Goal: Information Seeking & Learning: Learn about a topic

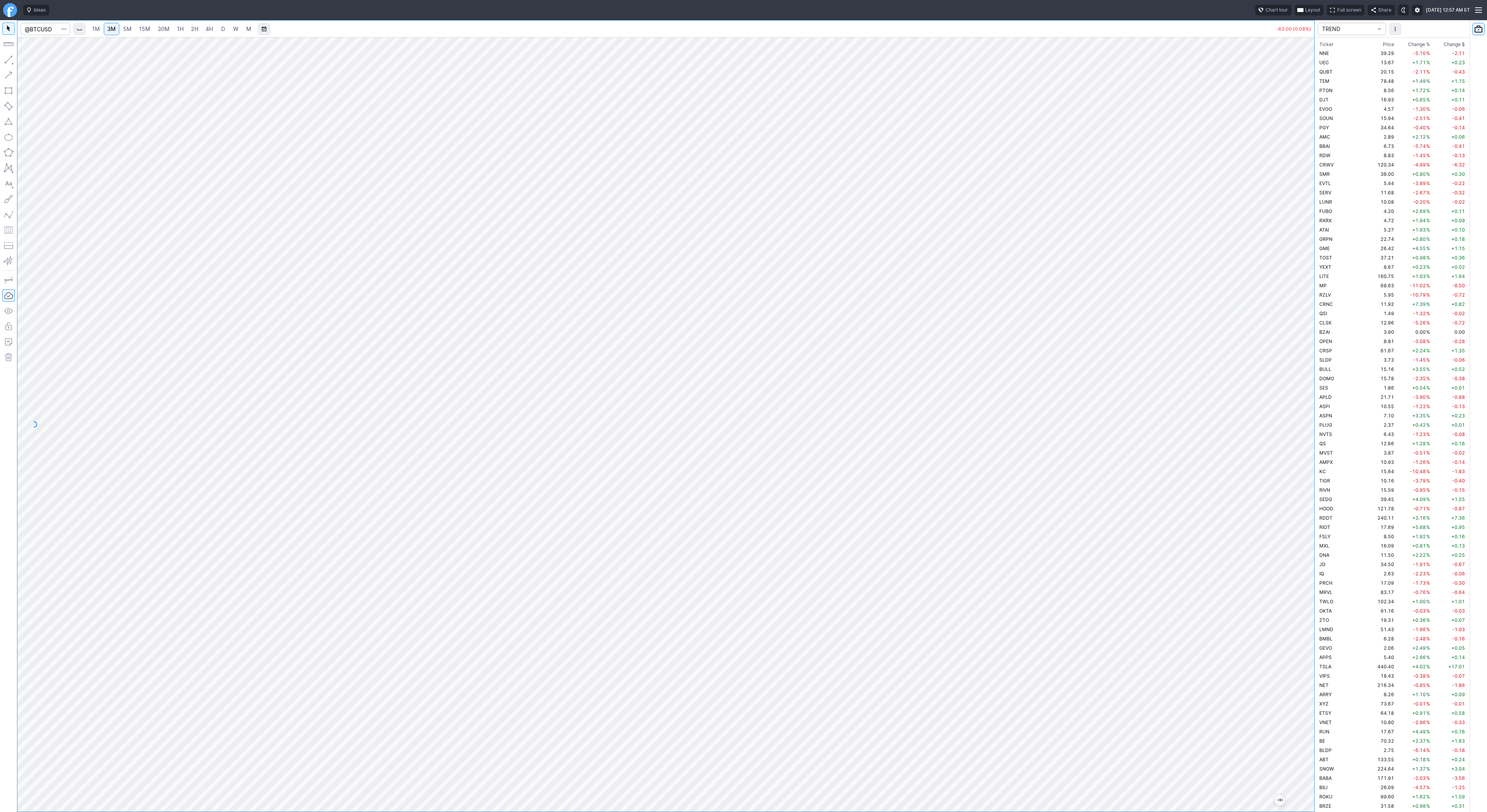
scroll to position [1682, 0]
click at [1328, 209] on td "U" at bounding box center [1342, 211] width 49 height 9
click at [223, 32] on span "D" at bounding box center [223, 29] width 5 height 8
click at [46, 65] on span "Line" at bounding box center [45, 61] width 31 height 8
click at [35, 63] on span "Line" at bounding box center [45, 61] width 31 height 8
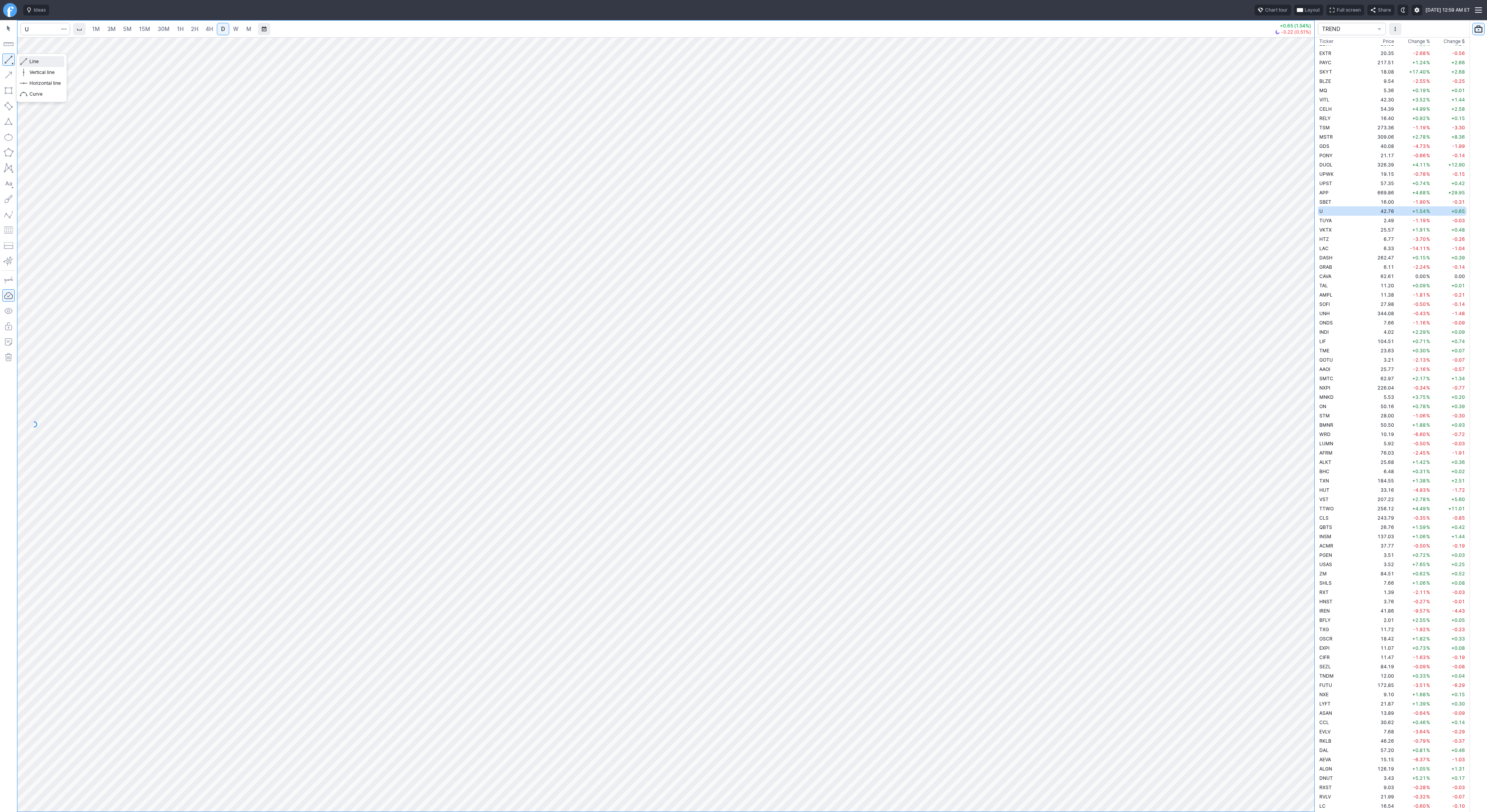
click at [33, 59] on span "Line" at bounding box center [45, 61] width 31 height 8
click at [30, 61] on span "Line" at bounding box center [45, 61] width 31 height 8
click at [27, 59] on button "Line" at bounding box center [42, 61] width 45 height 11
click at [40, 61] on span "Line" at bounding box center [45, 61] width 31 height 8
click at [46, 62] on span "Line" at bounding box center [45, 61] width 31 height 8
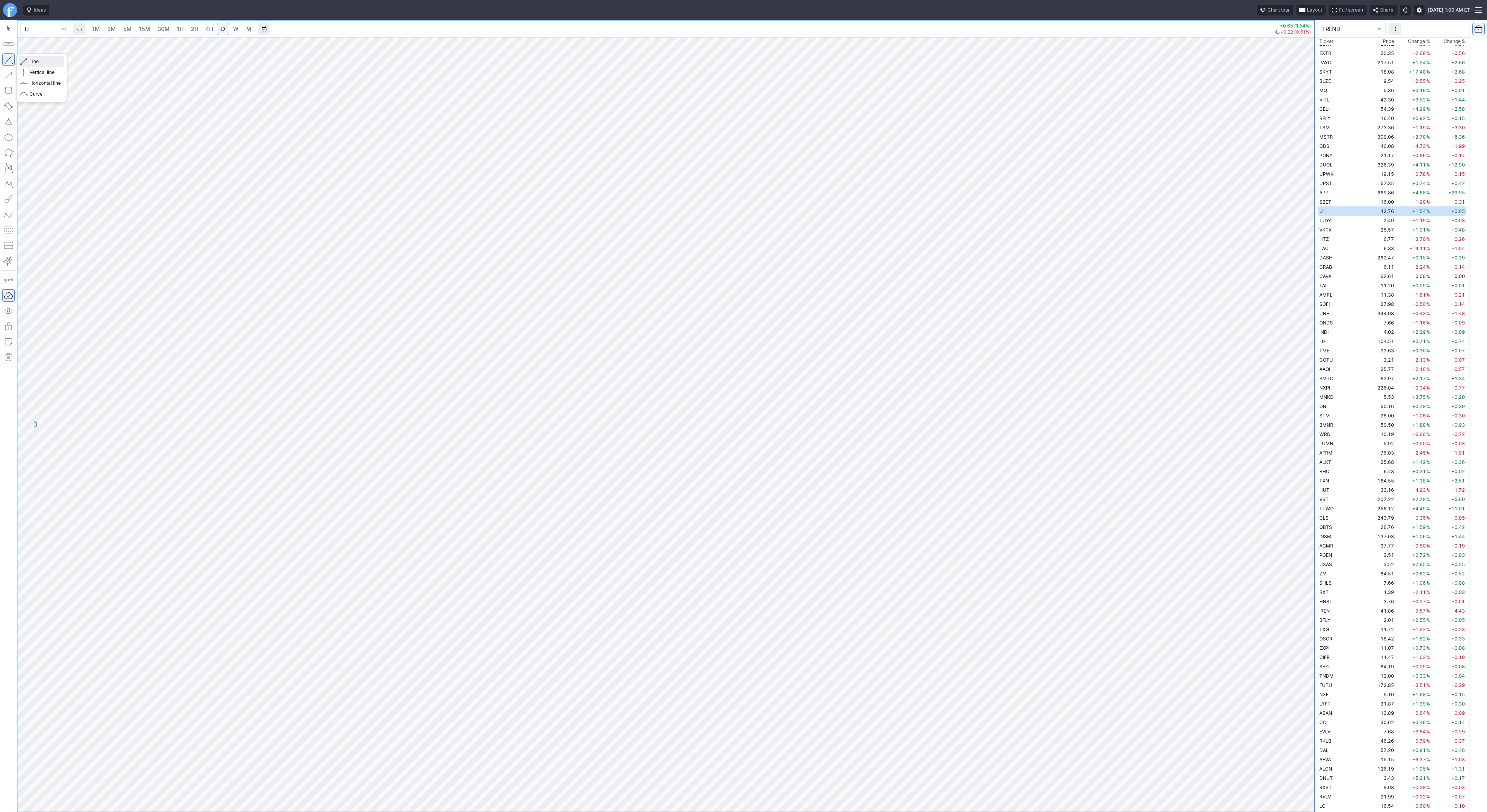
click at [29, 61] on span "Line" at bounding box center [45, 61] width 31 height 8
click at [1329, 223] on span "TUYA" at bounding box center [1325, 220] width 12 height 6
click at [37, 61] on span "Line" at bounding box center [45, 61] width 31 height 8
drag, startPoint x: 30, startPoint y: 58, endPoint x: 39, endPoint y: 80, distance: 23.8
click at [30, 58] on span "Line" at bounding box center [45, 61] width 31 height 8
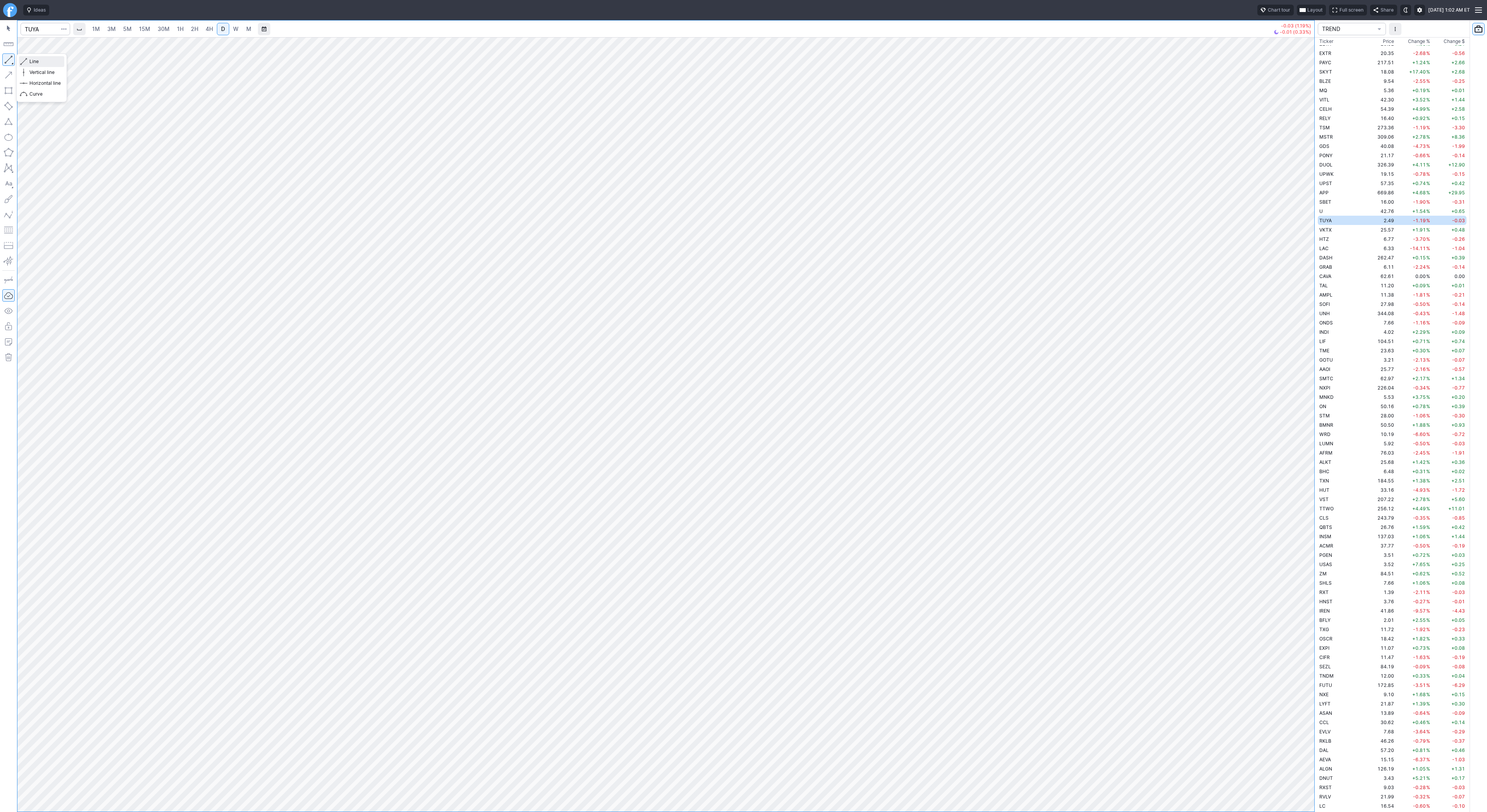
drag, startPoint x: 46, startPoint y: 61, endPoint x: 61, endPoint y: 84, distance: 27.5
click at [46, 62] on span "Line" at bounding box center [45, 61] width 31 height 8
click at [40, 61] on span "Line" at bounding box center [45, 61] width 31 height 8
click at [1346, 229] on td "VKTX" at bounding box center [1342, 230] width 49 height 9
click at [1483, 276] on div "1M 3M 5M 15M 30M 1H 2H 4H D W M +0.48 (1.91%) -0.12 (0.46%) TREND Ticker Price …" at bounding box center [744, 416] width 1487 height 792
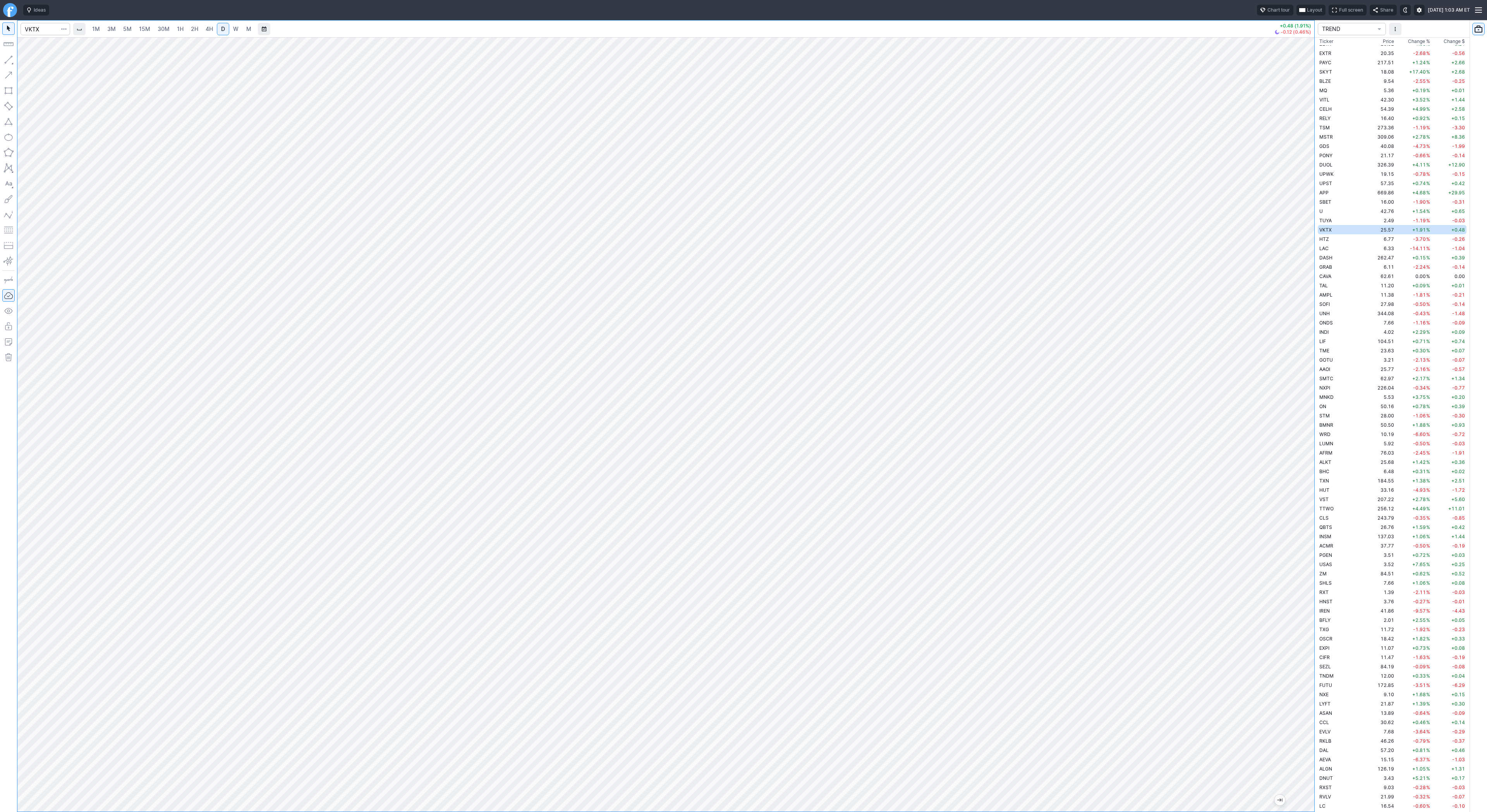
click at [234, 35] on link "W" at bounding box center [236, 29] width 12 height 12
click at [39, 61] on span "Line" at bounding box center [45, 61] width 31 height 8
click at [45, 61] on span "Line" at bounding box center [45, 61] width 31 height 8
click at [32, 61] on span "Line" at bounding box center [45, 61] width 31 height 8
click at [37, 58] on span "Line" at bounding box center [45, 61] width 31 height 8
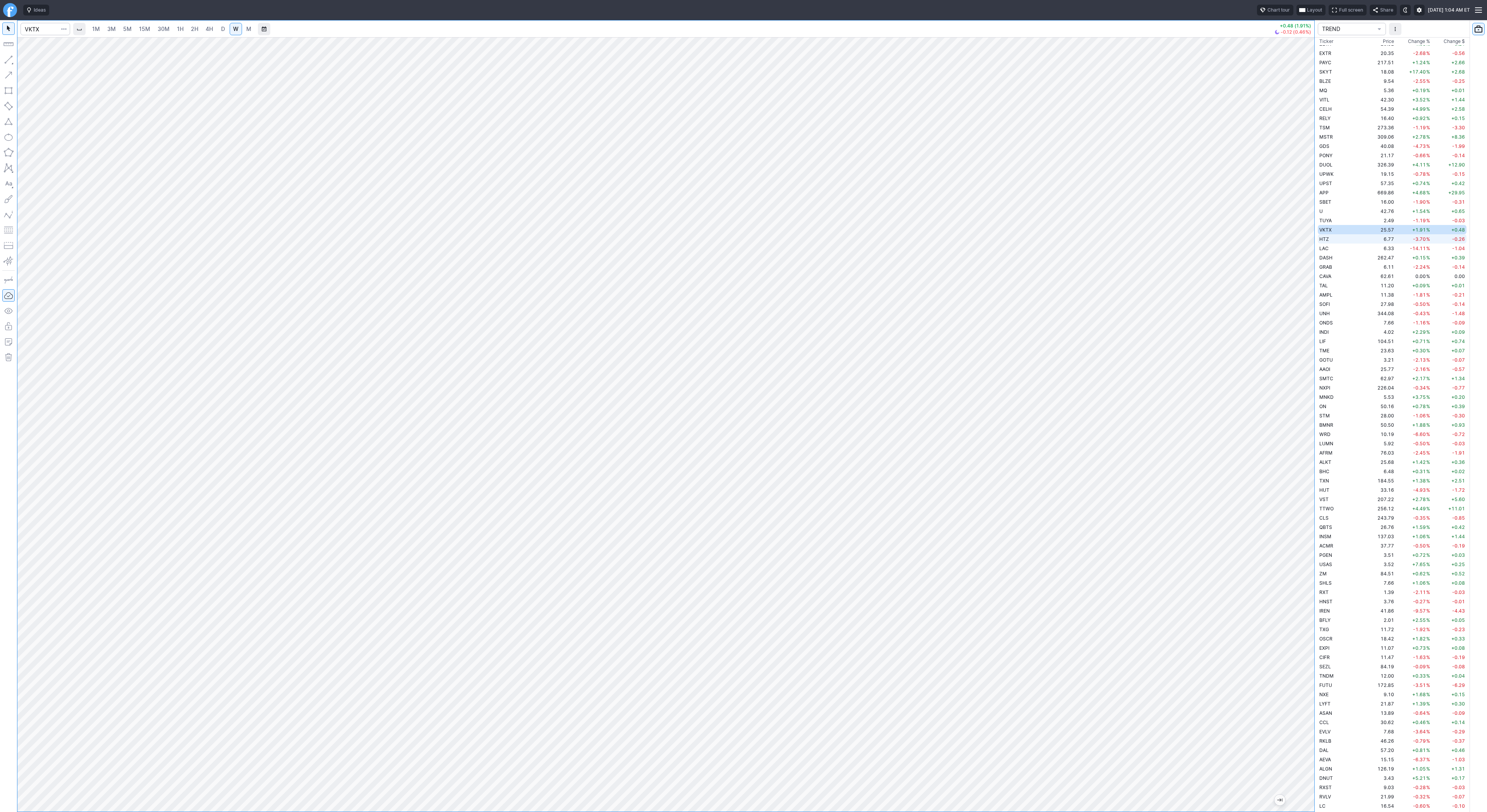
click at [1325, 238] on span "HTZ" at bounding box center [1324, 239] width 10 height 6
click at [1327, 250] on span "LAC" at bounding box center [1324, 248] width 9 height 6
click at [37, 62] on span "Line" at bounding box center [45, 61] width 31 height 8
click at [217, 27] on link "D" at bounding box center [223, 29] width 12 height 12
drag, startPoint x: 33, startPoint y: 59, endPoint x: 44, endPoint y: 87, distance: 30.1
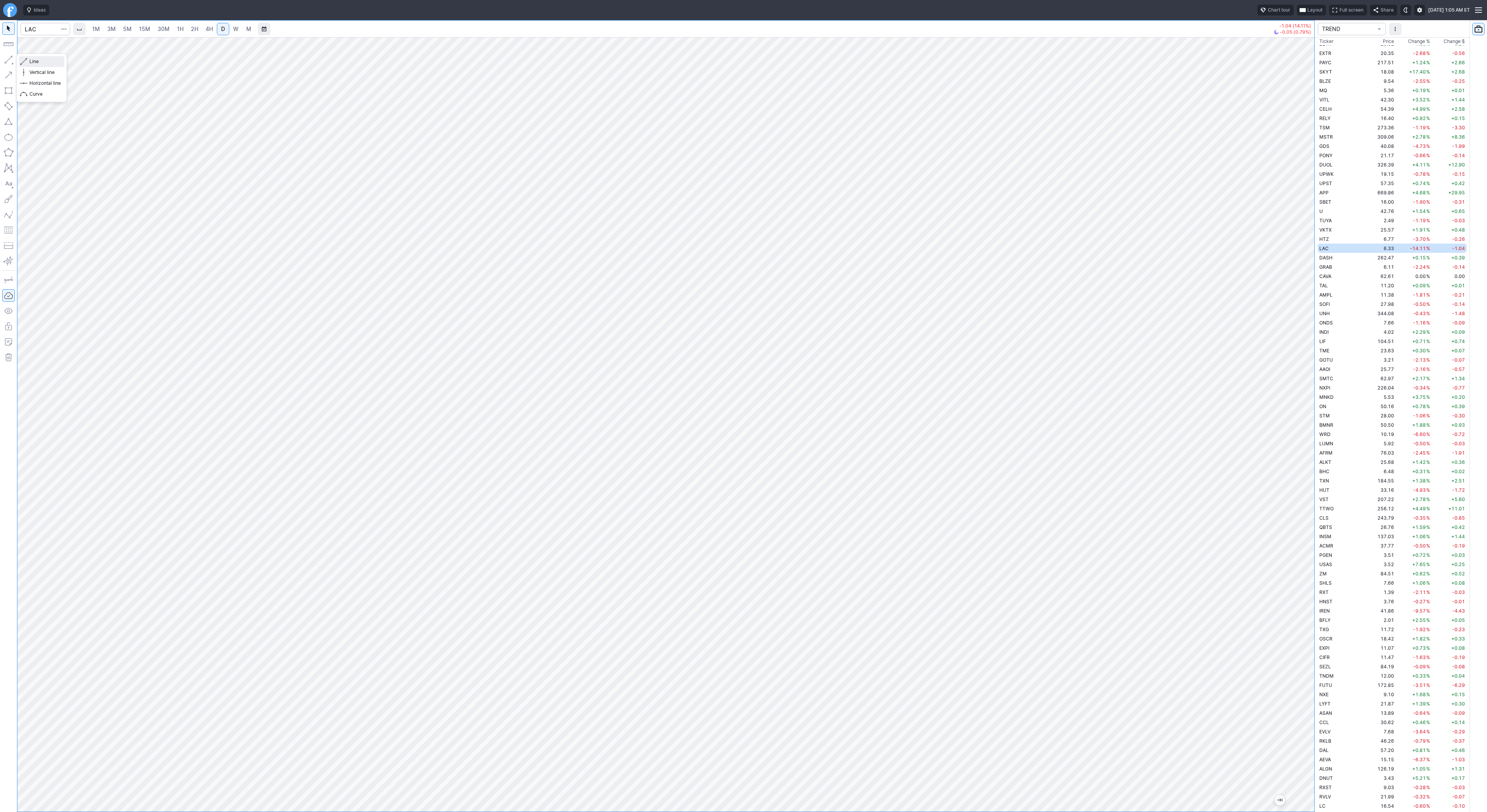
click at [33, 59] on span "Line" at bounding box center [45, 61] width 31 height 8
click at [38, 62] on span "Line" at bounding box center [45, 61] width 31 height 8
click at [32, 60] on span "Line" at bounding box center [45, 61] width 31 height 8
click at [46, 60] on span "Line" at bounding box center [45, 61] width 31 height 8
click at [1331, 259] on span "DASH" at bounding box center [1326, 257] width 13 height 6
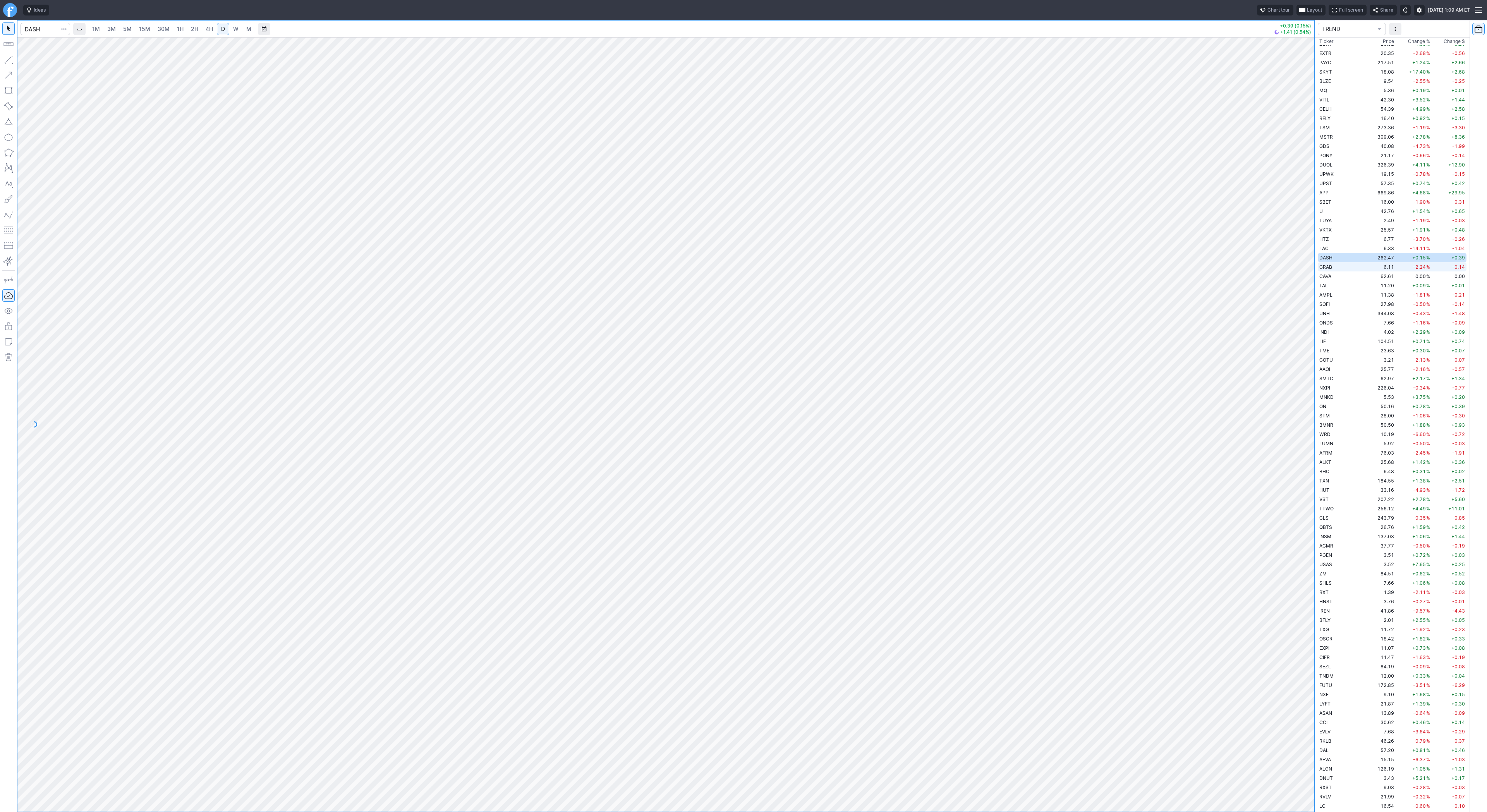
click at [1335, 268] on td "GRAB" at bounding box center [1342, 267] width 49 height 9
click at [1331, 302] on td "SOFI" at bounding box center [1342, 304] width 49 height 9
click at [25, 61] on span "button" at bounding box center [25, 61] width 5 height 11
click at [10, 61] on button "button" at bounding box center [8, 59] width 12 height 12
click at [6, 57] on button "button" at bounding box center [8, 59] width 12 height 12
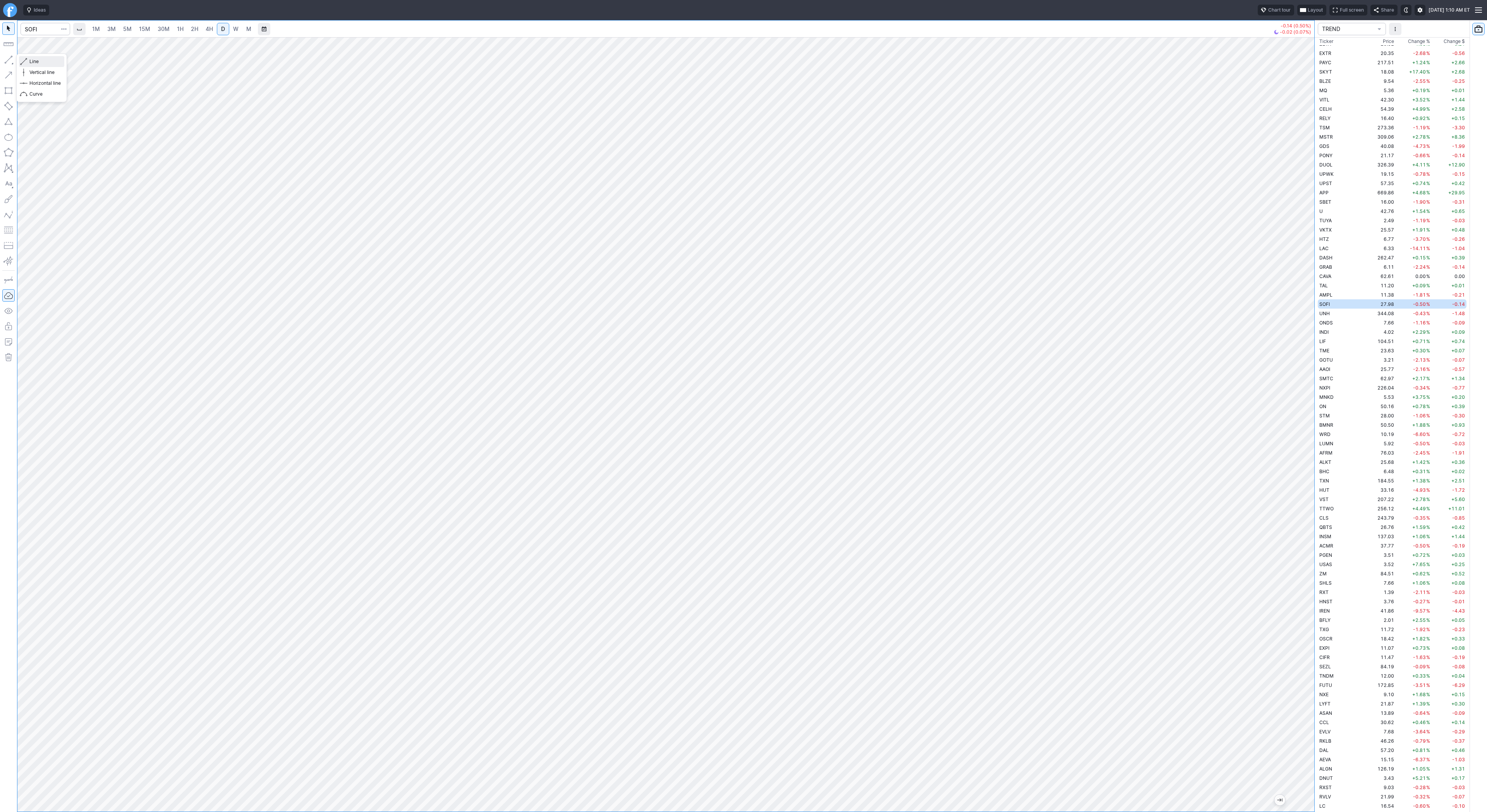
click at [37, 62] on span "Line" at bounding box center [45, 61] width 31 height 8
click at [35, 60] on span "Line" at bounding box center [45, 61] width 31 height 8
click at [38, 62] on span "Line" at bounding box center [45, 61] width 31 height 8
click at [1336, 314] on td "UNH" at bounding box center [1342, 313] width 49 height 9
click at [230, 28] on link "W" at bounding box center [236, 29] width 12 height 12
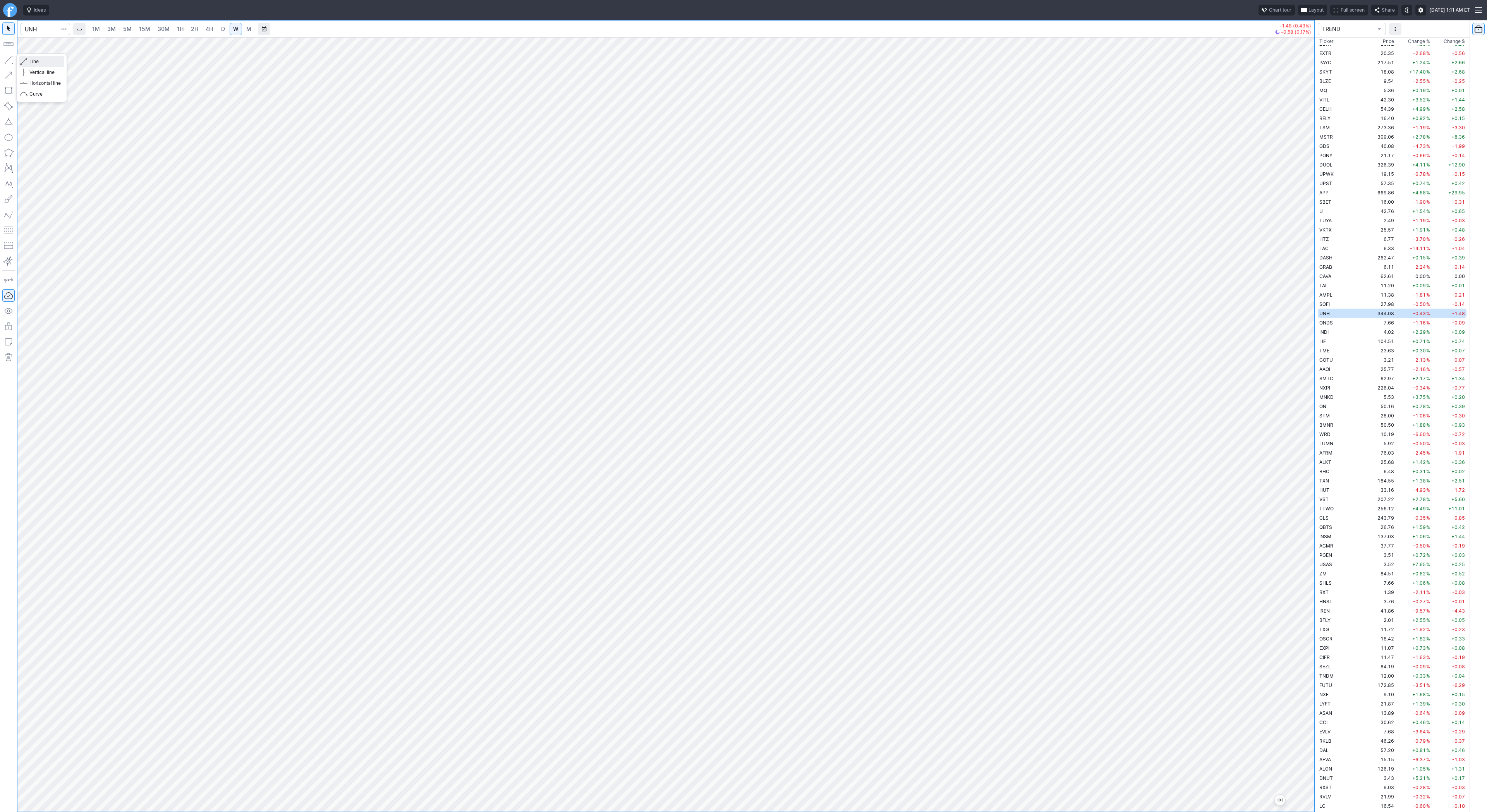
click at [38, 63] on span "Line" at bounding box center [45, 61] width 31 height 8
click at [30, 63] on span "Line" at bounding box center [45, 61] width 31 height 8
click at [31, 63] on span "Line" at bounding box center [45, 61] width 31 height 8
click at [28, 61] on button "Line" at bounding box center [42, 61] width 45 height 11
click at [45, 62] on span "Line" at bounding box center [45, 61] width 31 height 8
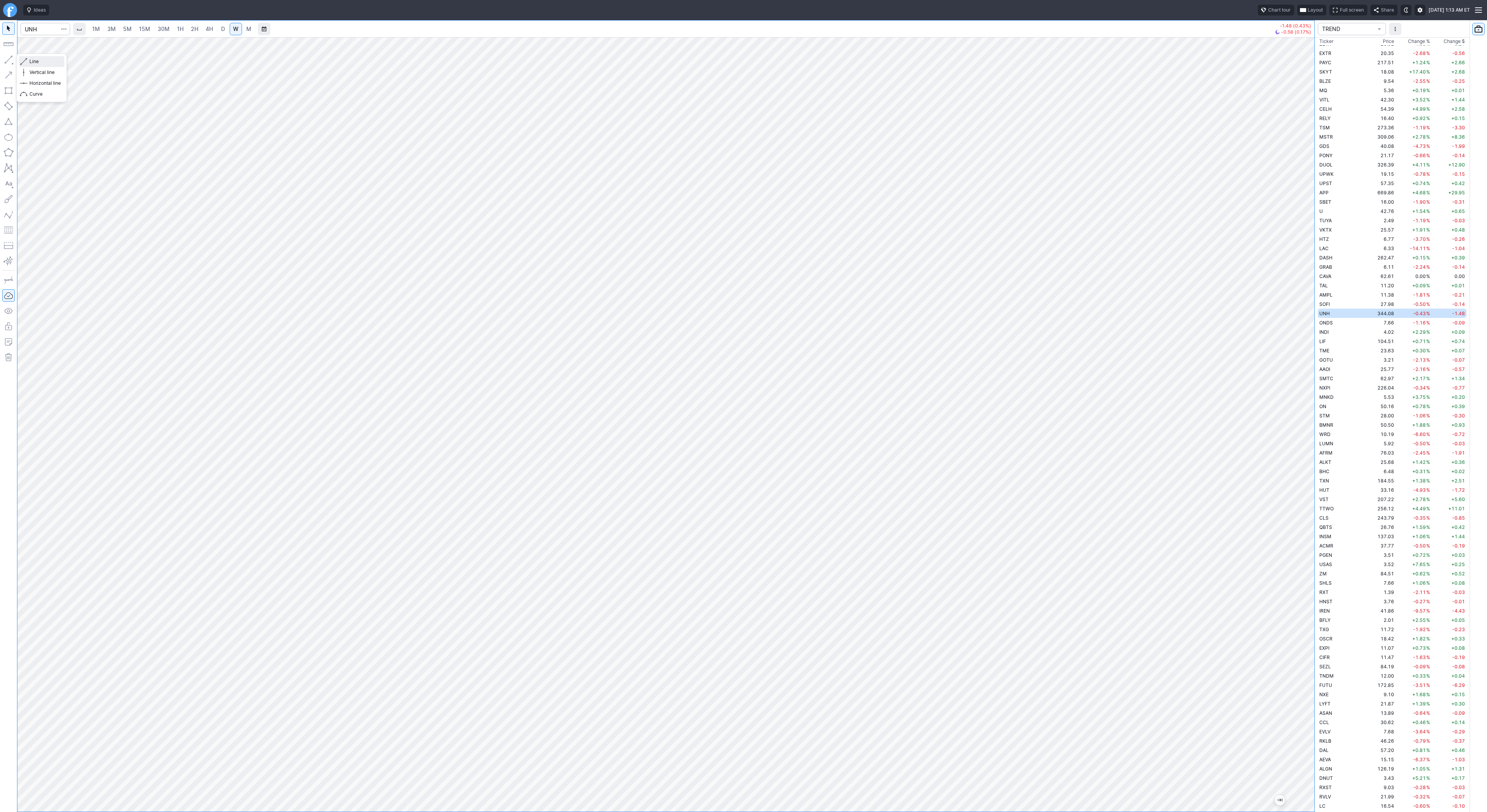
click at [37, 58] on span "Line" at bounding box center [45, 61] width 31 height 8
click at [43, 30] on input "Search" at bounding box center [46, 29] width 50 height 12
type input "arm"
click at [209, 27] on span "4H" at bounding box center [209, 28] width 8 height 6
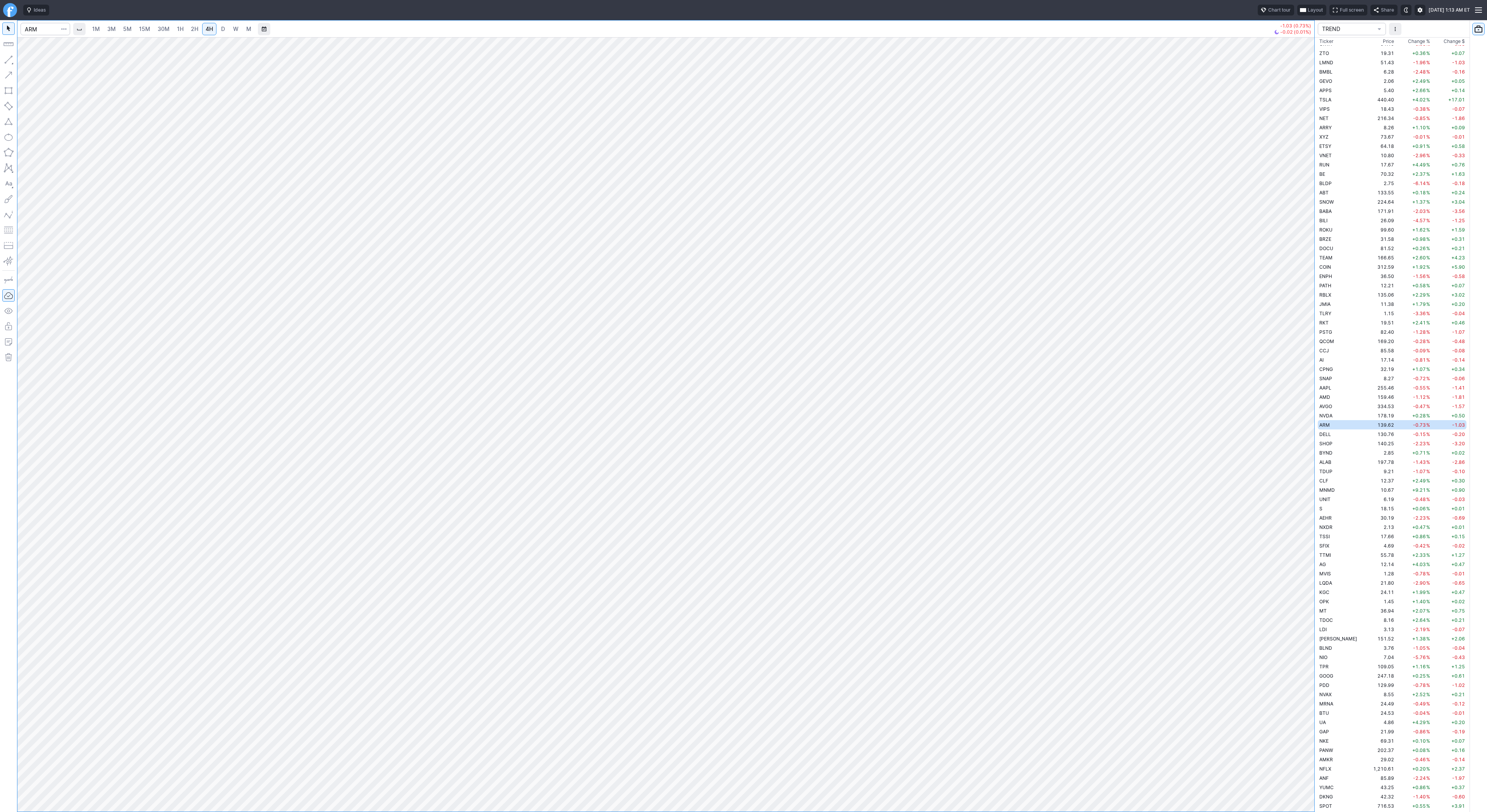
click at [221, 27] on span "D" at bounding box center [223, 28] width 4 height 6
drag, startPoint x: 1304, startPoint y: 409, endPoint x: 1303, endPoint y: 493, distance: 84.0
click at [1304, 493] on div at bounding box center [1306, 422] width 16 height 755
click at [40, 61] on span "Line" at bounding box center [45, 61] width 31 height 8
click at [1301, 596] on div at bounding box center [1306, 422] width 16 height 755
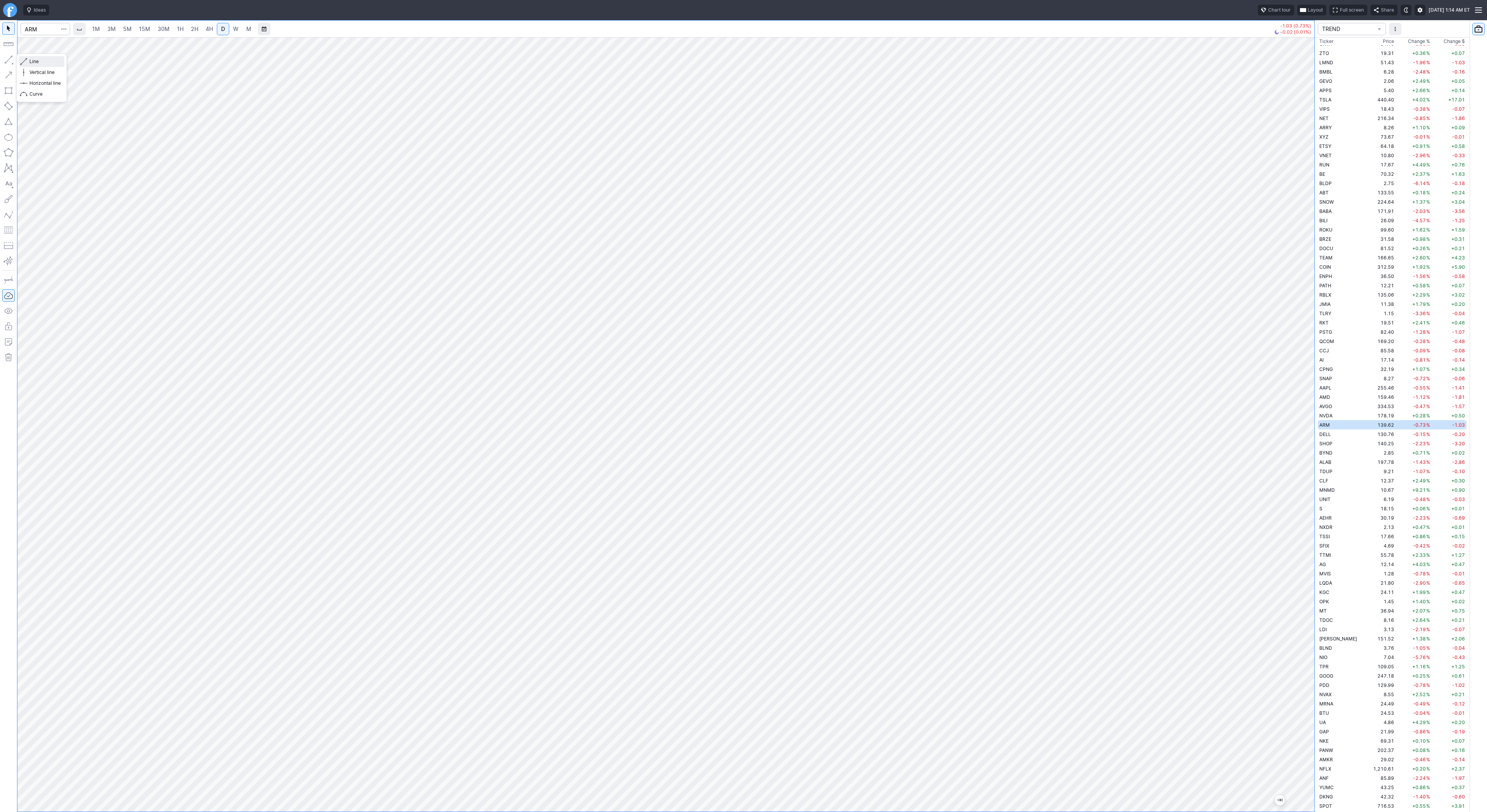
click at [35, 59] on span "Line" at bounding box center [45, 61] width 31 height 8
click at [38, 62] on span "Line" at bounding box center [45, 61] width 31 height 8
drag, startPoint x: 1306, startPoint y: 412, endPoint x: 1307, endPoint y: 422, distance: 10.0
click at [1307, 422] on div at bounding box center [1306, 422] width 16 height 755
click at [10, 57] on button "button" at bounding box center [8, 59] width 12 height 12
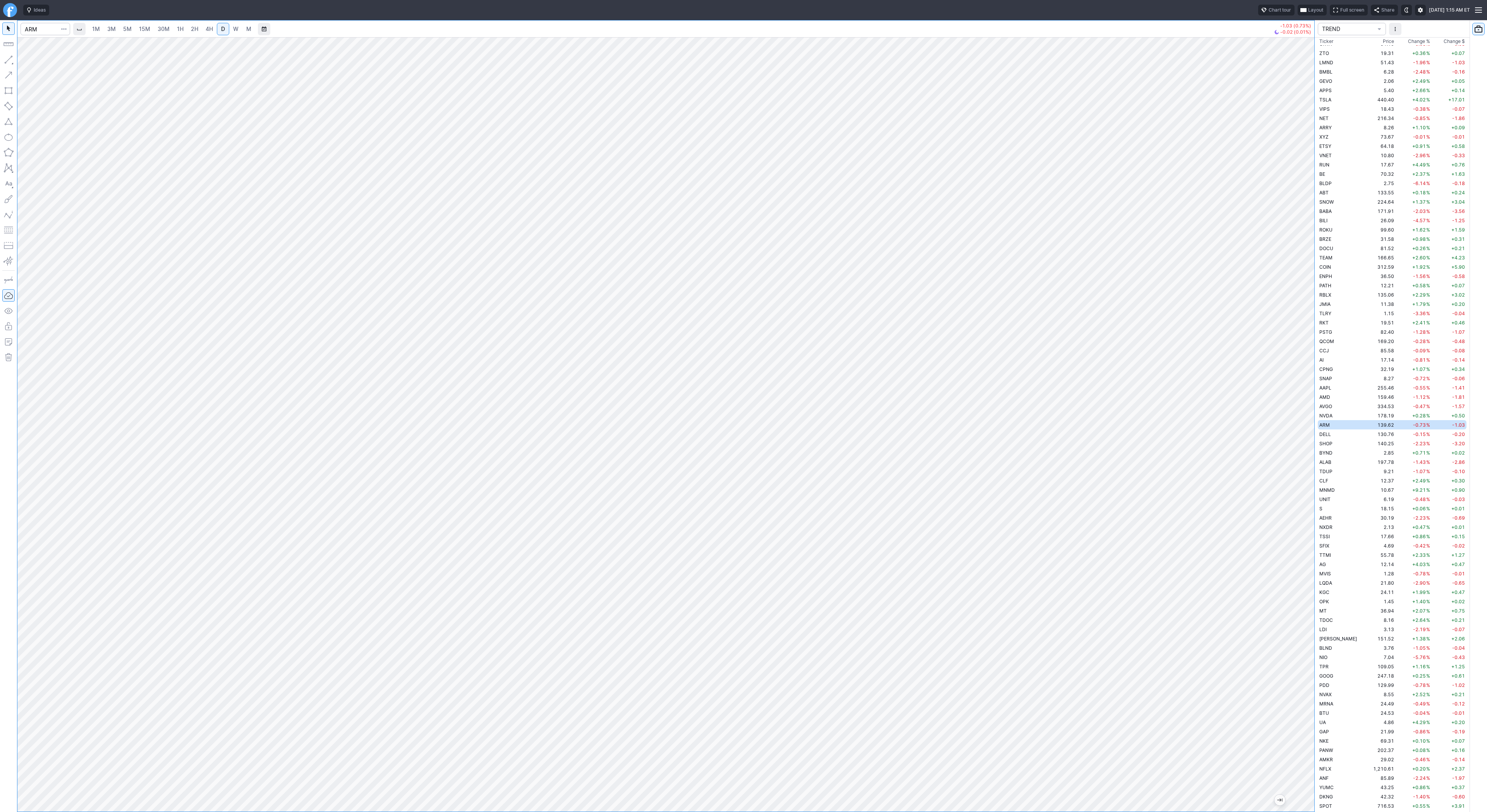
drag, startPoint x: 1314, startPoint y: 284, endPoint x: 1305, endPoint y: 290, distance: 10.8
click at [1314, 297] on div at bounding box center [1306, 422] width 16 height 755
click at [45, 59] on span "Line" at bounding box center [45, 61] width 31 height 8
click at [31, 59] on span "Line" at bounding box center [45, 61] width 31 height 8
click at [35, 59] on span "Line" at bounding box center [45, 61] width 31 height 8
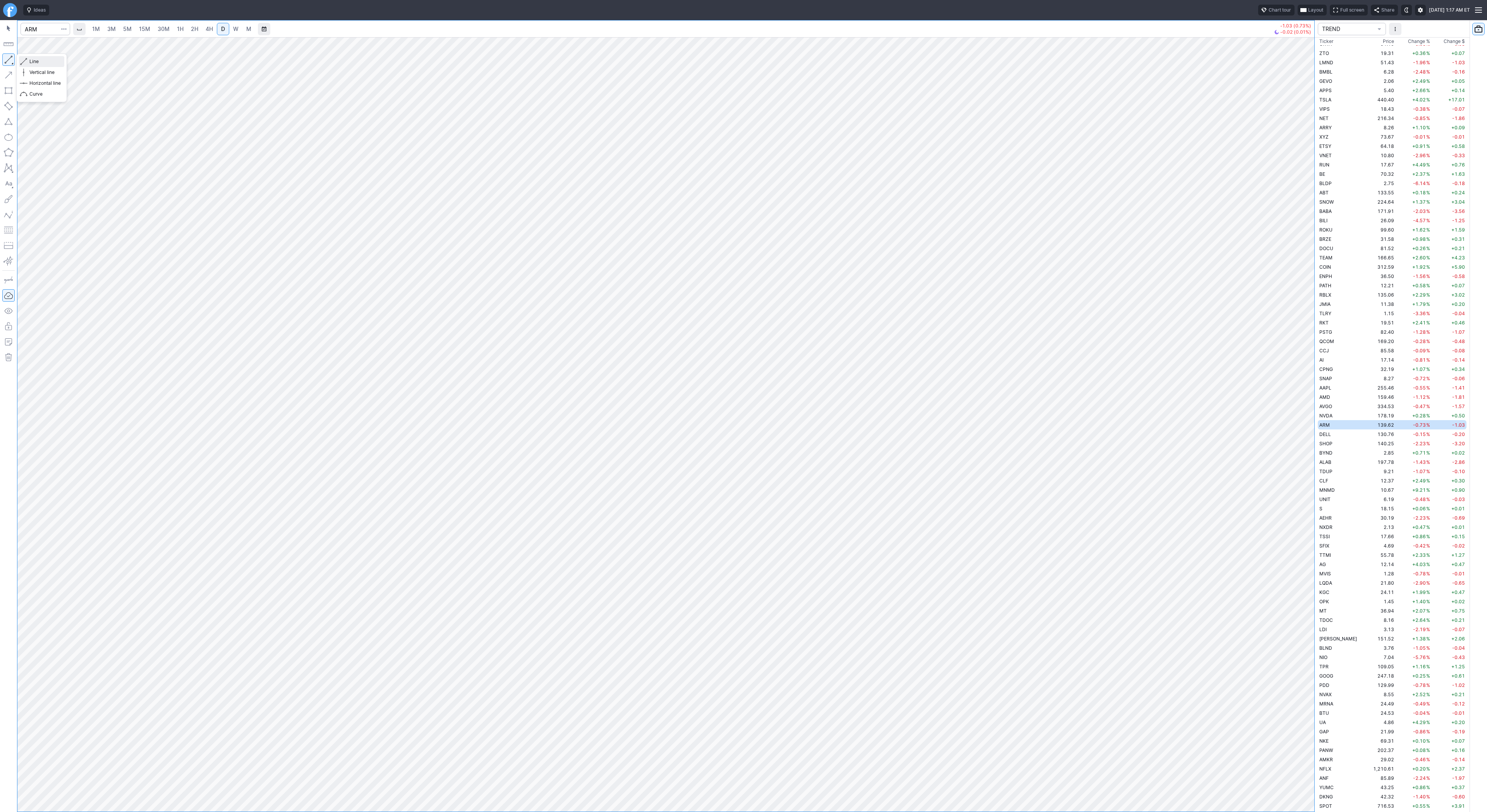
click at [35, 61] on span "Line" at bounding box center [45, 61] width 31 height 8
click at [1344, 435] on td "DELL" at bounding box center [1342, 434] width 49 height 9
click at [1342, 441] on td "SHOP" at bounding box center [1342, 443] width 49 height 9
click at [38, 62] on span "Line" at bounding box center [45, 61] width 31 height 8
drag, startPoint x: 21, startPoint y: 58, endPoint x: 23, endPoint y: 64, distance: 6.3
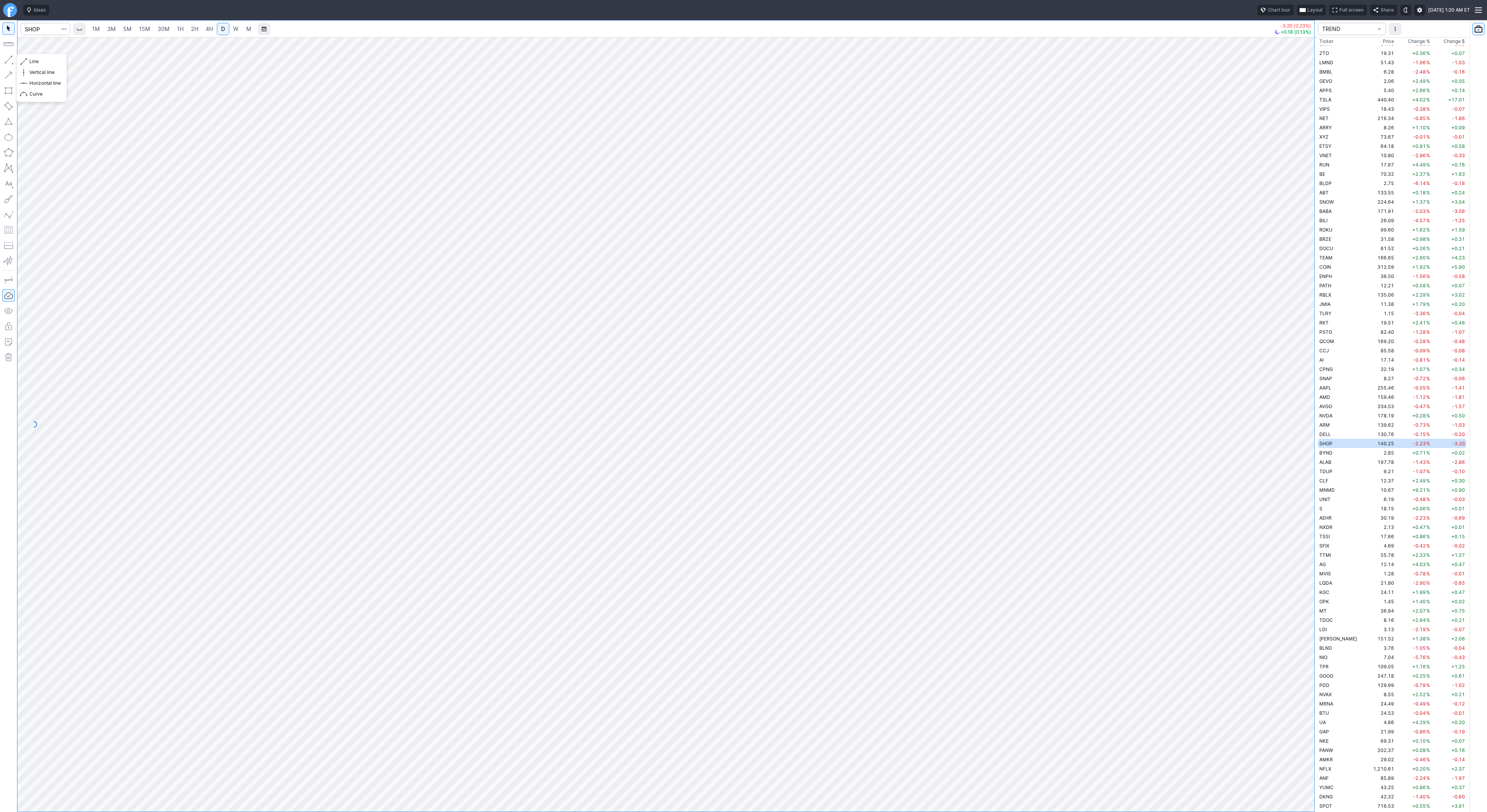
click at [22, 62] on button "Line" at bounding box center [42, 61] width 45 height 11
click at [27, 61] on span "button" at bounding box center [25, 61] width 5 height 11
click at [109, 162] on body "Ideas Chart tour Layout Full screen Share [DATE] 1:20 AM ET 1M 3M 5M 15M 30M 1H…" at bounding box center [744, 406] width 1487 height 812
click at [42, 27] on input "Search" at bounding box center [46, 29] width 50 height 12
type input "soun"
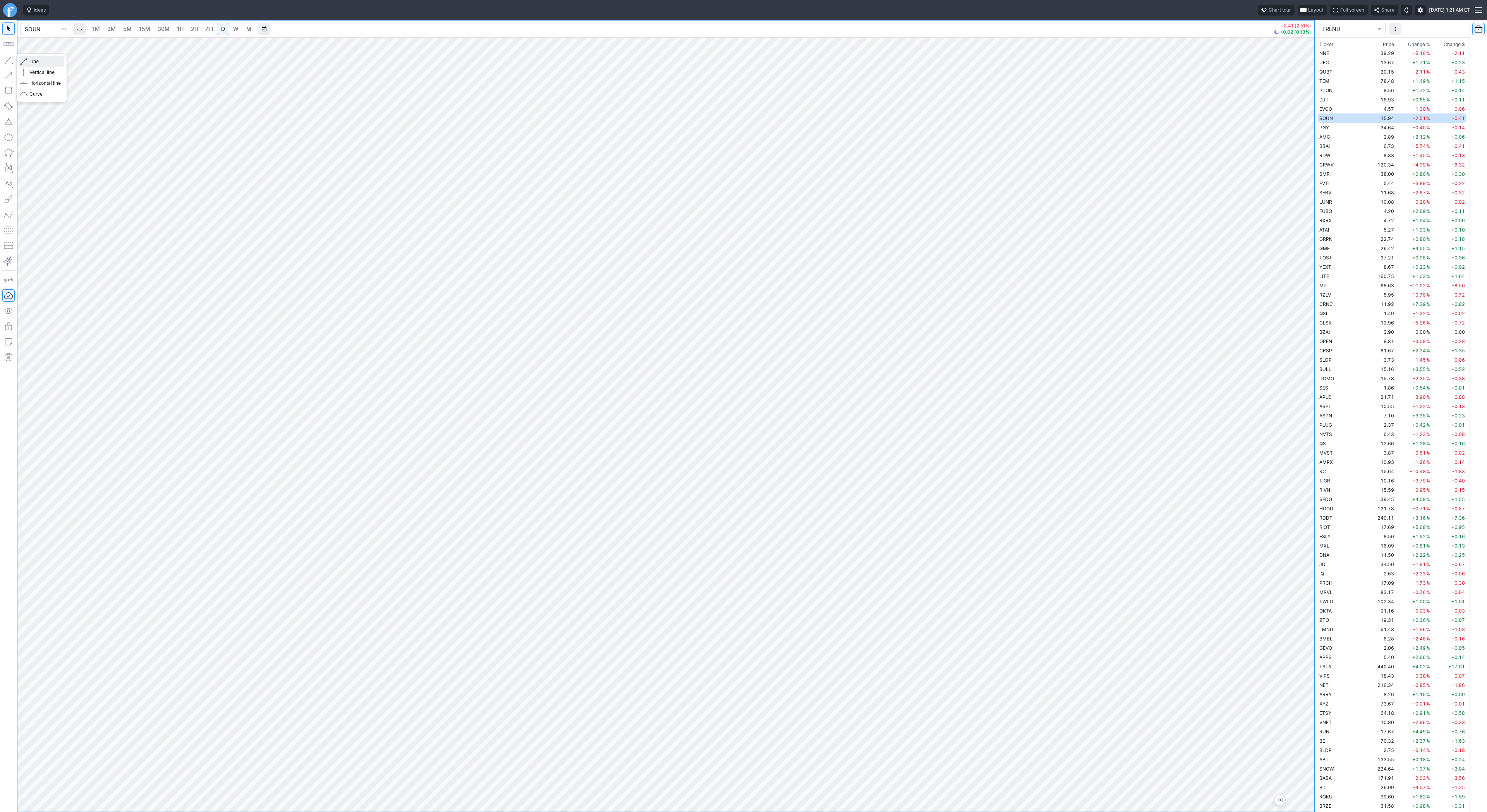
drag, startPoint x: 33, startPoint y: 60, endPoint x: 38, endPoint y: 78, distance: 18.7
click at [33, 62] on span "Line" at bounding box center [45, 61] width 31 height 8
click at [5, 62] on button "button" at bounding box center [8, 59] width 12 height 12
click at [31, 60] on span "Line" at bounding box center [45, 61] width 31 height 8
drag, startPoint x: 8, startPoint y: 58, endPoint x: 28, endPoint y: 92, distance: 39.4
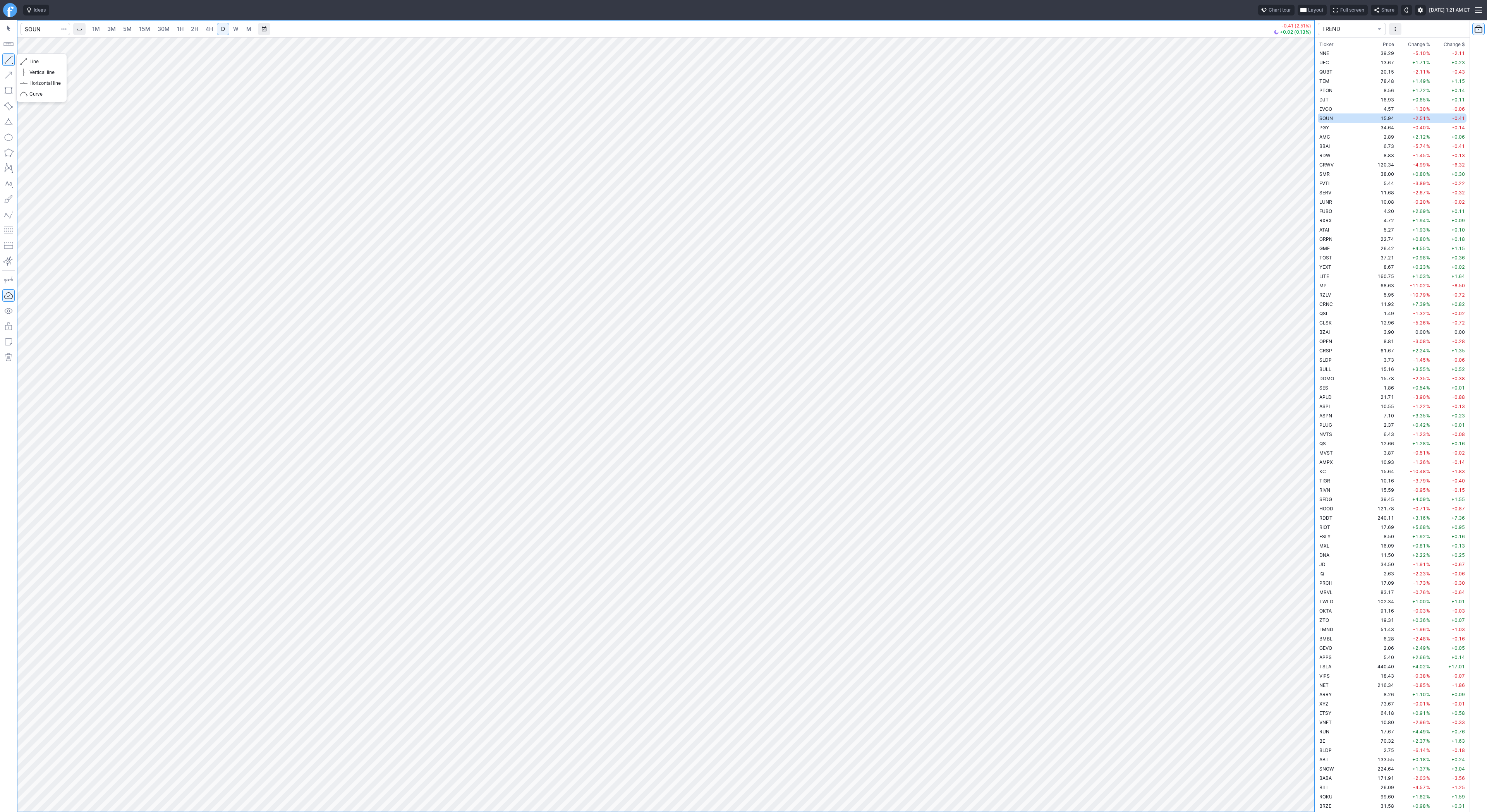
click at [8, 58] on button "button" at bounding box center [8, 59] width 12 height 12
click at [31, 63] on span "Line" at bounding box center [45, 61] width 31 height 8
click at [12, 61] on button "button" at bounding box center [8, 59] width 12 height 12
drag, startPoint x: 39, startPoint y: 64, endPoint x: 52, endPoint y: 72, distance: 15.3
click at [40, 65] on span "Line" at bounding box center [45, 61] width 31 height 8
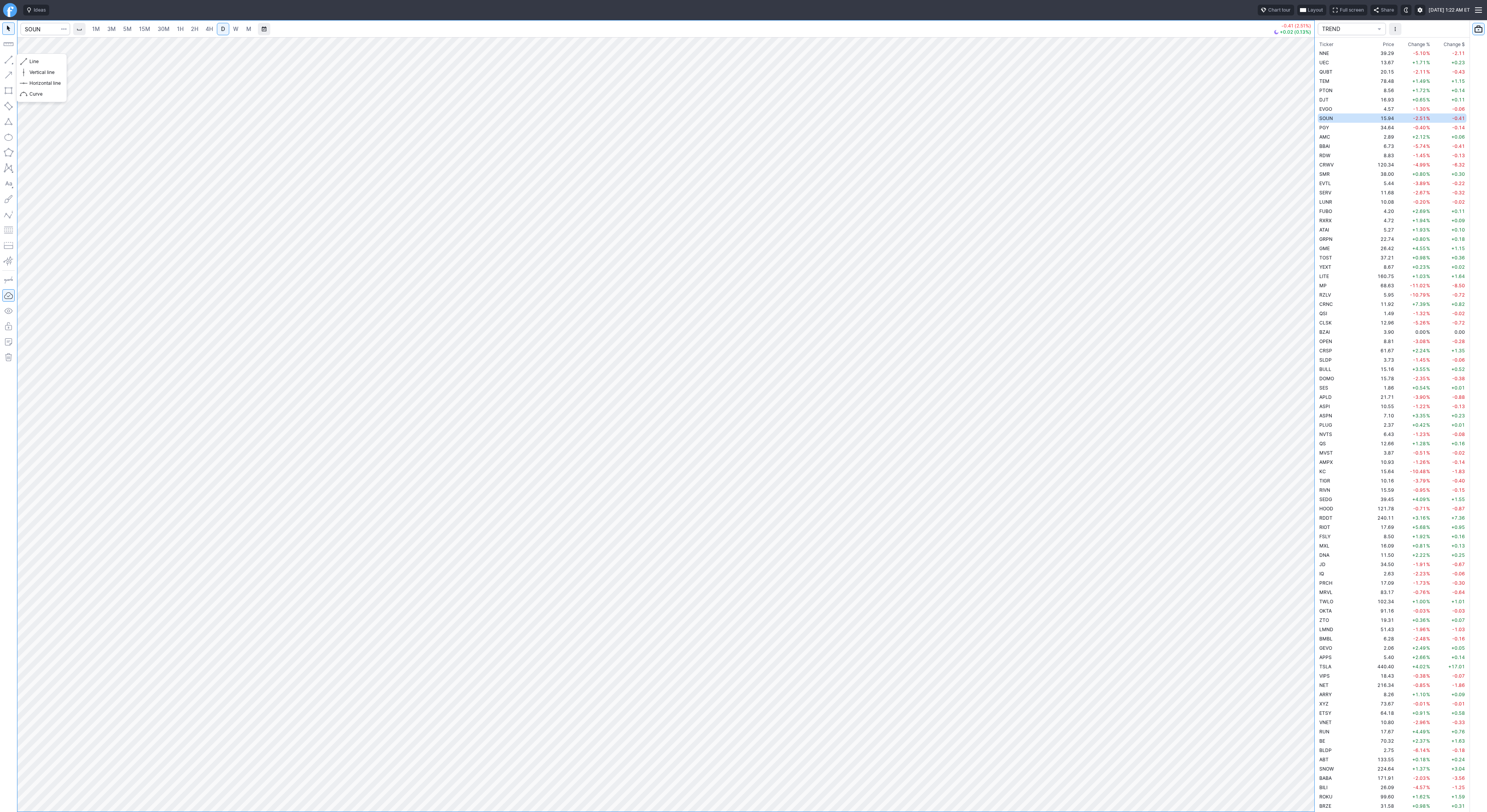
drag, startPoint x: 8, startPoint y: 59, endPoint x: 12, endPoint y: 80, distance: 21.4
click at [8, 61] on button "button" at bounding box center [8, 59] width 12 height 12
click at [42, 29] on input "Search" at bounding box center [46, 29] width 50 height 12
type input "bbai"
drag, startPoint x: 1322, startPoint y: 478, endPoint x: 1327, endPoint y: 495, distance: 17.7
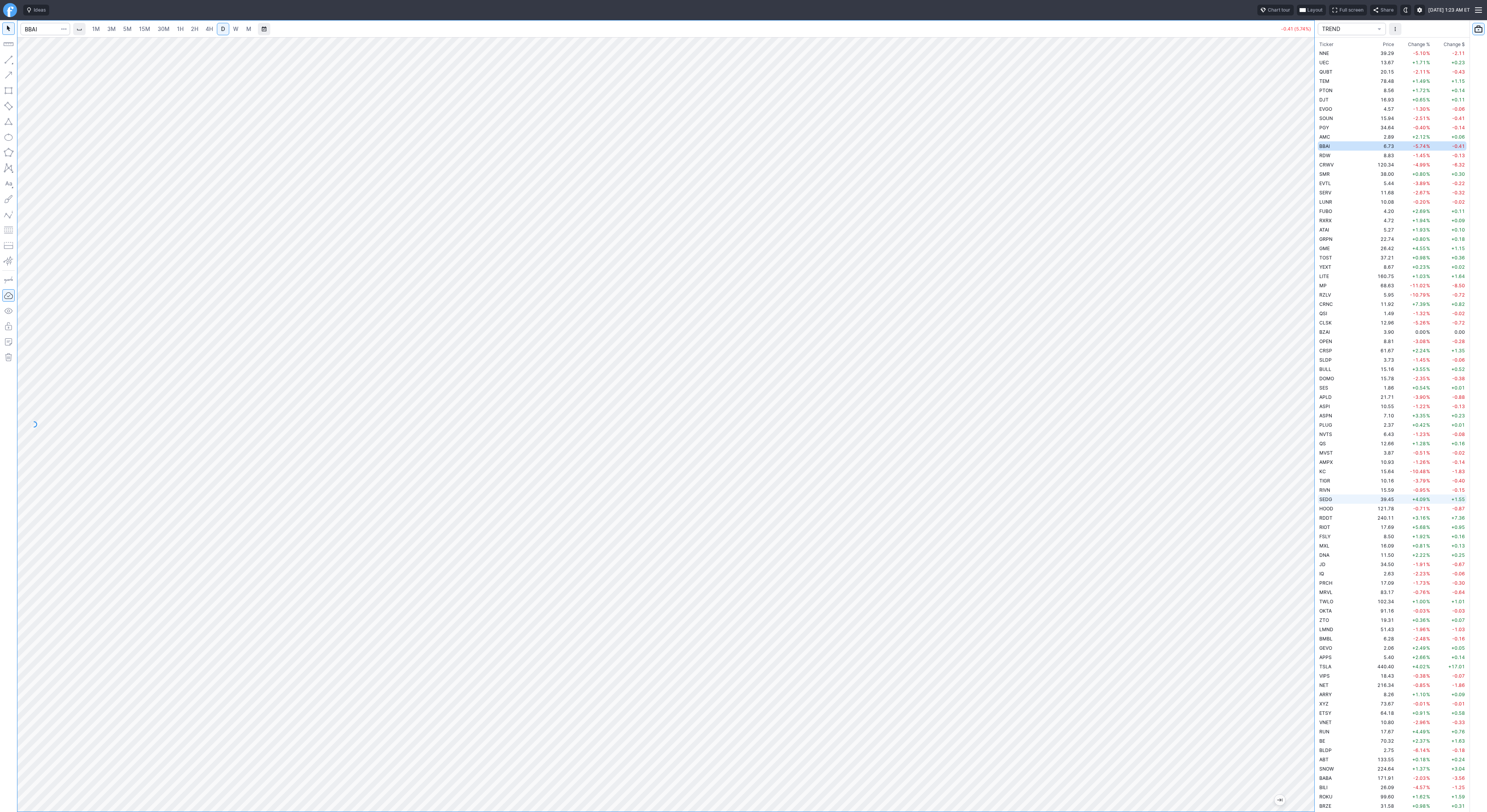
click at [1328, 500] on div "1M 3M 5M 15M 30M 1H 2H 4H D W M -0.41 (5.74%) TREND Ticker Price Chg.% Change %…" at bounding box center [744, 416] width 1487 height 792
click at [36, 62] on span "Line" at bounding box center [45, 61] width 31 height 8
click at [39, 62] on span "Line" at bounding box center [45, 61] width 31 height 8
click at [5, 61] on button "button" at bounding box center [8, 59] width 12 height 12
click at [9, 59] on button "button" at bounding box center [8, 59] width 12 height 12
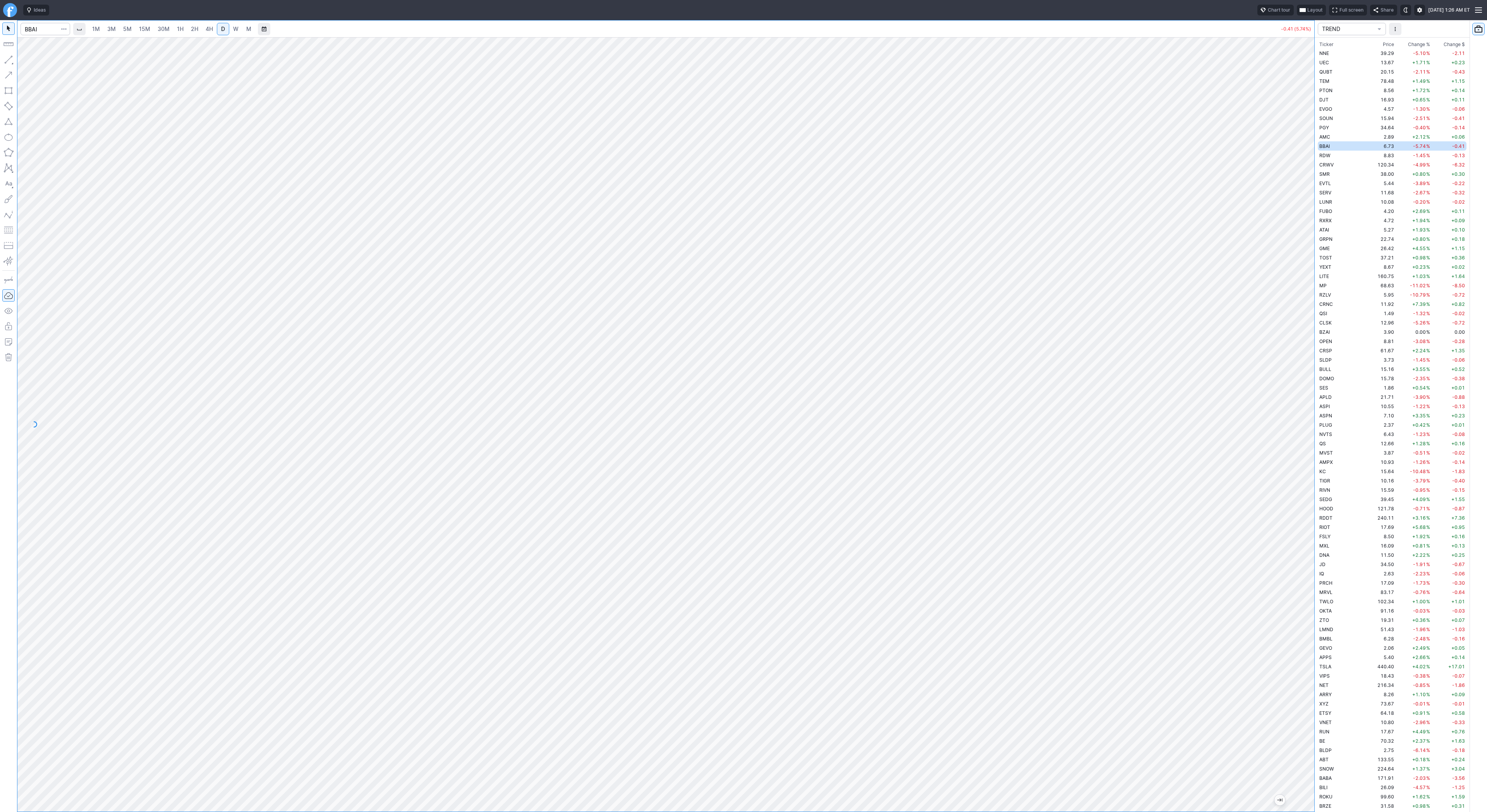
click at [8, 57] on button "button" at bounding box center [8, 59] width 12 height 12
click at [1337, 154] on td "RDW" at bounding box center [1342, 155] width 49 height 9
click at [1366, 194] on td "11.68" at bounding box center [1381, 192] width 29 height 9
click at [8, 59] on button "button" at bounding box center [8, 59] width 12 height 12
click at [31, 62] on span "Line" at bounding box center [45, 61] width 31 height 8
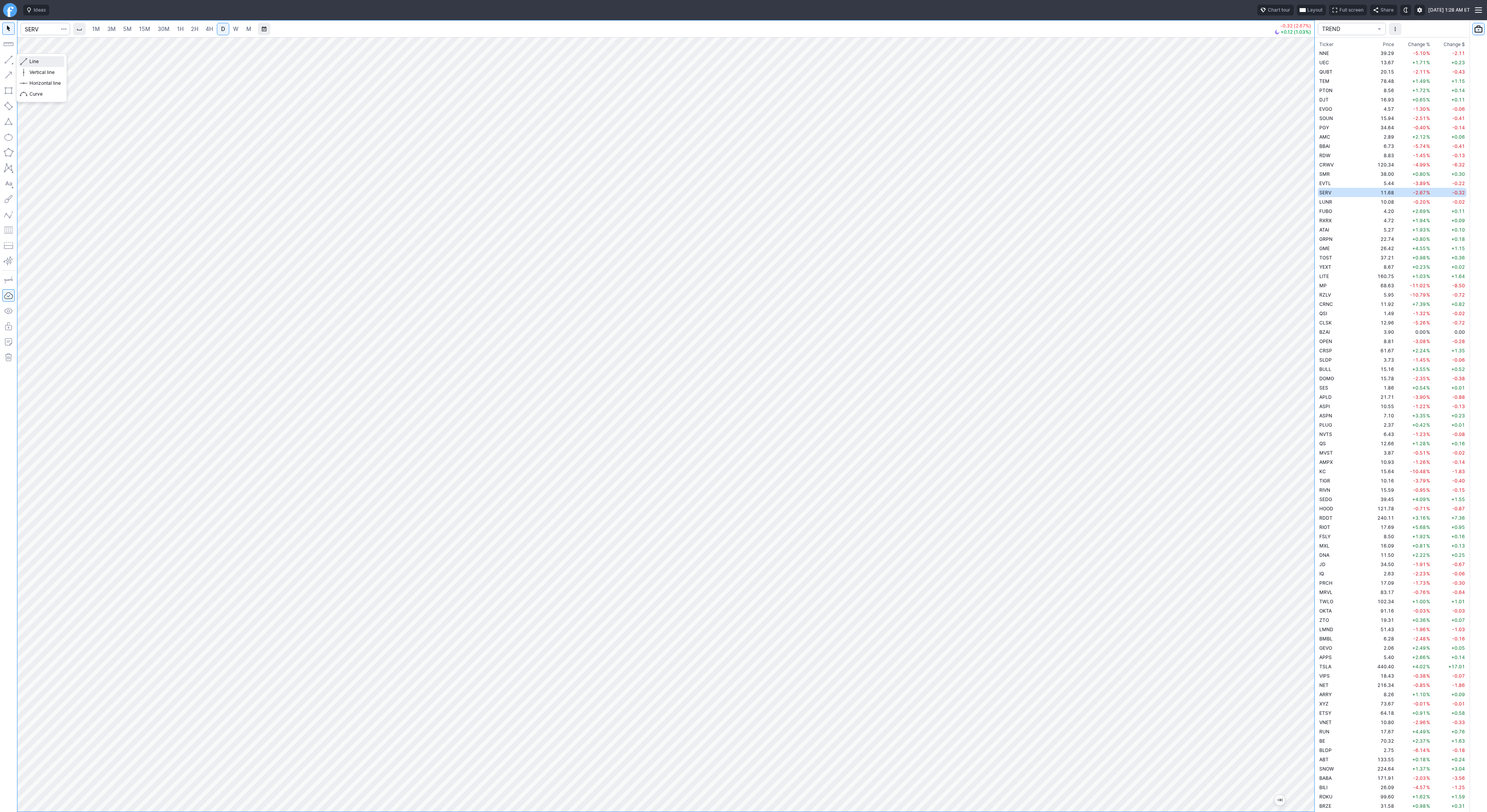
click at [31, 59] on span "Line" at bounding box center [45, 61] width 31 height 8
click at [31, 61] on span "Line" at bounding box center [45, 61] width 31 height 8
drag, startPoint x: 33, startPoint y: 62, endPoint x: 62, endPoint y: 96, distance: 44.7
click at [35, 65] on button "Line" at bounding box center [42, 61] width 45 height 11
click at [8, 58] on button "button" at bounding box center [8, 59] width 12 height 12
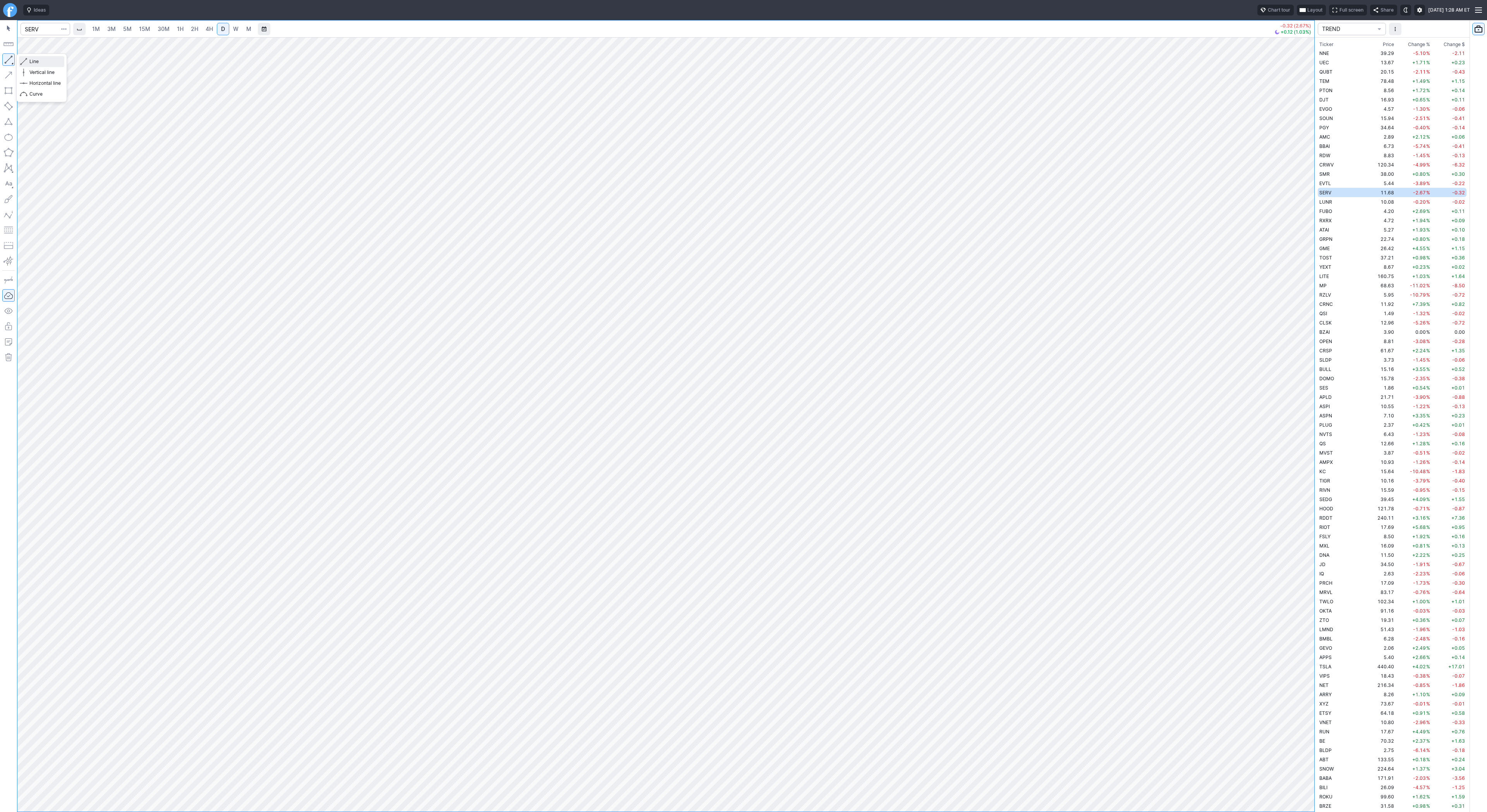
drag, startPoint x: 42, startPoint y: 62, endPoint x: 65, endPoint y: 83, distance: 31.1
click at [43, 64] on span "Line" at bounding box center [45, 61] width 31 height 8
drag, startPoint x: 29, startPoint y: 60, endPoint x: 65, endPoint y: 102, distance: 55.3
click at [30, 61] on span "Line" at bounding box center [45, 61] width 31 height 8
click at [42, 62] on span "Line" at bounding box center [45, 61] width 31 height 8
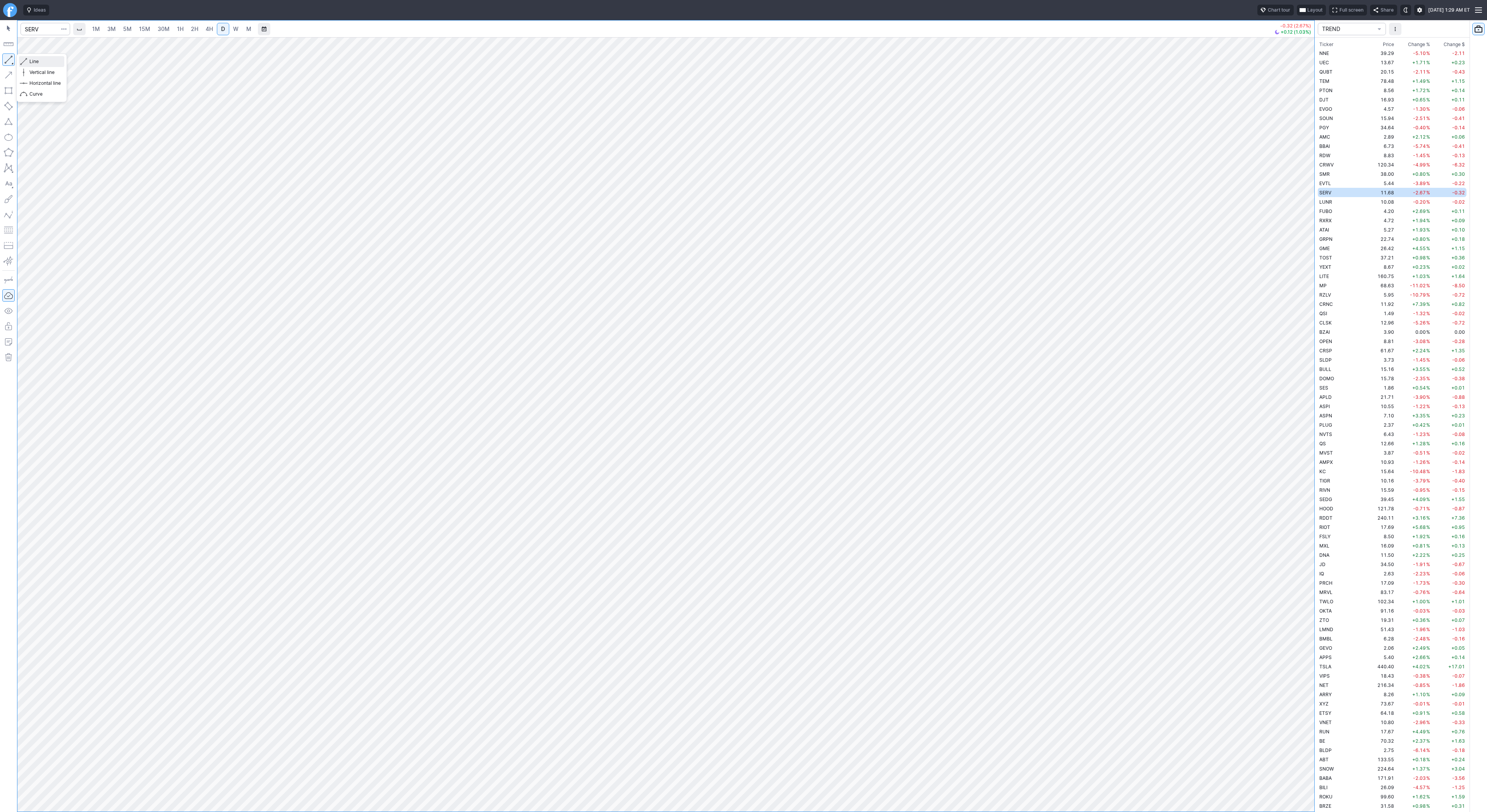
drag, startPoint x: 39, startPoint y: 62, endPoint x: 49, endPoint y: 100, distance: 39.3
click at [39, 63] on span "Line" at bounding box center [45, 61] width 31 height 8
click at [1340, 201] on td "LUNR" at bounding box center [1342, 201] width 49 height 9
click at [35, 62] on span "Line" at bounding box center [45, 61] width 31 height 8
drag, startPoint x: 32, startPoint y: 61, endPoint x: 54, endPoint y: 89, distance: 35.6
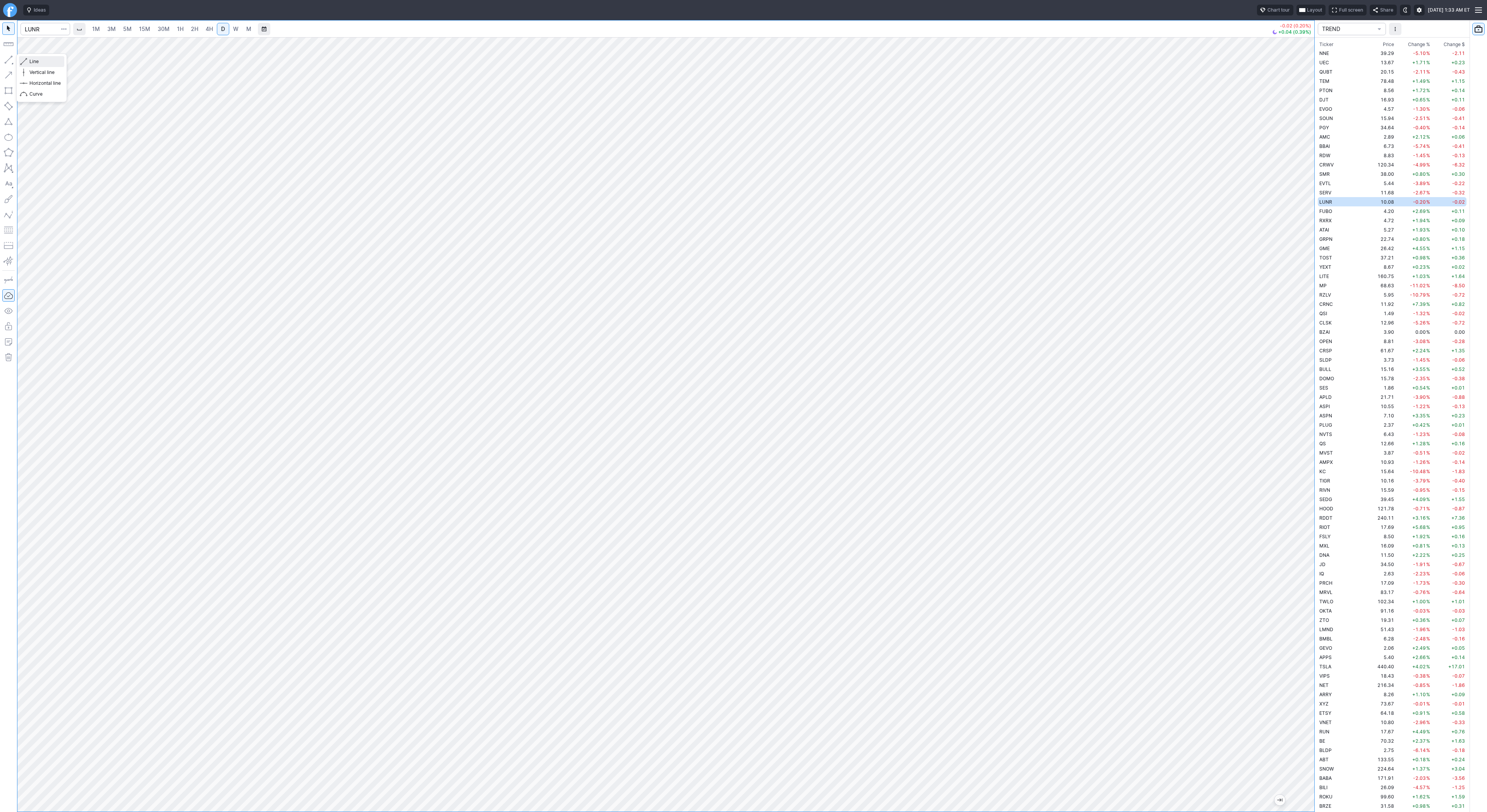
click at [38, 70] on div "Line Vertical line Horizontal line Curve" at bounding box center [42, 77] width 45 height 43
click at [25, 61] on span "button" at bounding box center [25, 61] width 5 height 11
click at [36, 60] on span "Line" at bounding box center [45, 61] width 31 height 8
click at [49, 65] on span "Line" at bounding box center [45, 61] width 31 height 8
click at [35, 64] on span "Line" at bounding box center [45, 61] width 31 height 8
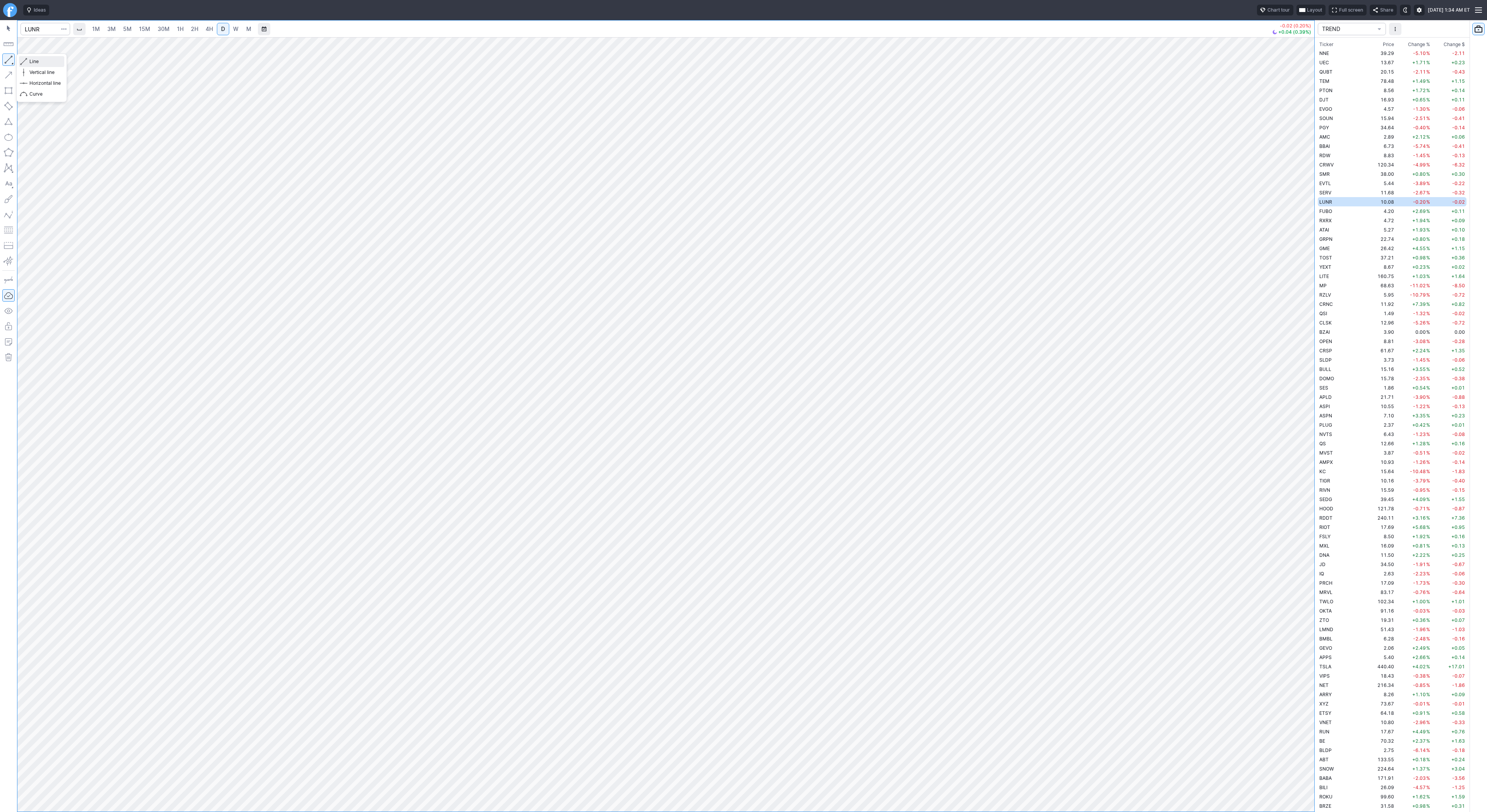
click at [37, 61] on span "Line" at bounding box center [45, 61] width 31 height 8
click at [7, 59] on button "button" at bounding box center [8, 59] width 12 height 12
click at [36, 63] on span "Line" at bounding box center [45, 61] width 31 height 8
drag, startPoint x: 51, startPoint y: 59, endPoint x: 55, endPoint y: 71, distance: 12.6
click at [51, 61] on span "Line" at bounding box center [45, 61] width 31 height 8
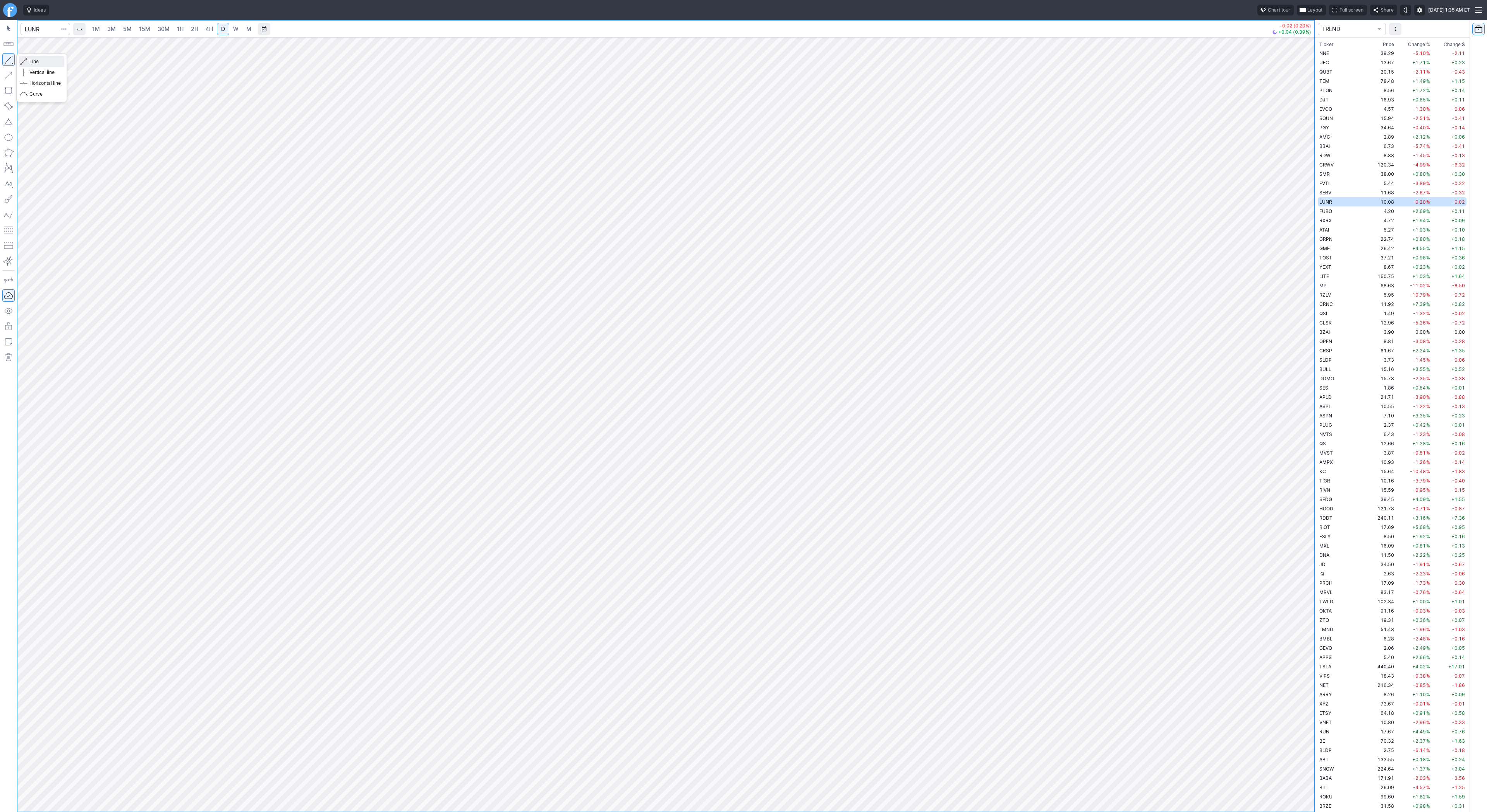
drag, startPoint x: 26, startPoint y: 63, endPoint x: 57, endPoint y: 100, distance: 48.3
click at [25, 65] on span "button" at bounding box center [25, 61] width 5 height 11
click at [36, 63] on span "Line" at bounding box center [45, 61] width 31 height 8
click at [1342, 398] on td "APLD" at bounding box center [1342, 397] width 49 height 9
drag, startPoint x: 1318, startPoint y: 517, endPoint x: 1313, endPoint y: 537, distance: 20.6
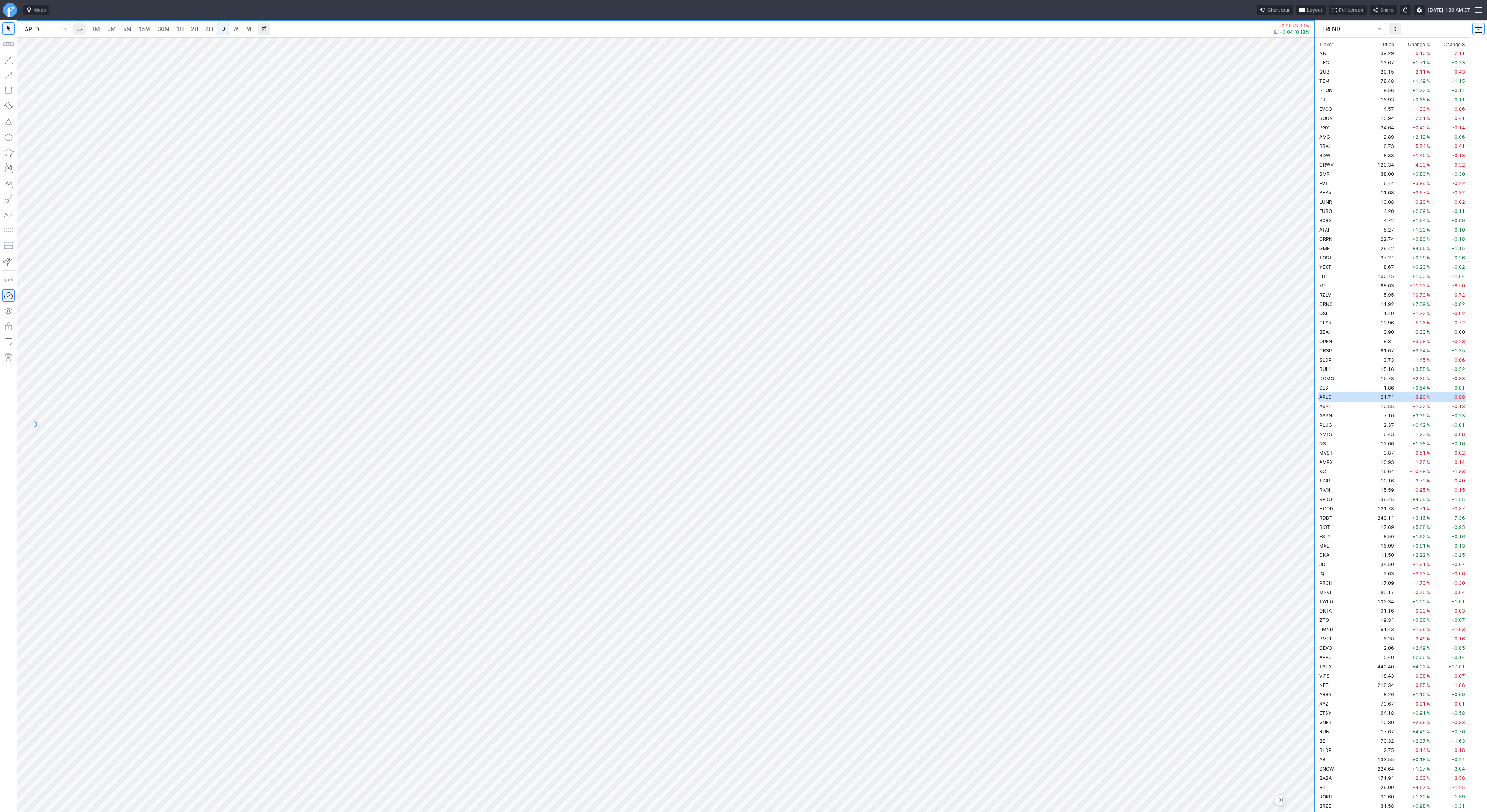
click at [1316, 541] on div "1M 3M 5M 15M 30M 1H 2H 4H D W M -0.88 (3.90%) +0.04 (0.18%) TREND Ticker Price …" at bounding box center [744, 416] width 1487 height 792
click at [35, 62] on span "Line" at bounding box center [45, 61] width 31 height 8
click at [27, 61] on span "button" at bounding box center [25, 61] width 5 height 11
drag, startPoint x: 1306, startPoint y: 532, endPoint x: 1302, endPoint y: 459, distance: 73.1
click at [1307, 457] on div at bounding box center [1306, 422] width 16 height 755
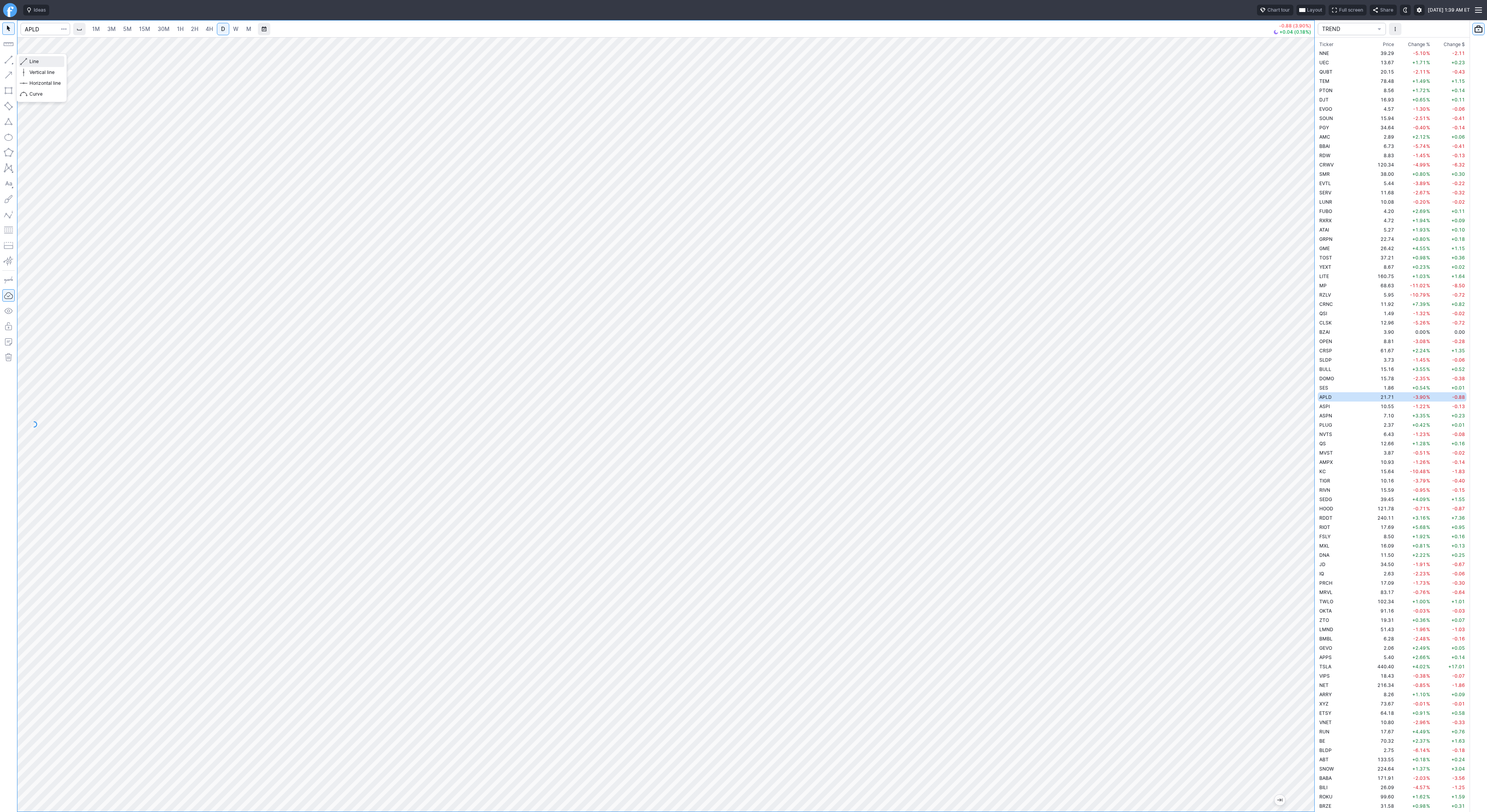
click at [39, 62] on span "Line" at bounding box center [45, 61] width 31 height 8
drag, startPoint x: 8, startPoint y: 61, endPoint x: 31, endPoint y: 80, distance: 29.8
click at [9, 63] on button "button" at bounding box center [8, 59] width 12 height 12
click at [38, 63] on span "Line" at bounding box center [45, 61] width 31 height 8
click at [34, 61] on span "Line" at bounding box center [45, 61] width 31 height 8
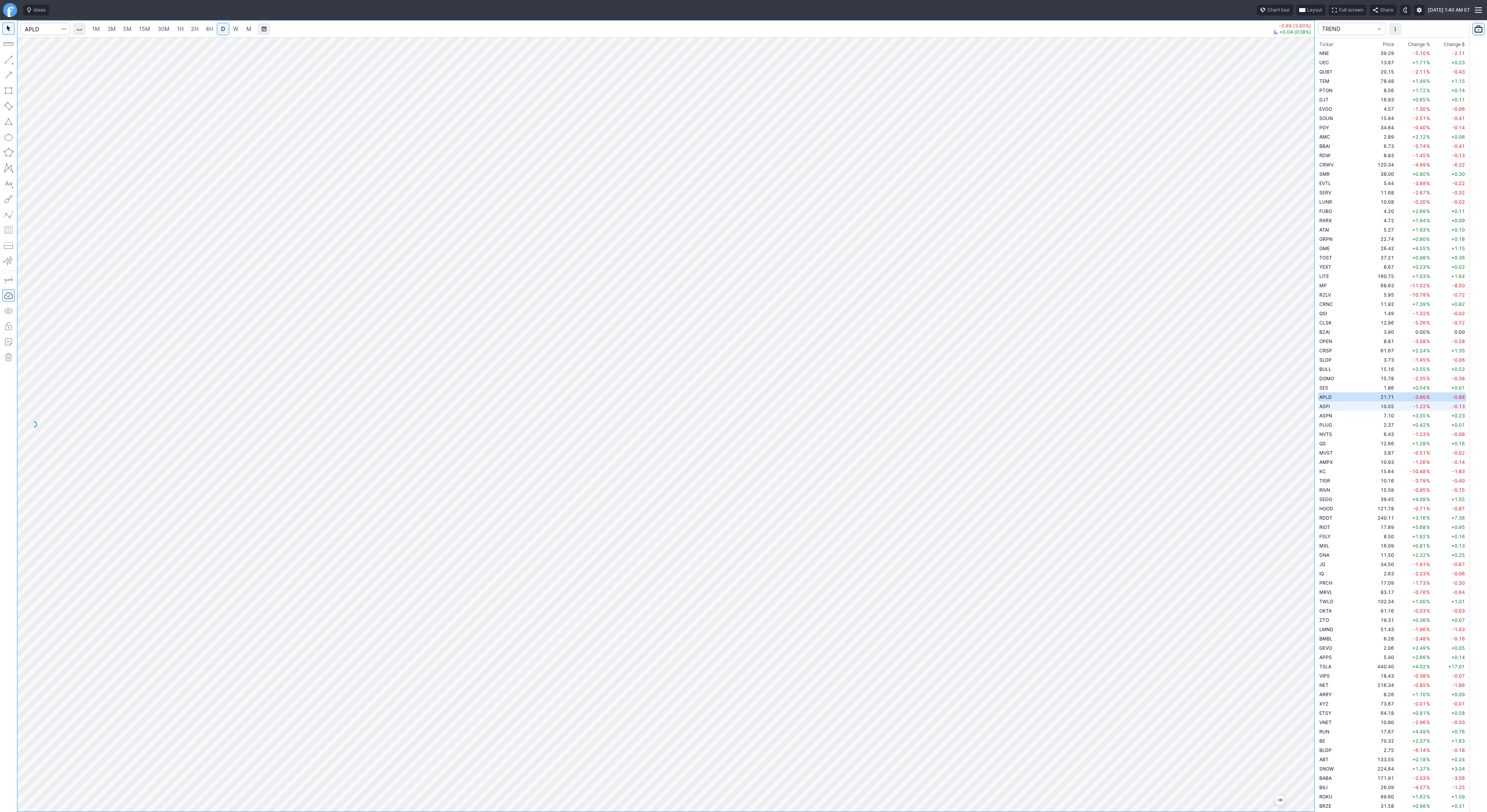
click at [1328, 406] on span "ASPI" at bounding box center [1325, 406] width 10 height 6
click at [1332, 414] on td "ASPN" at bounding box center [1342, 416] width 49 height 9
click at [1336, 424] on td "PLUG" at bounding box center [1342, 425] width 49 height 9
click at [39, 62] on span "Line" at bounding box center [45, 61] width 31 height 8
click at [46, 61] on span "Line" at bounding box center [45, 61] width 31 height 8
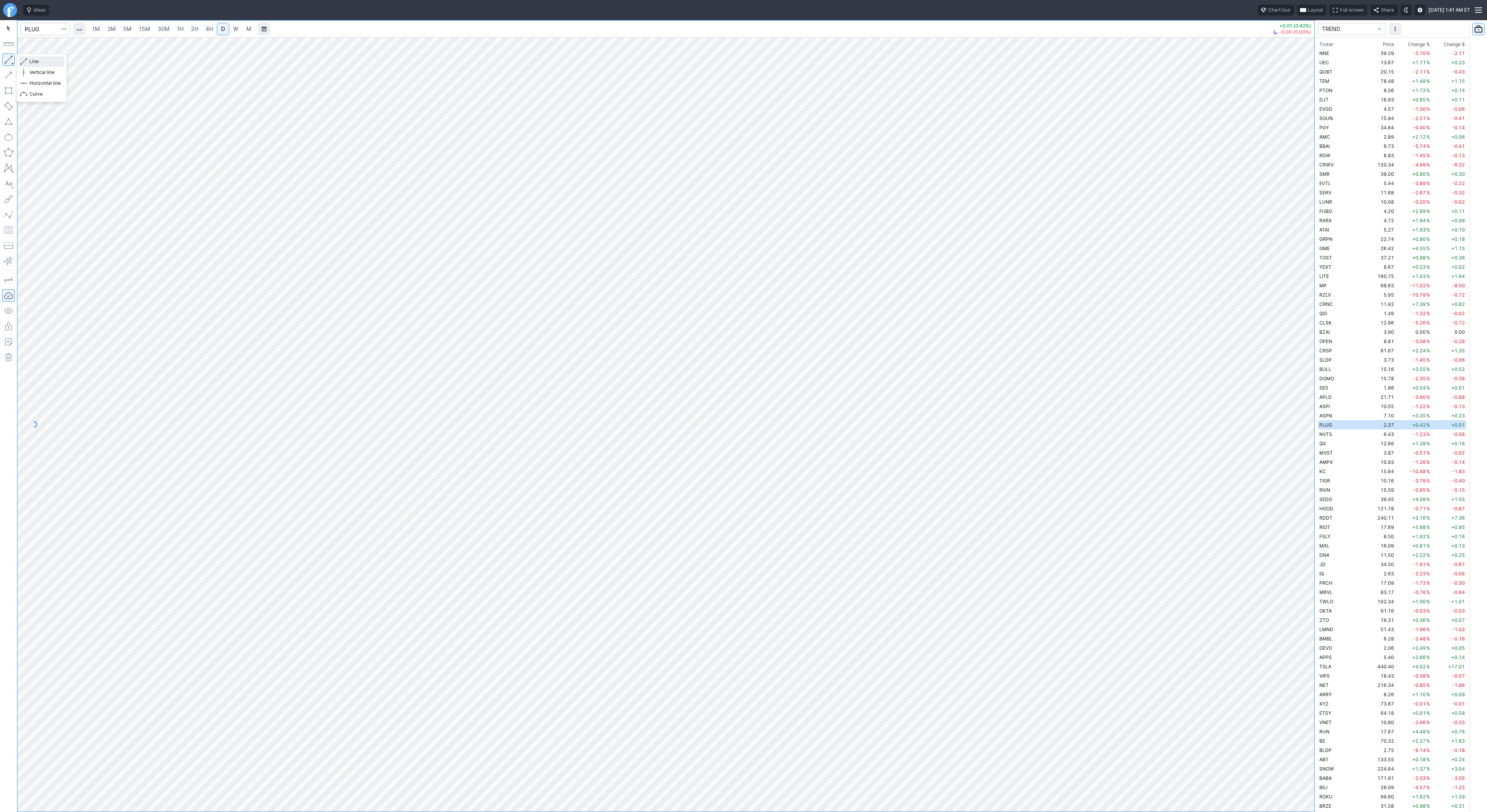
click at [33, 60] on span "Line" at bounding box center [45, 61] width 31 height 8
click at [30, 61] on span "Line" at bounding box center [45, 61] width 31 height 8
click at [40, 33] on input "Search" at bounding box center [46, 29] width 50 height 12
type input "open"
click at [46, 27] on input "Search" at bounding box center [46, 29] width 50 height 12
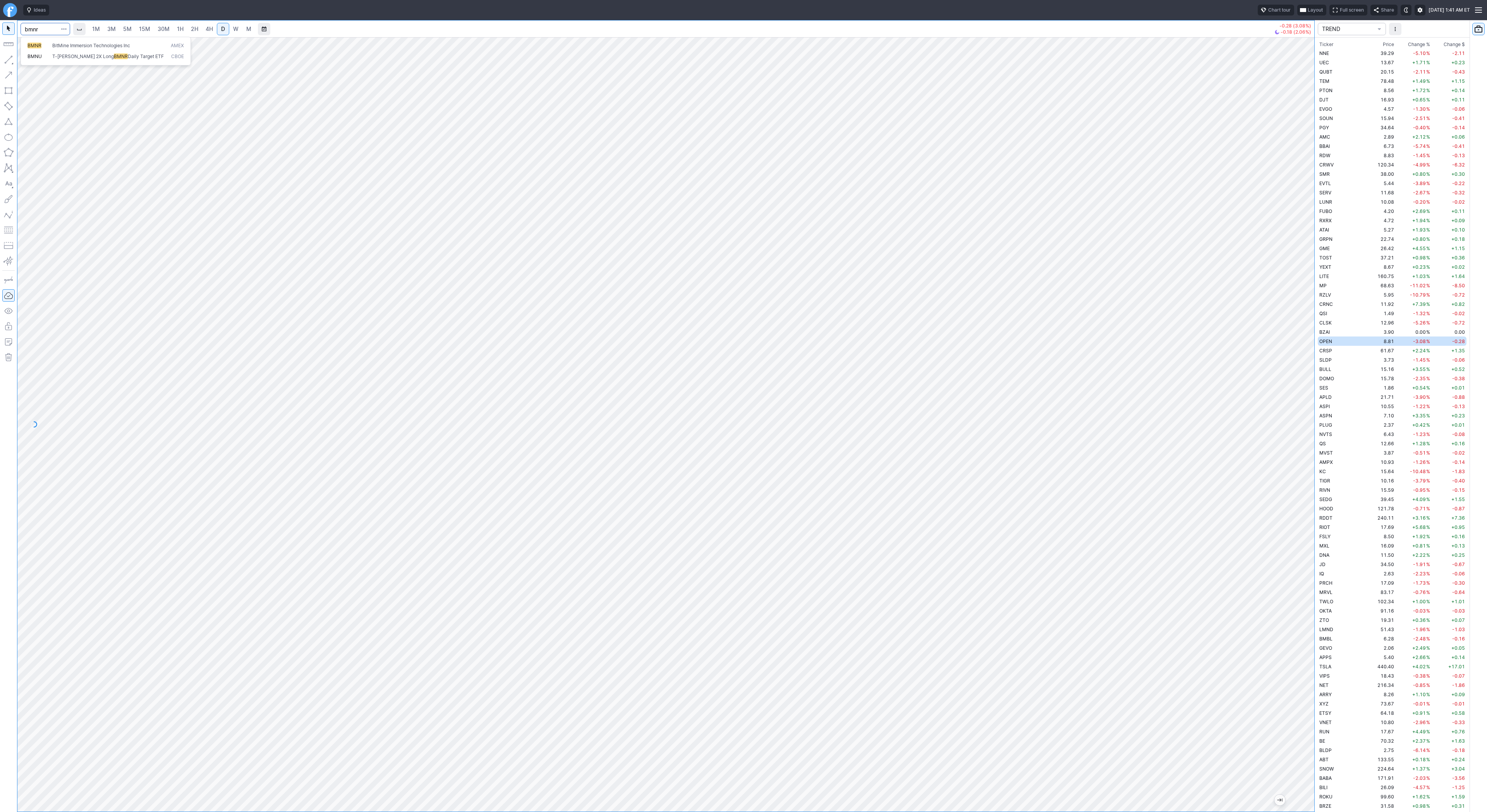
type input "bmnr"
click at [180, 30] on span "1H" at bounding box center [180, 28] width 6 height 6
click at [196, 26] on span "2H" at bounding box center [195, 28] width 8 height 6
click at [40, 62] on span "Line" at bounding box center [45, 61] width 31 height 8
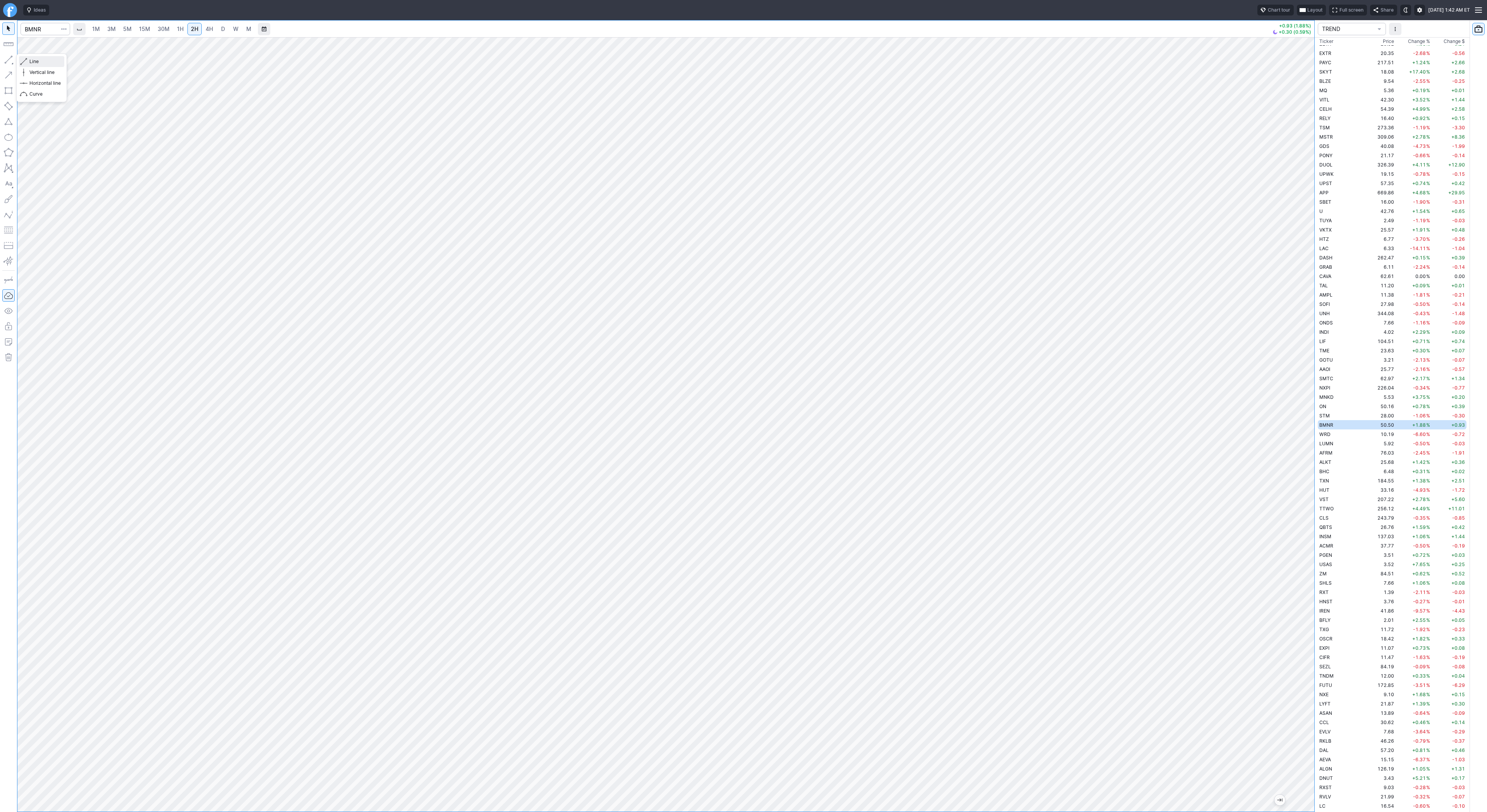
drag, startPoint x: 39, startPoint y: 63, endPoint x: 62, endPoint y: 83, distance: 30.5
click at [39, 63] on span "Line" at bounding box center [45, 61] width 31 height 8
click at [46, 61] on span "Line" at bounding box center [45, 61] width 31 height 8
click at [42, 59] on span "Line" at bounding box center [45, 61] width 31 height 8
drag, startPoint x: 1314, startPoint y: 186, endPoint x: 1299, endPoint y: 196, distance: 18.0
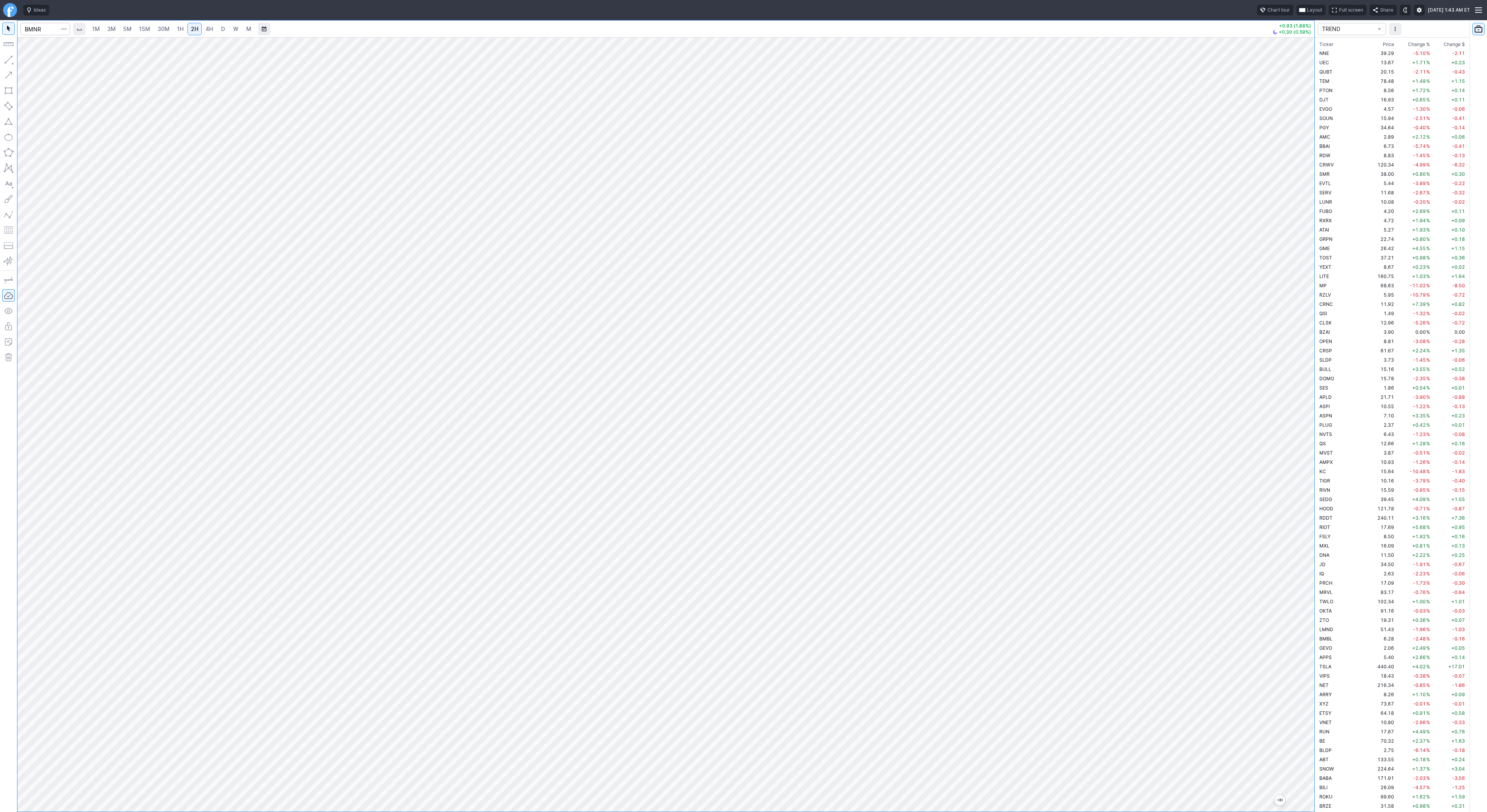
drag, startPoint x: 1304, startPoint y: 220, endPoint x: 1299, endPoint y: 214, distance: 7.8
click at [1302, 218] on div at bounding box center [1306, 422] width 16 height 755
drag, startPoint x: 1308, startPoint y: 466, endPoint x: 1299, endPoint y: 342, distance: 124.3
click at [1299, 342] on div at bounding box center [1306, 422] width 16 height 755
drag, startPoint x: 1313, startPoint y: 355, endPoint x: 1299, endPoint y: 404, distance: 51.0
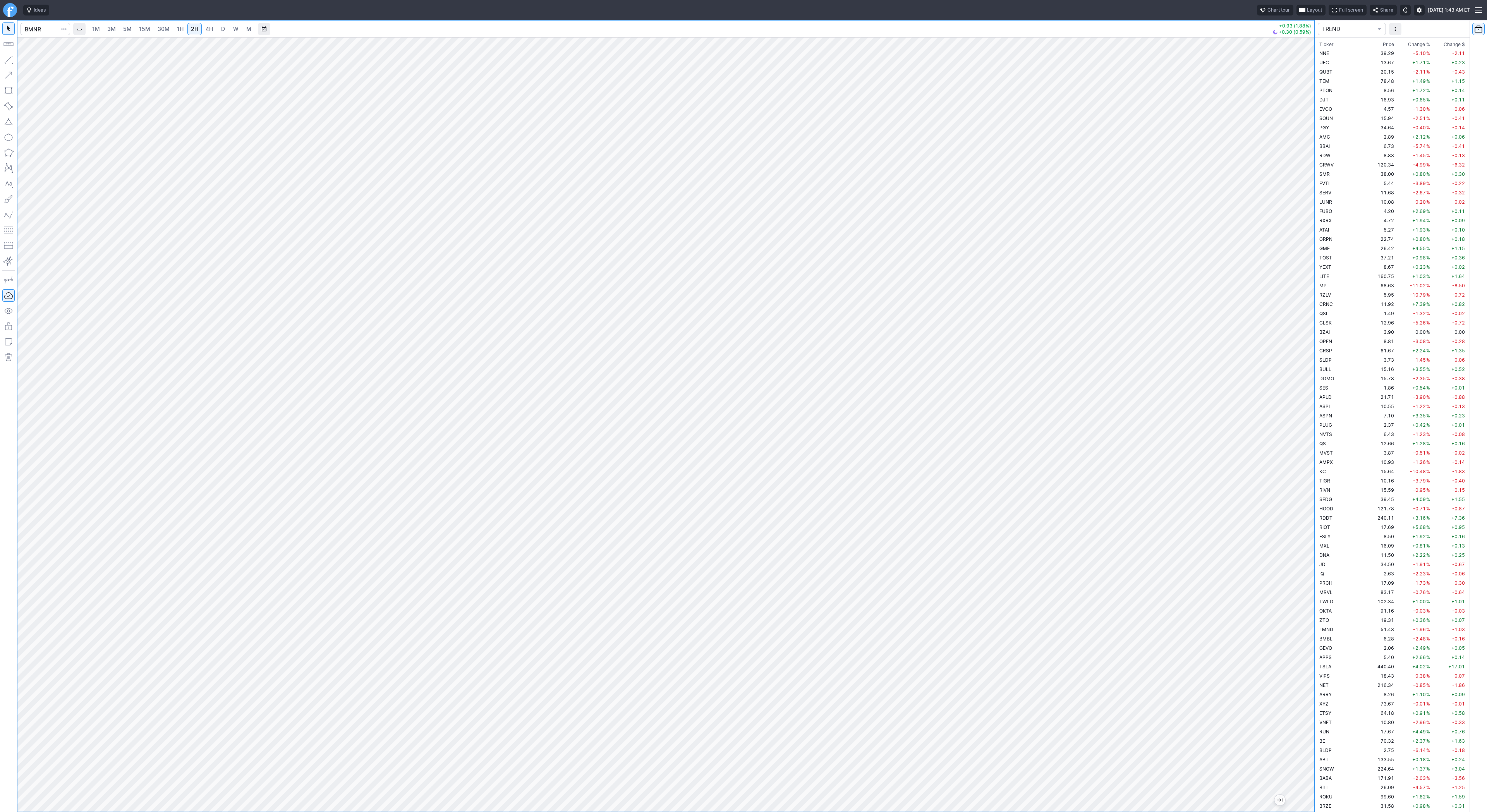
click at [1302, 406] on div at bounding box center [1306, 422] width 16 height 755
click at [39, 62] on span "Line" at bounding box center [45, 61] width 31 height 8
drag, startPoint x: 1307, startPoint y: 222, endPoint x: 1300, endPoint y: 234, distance: 13.9
click at [1303, 238] on div at bounding box center [1306, 422] width 16 height 755
click at [40, 25] on input "Search" at bounding box center [46, 29] width 50 height 12
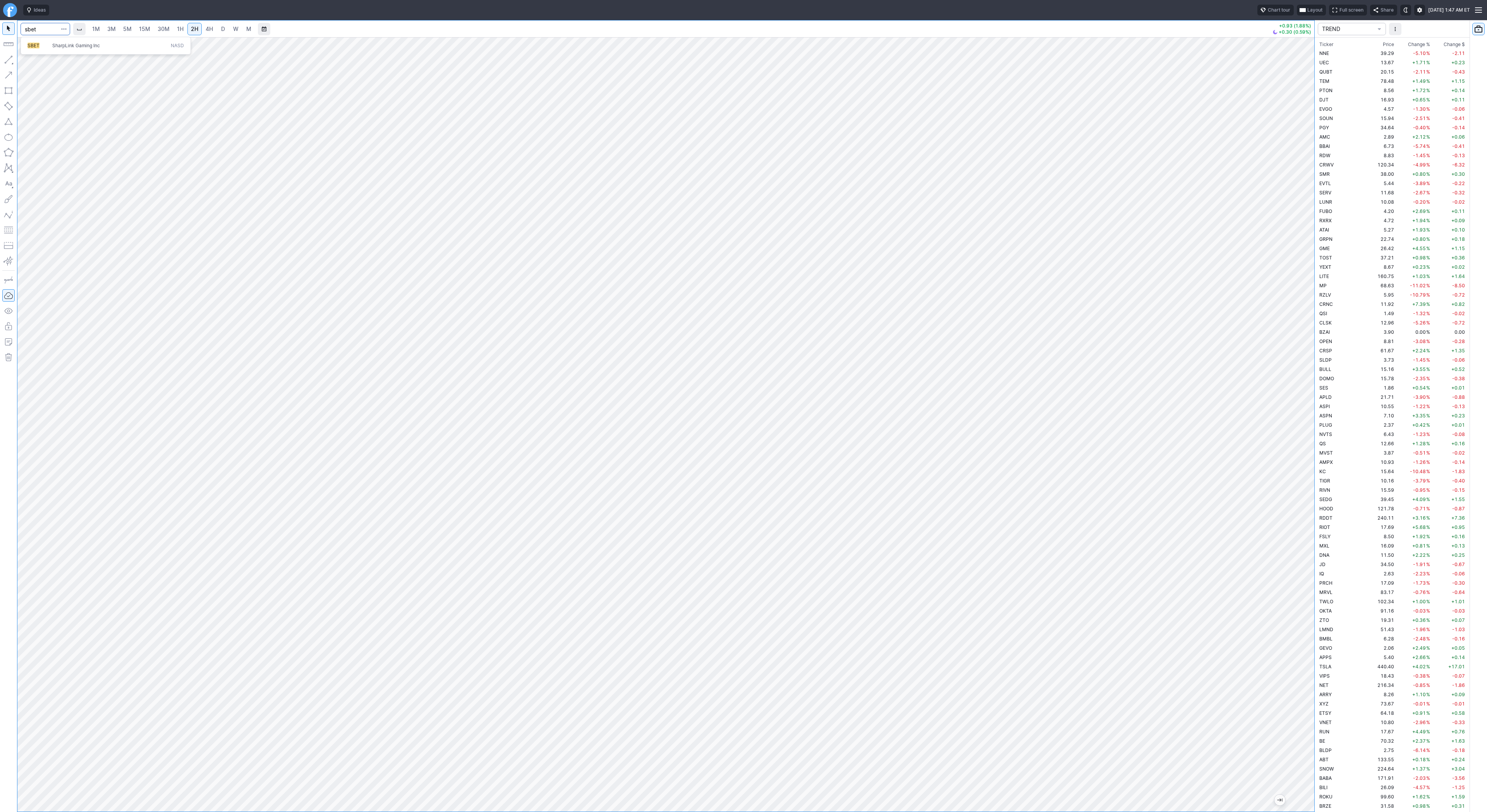
type input "sbet"
click at [59, 45] on span "SharpLink Gaming Inc" at bounding box center [76, 46] width 48 height 6
drag, startPoint x: 1302, startPoint y: 587, endPoint x: 1305, endPoint y: 482, distance: 105.0
click at [1306, 481] on div at bounding box center [1306, 422] width 16 height 755
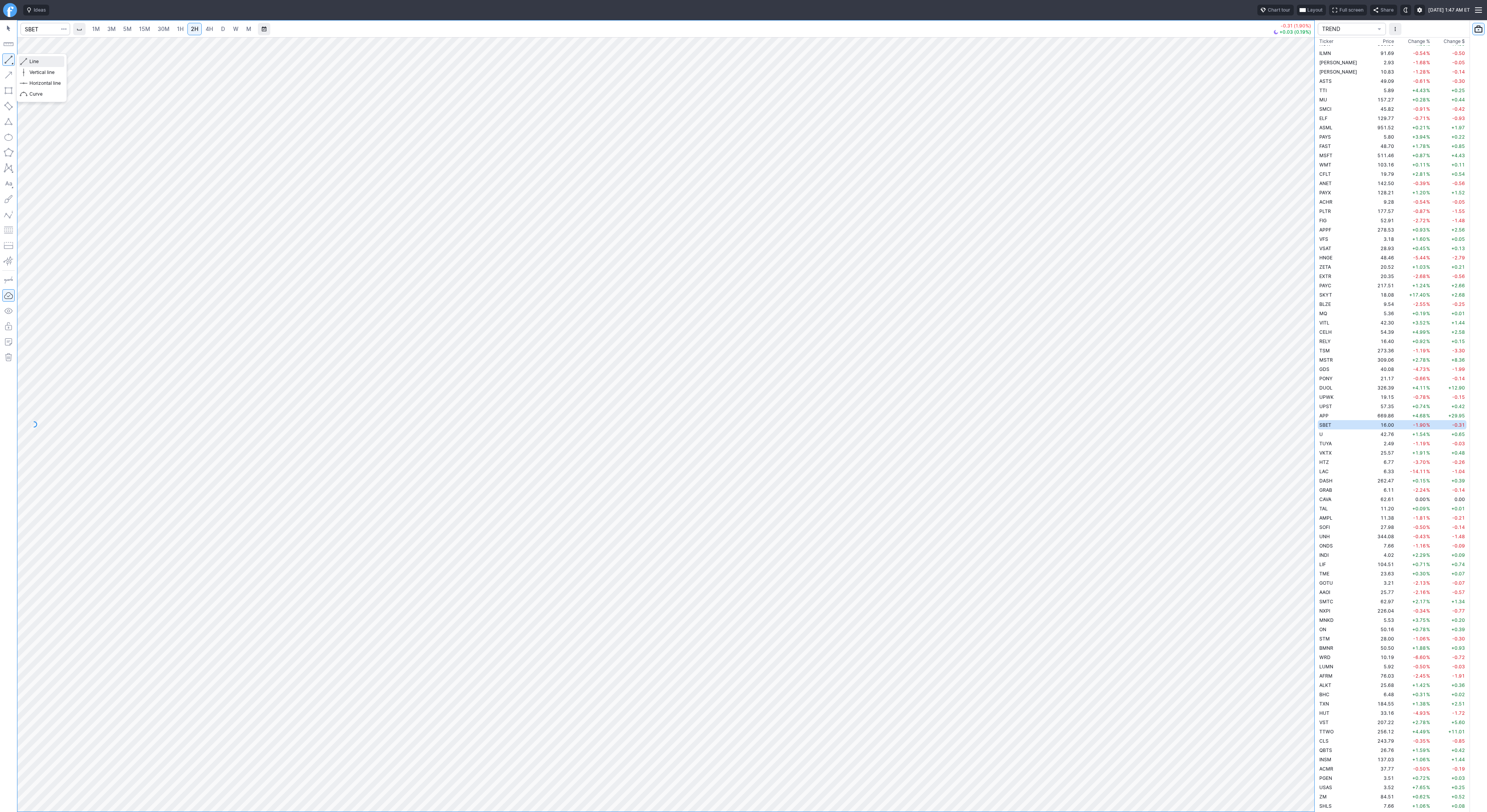
click at [46, 64] on span "Line" at bounding box center [45, 61] width 31 height 8
click at [33, 61] on span "Line" at bounding box center [45, 61] width 31 height 8
drag, startPoint x: 1302, startPoint y: 405, endPoint x: 1307, endPoint y: 538, distance: 133.1
click at [1307, 539] on div at bounding box center [1306, 422] width 16 height 755
click at [43, 62] on span "Line" at bounding box center [45, 61] width 31 height 8
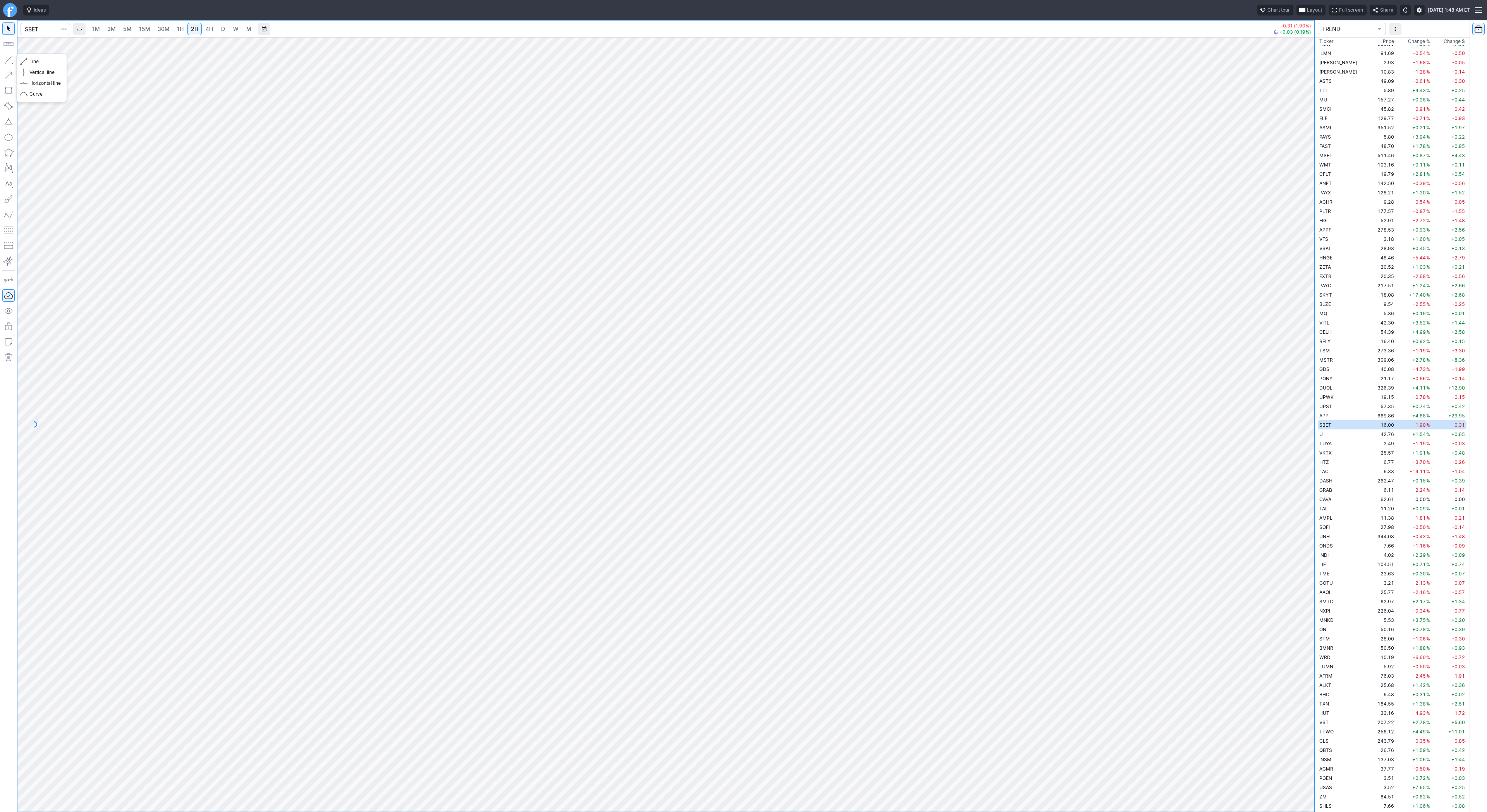
click at [10, 59] on button "button" at bounding box center [8, 59] width 12 height 12
click at [30, 62] on span "Line" at bounding box center [45, 61] width 31 height 8
click at [44, 62] on span "Line" at bounding box center [45, 61] width 31 height 8
drag, startPoint x: 1301, startPoint y: 384, endPoint x: 1298, endPoint y: 414, distance: 30.1
click at [1298, 413] on div at bounding box center [1306, 422] width 16 height 755
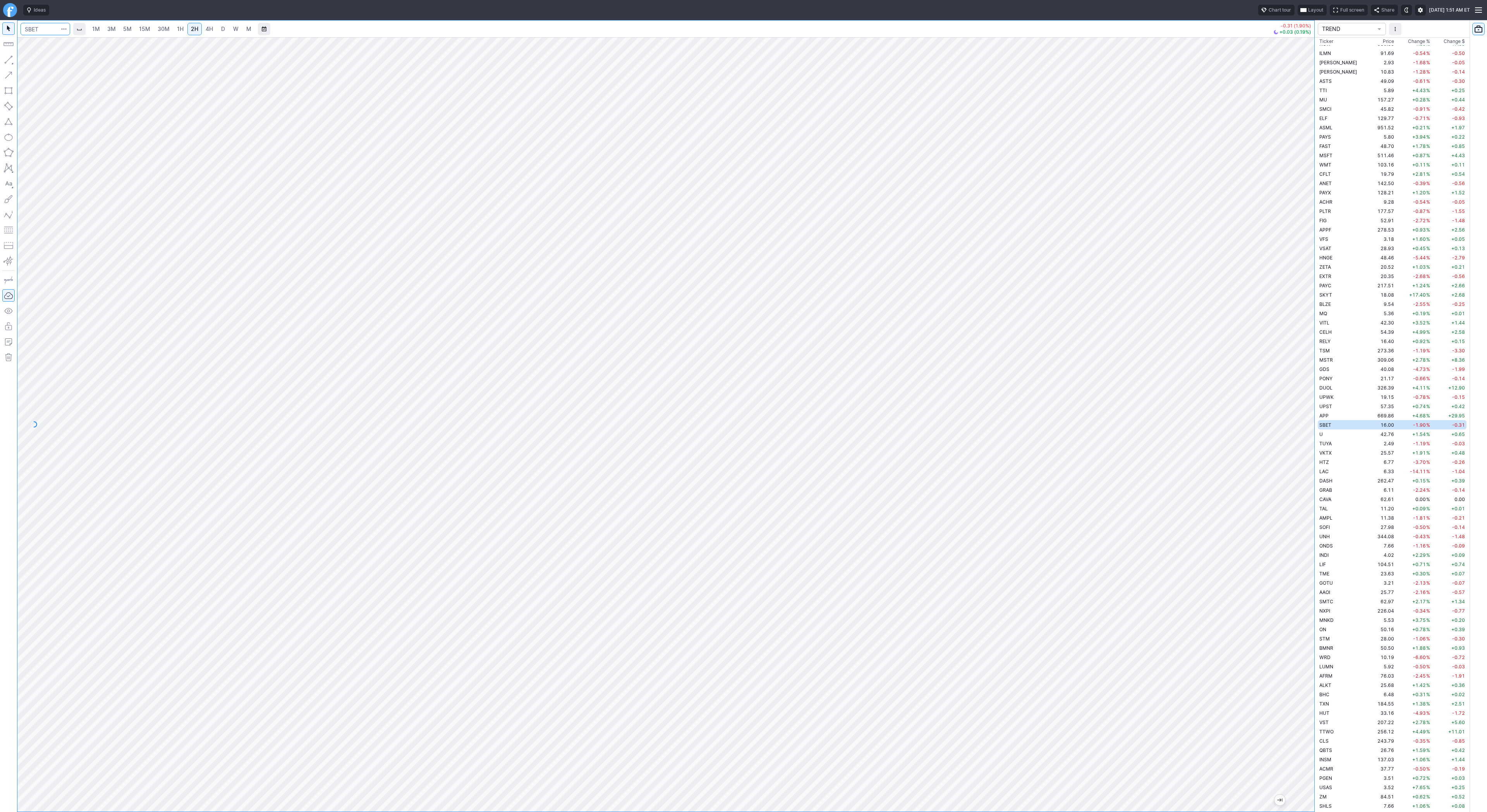
click at [45, 24] on input "Search" at bounding box center [46, 29] width 50 height 12
type input "bmnr"
click at [76, 50] on button "BMNR BitMine Immersion Technologies Inc AMEX" at bounding box center [106, 46] width 163 height 11
click at [27, 62] on button "Line" at bounding box center [42, 61] width 45 height 11
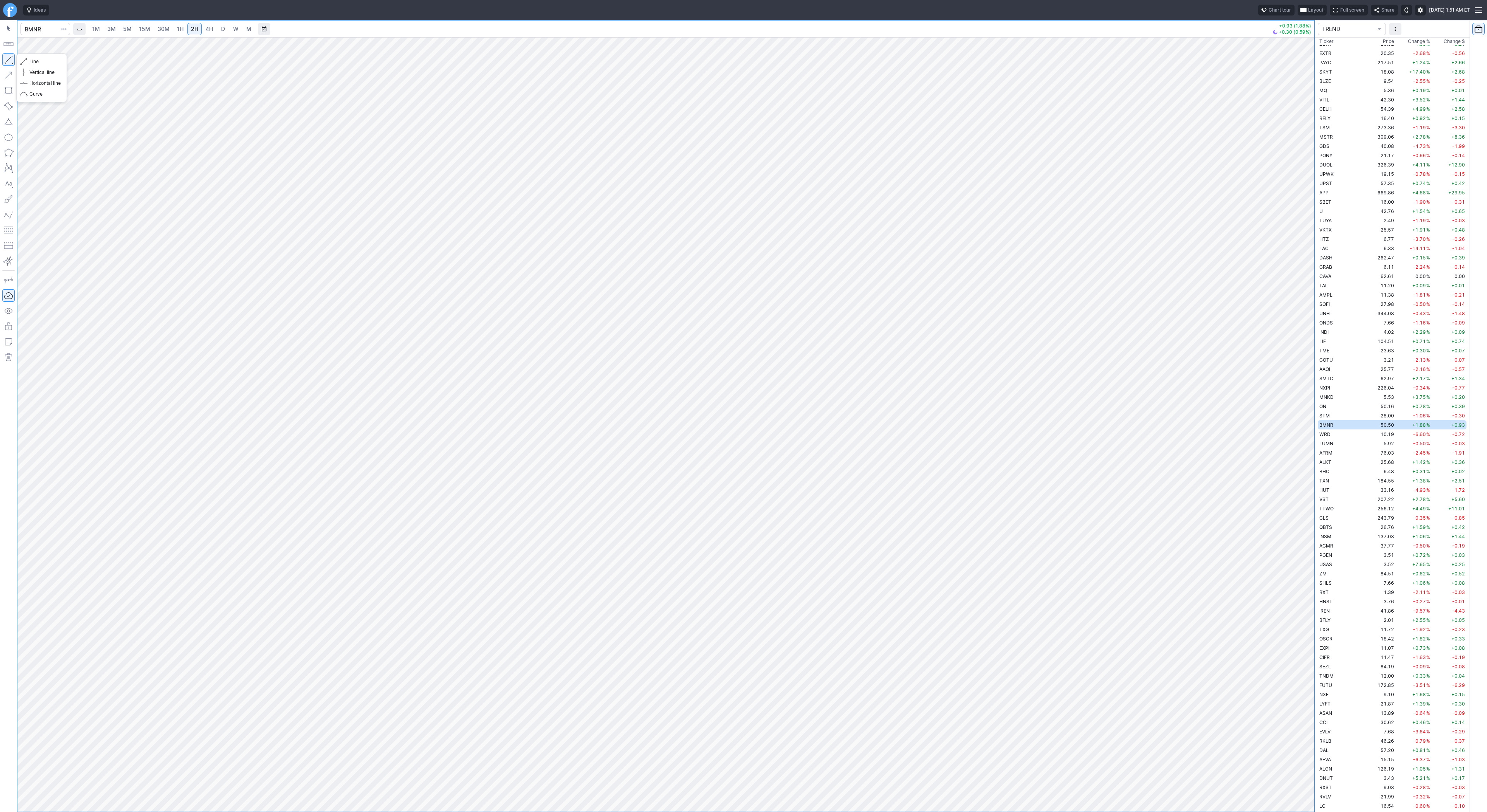
drag, startPoint x: 2, startPoint y: 61, endPoint x: 12, endPoint y: 82, distance: 23.3
click at [8, 74] on div at bounding box center [9, 416] width 17 height 792
click at [1292, 369] on div at bounding box center [666, 424] width 1297 height 774
drag, startPoint x: 9, startPoint y: 59, endPoint x: 9, endPoint y: 65, distance: 6.0
click at [9, 64] on button "button" at bounding box center [8, 59] width 12 height 12
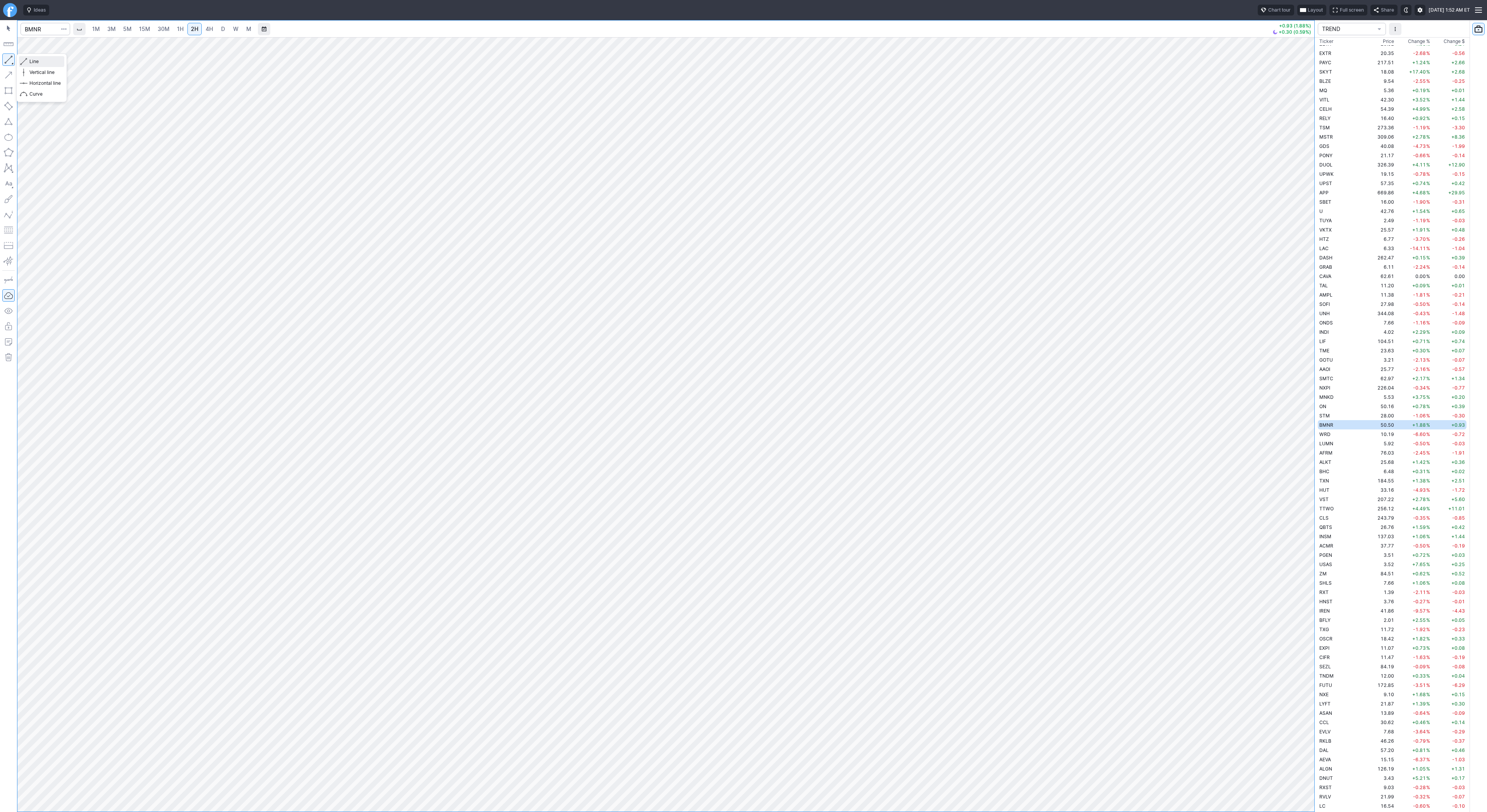
drag, startPoint x: 33, startPoint y: 62, endPoint x: 59, endPoint y: 93, distance: 40.5
click at [34, 62] on span "Line" at bounding box center [45, 61] width 31 height 8
drag, startPoint x: 1303, startPoint y: 204, endPoint x: 1298, endPoint y: 257, distance: 53.2
click at [1298, 257] on div at bounding box center [1306, 422] width 16 height 755
drag, startPoint x: 1309, startPoint y: 550, endPoint x: 1317, endPoint y: 444, distance: 106.3
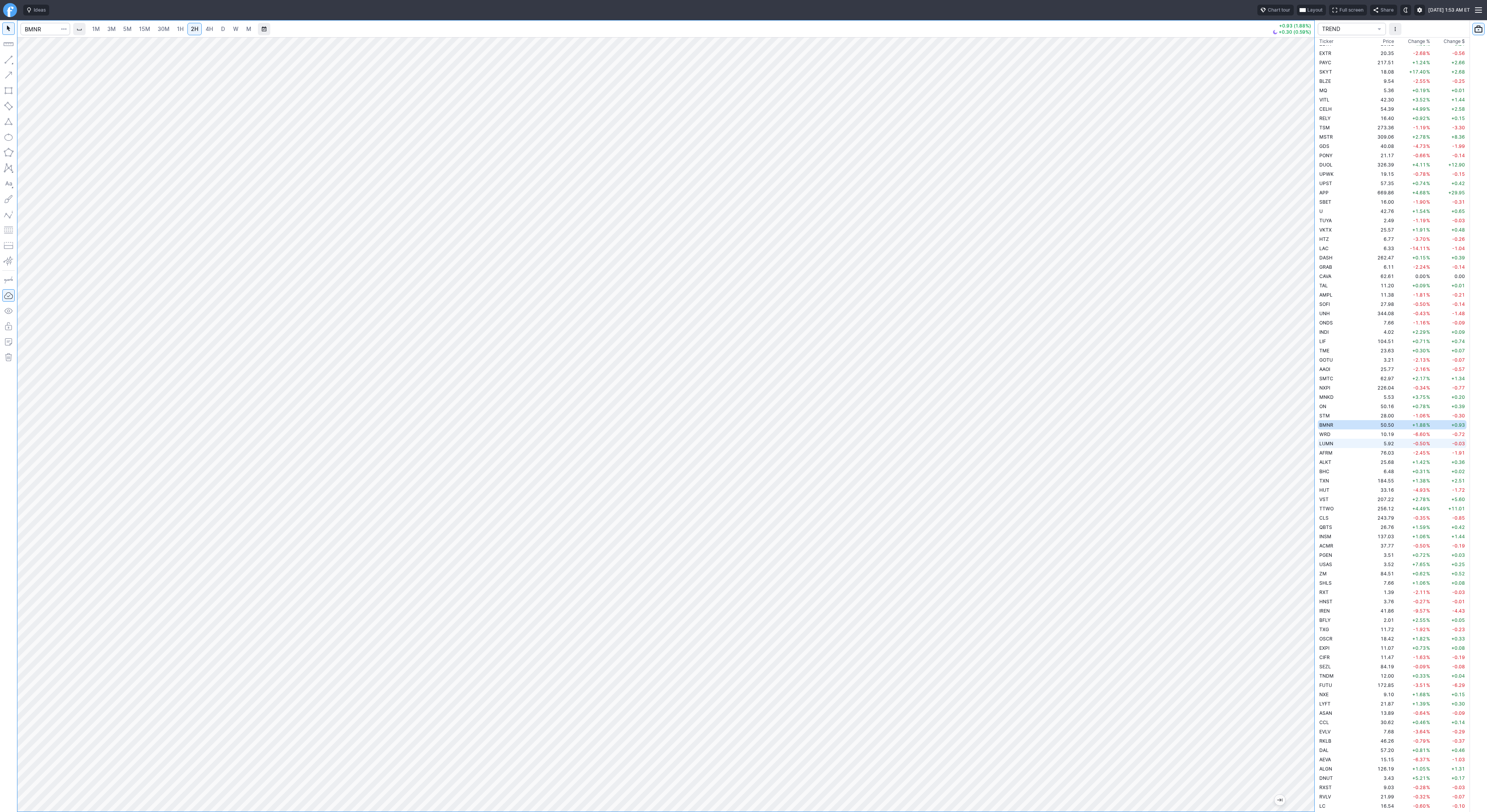
click at [1317, 444] on div "1M 3M 5M 15M 30M 1H 2H 4H D W M +0.93 (1.88%) +0.30 (0.59%) TREND Ticker Price …" at bounding box center [744, 416] width 1487 height 792
click at [47, 62] on span "Line" at bounding box center [45, 61] width 31 height 8
click at [31, 61] on span "Line" at bounding box center [45, 61] width 31 height 8
drag, startPoint x: 37, startPoint y: 62, endPoint x: 50, endPoint y: 77, distance: 19.8
click at [39, 66] on button "Line" at bounding box center [42, 61] width 45 height 11
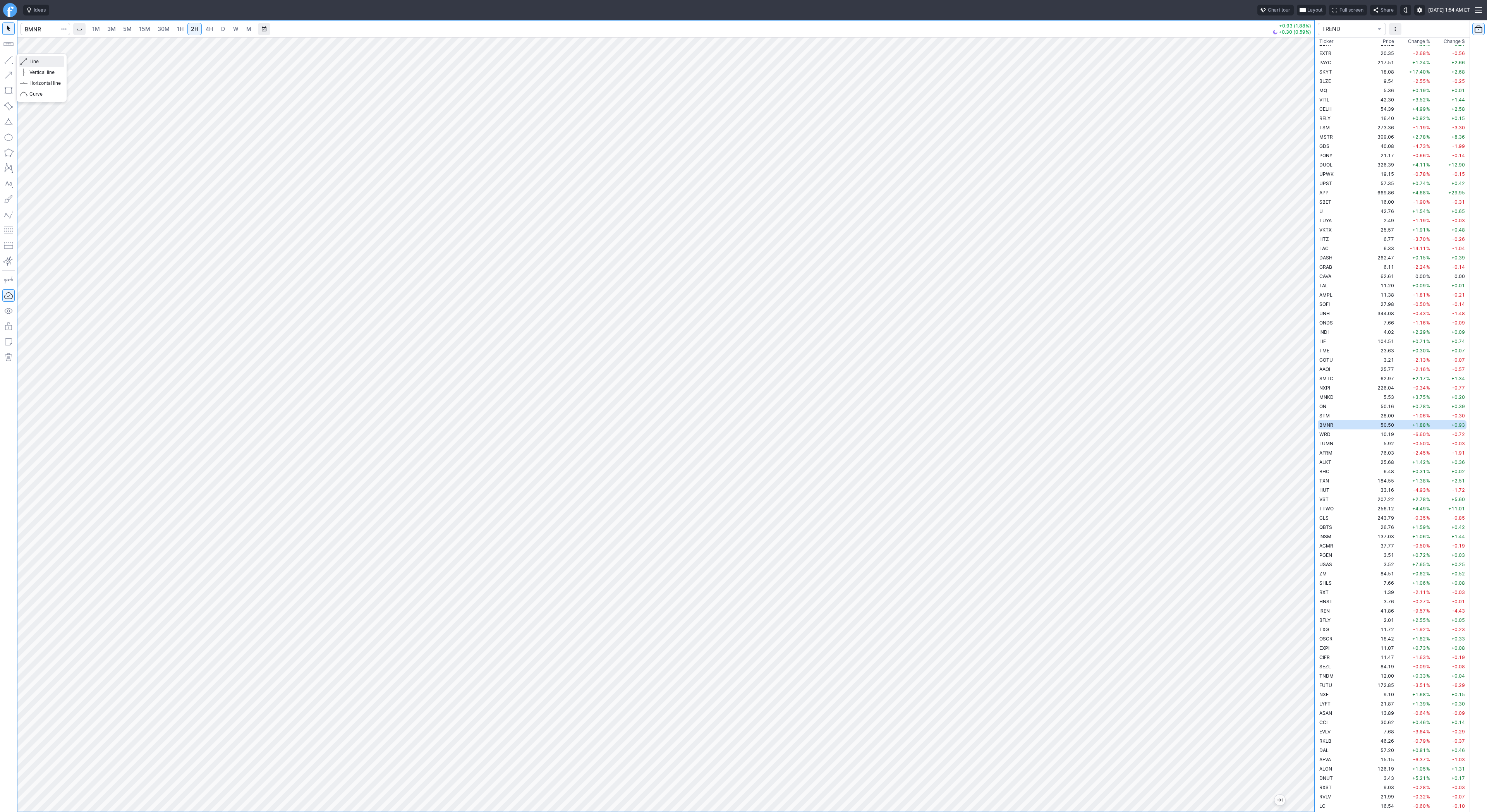
click at [31, 61] on span "Line" at bounding box center [45, 61] width 31 height 8
click at [35, 27] on input "Search" at bounding box center [46, 29] width 50 height 12
type input "eth"
click at [73, 146] on span "ereum / USD" at bounding box center [73, 143] width 28 height 6
click at [221, 29] on span "D" at bounding box center [223, 29] width 5 height 8
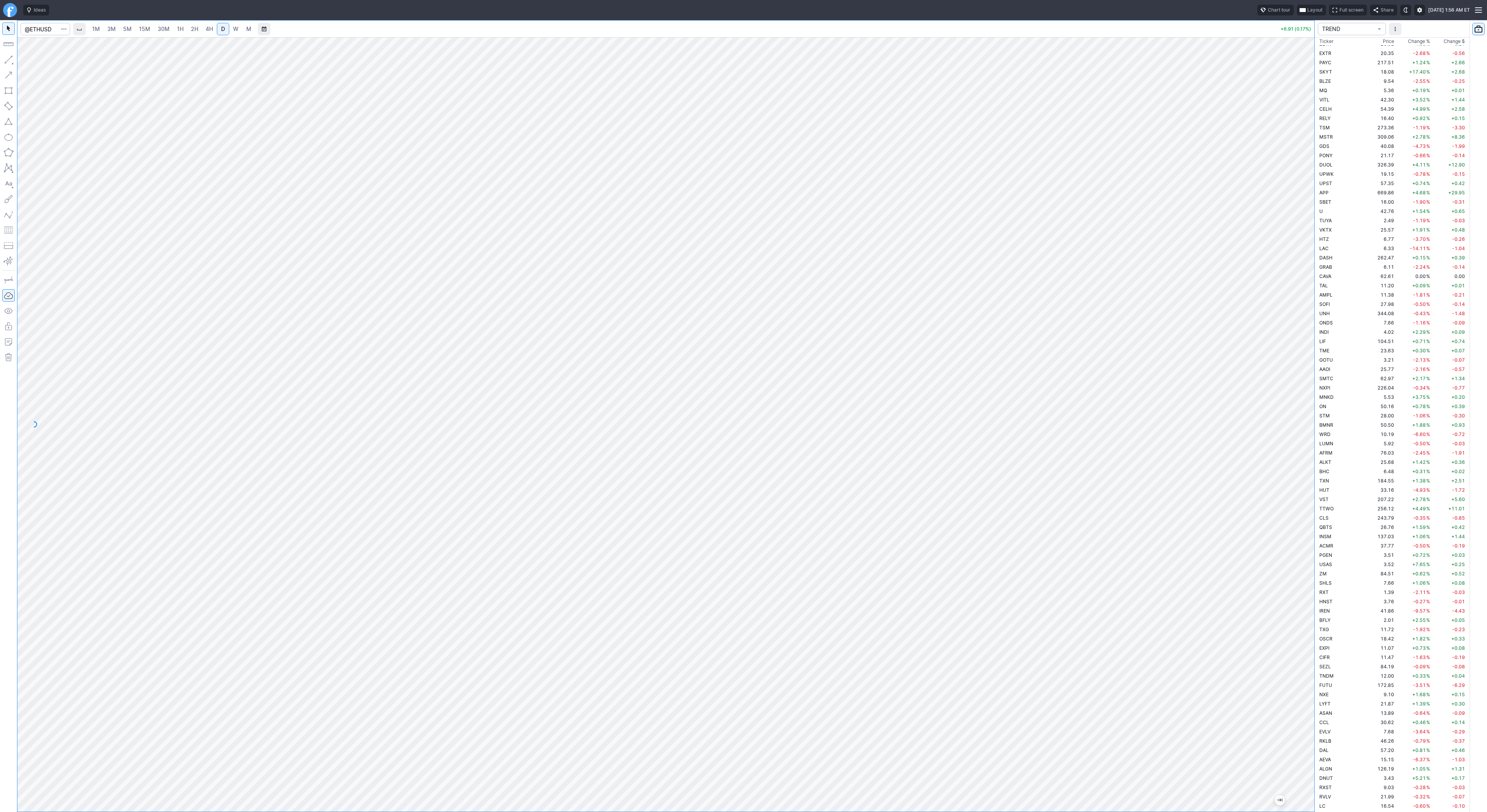
drag, startPoint x: 1304, startPoint y: 300, endPoint x: 1308, endPoint y: 378, distance: 78.1
click at [1308, 378] on div at bounding box center [1306, 422] width 16 height 755
click at [34, 61] on span "Line" at bounding box center [45, 61] width 31 height 8
click at [51, 61] on span "Line" at bounding box center [45, 61] width 31 height 8
click at [131, 31] on link "5M" at bounding box center [127, 29] width 16 height 12
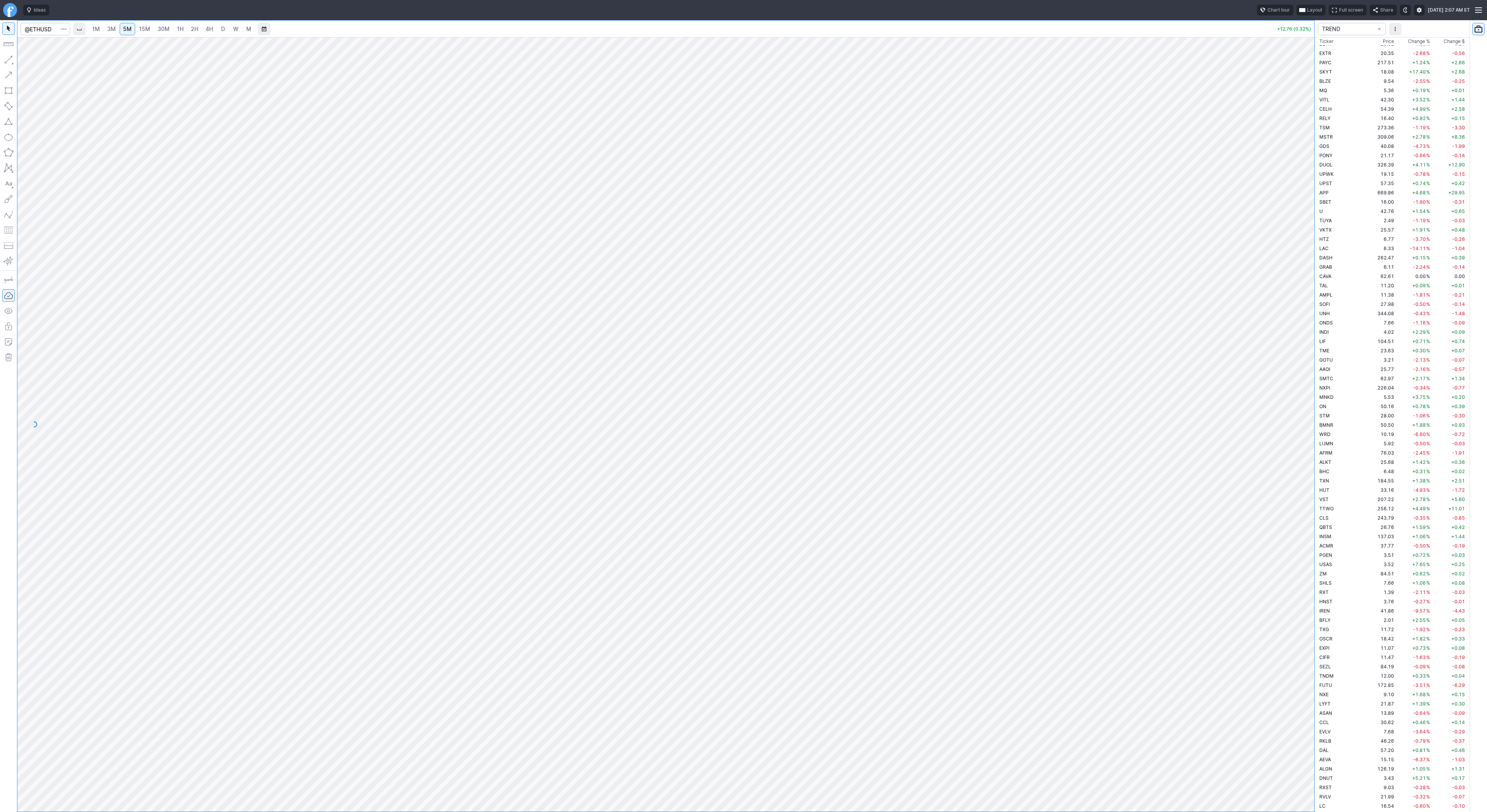
click at [158, 29] on span "30M" at bounding box center [163, 28] width 12 height 6
click at [222, 30] on span "D" at bounding box center [223, 28] width 4 height 6
drag, startPoint x: 1312, startPoint y: 249, endPoint x: 1312, endPoint y: 319, distance: 70.0
click at [1312, 319] on div at bounding box center [1306, 422] width 16 height 755
click at [123, 30] on span "5M" at bounding box center [127, 28] width 9 height 6
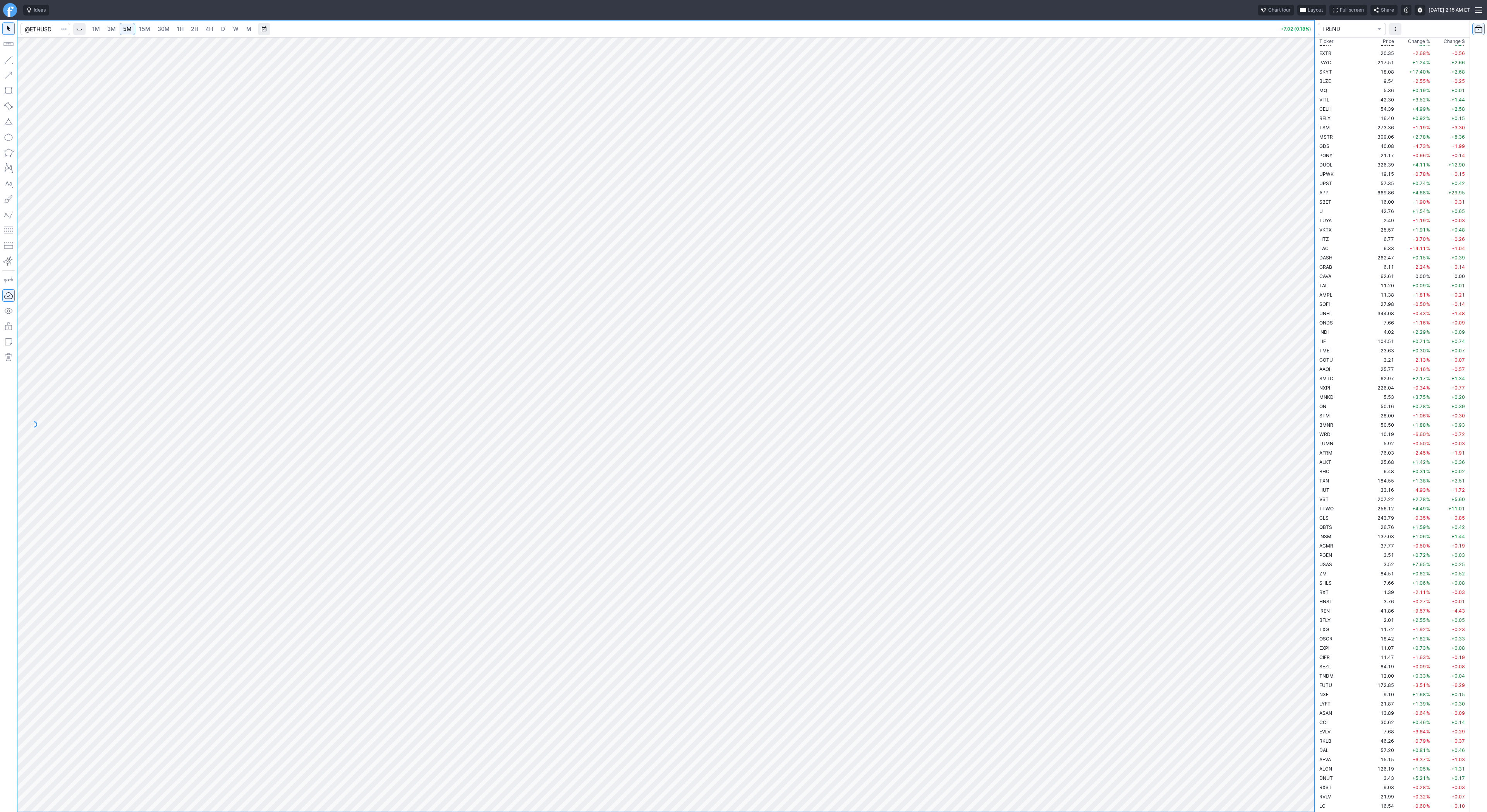
click at [158, 33] on link "30M" at bounding box center [163, 29] width 19 height 12
click at [185, 35] on div "1M 3M 5M 15M 30M 1H 2H 4H D W M" at bounding box center [171, 29] width 167 height 14
click at [193, 30] on span "2H" at bounding box center [195, 28] width 8 height 6
click at [222, 31] on span "D" at bounding box center [223, 28] width 4 height 6
drag, startPoint x: 1303, startPoint y: 227, endPoint x: 1303, endPoint y: 231, distance: 4.0
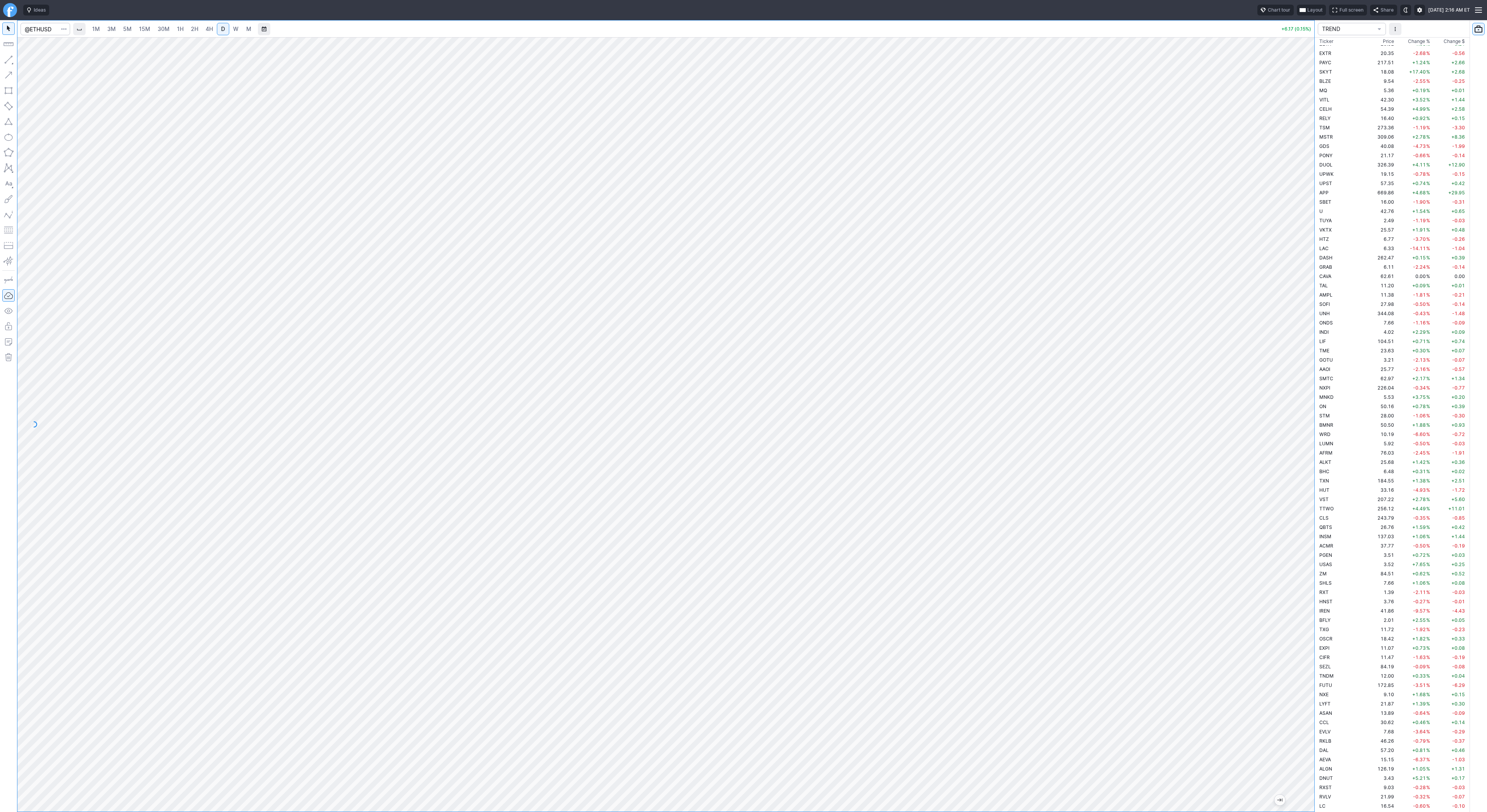
click at [1304, 232] on div at bounding box center [1306, 422] width 16 height 755
click at [198, 28] on link "2H" at bounding box center [195, 29] width 14 height 12
click at [211, 29] on span "4H" at bounding box center [209, 28] width 8 height 6
click at [6, 59] on button "button" at bounding box center [8, 59] width 12 height 12
click at [6, 56] on button "button" at bounding box center [8, 59] width 12 height 12
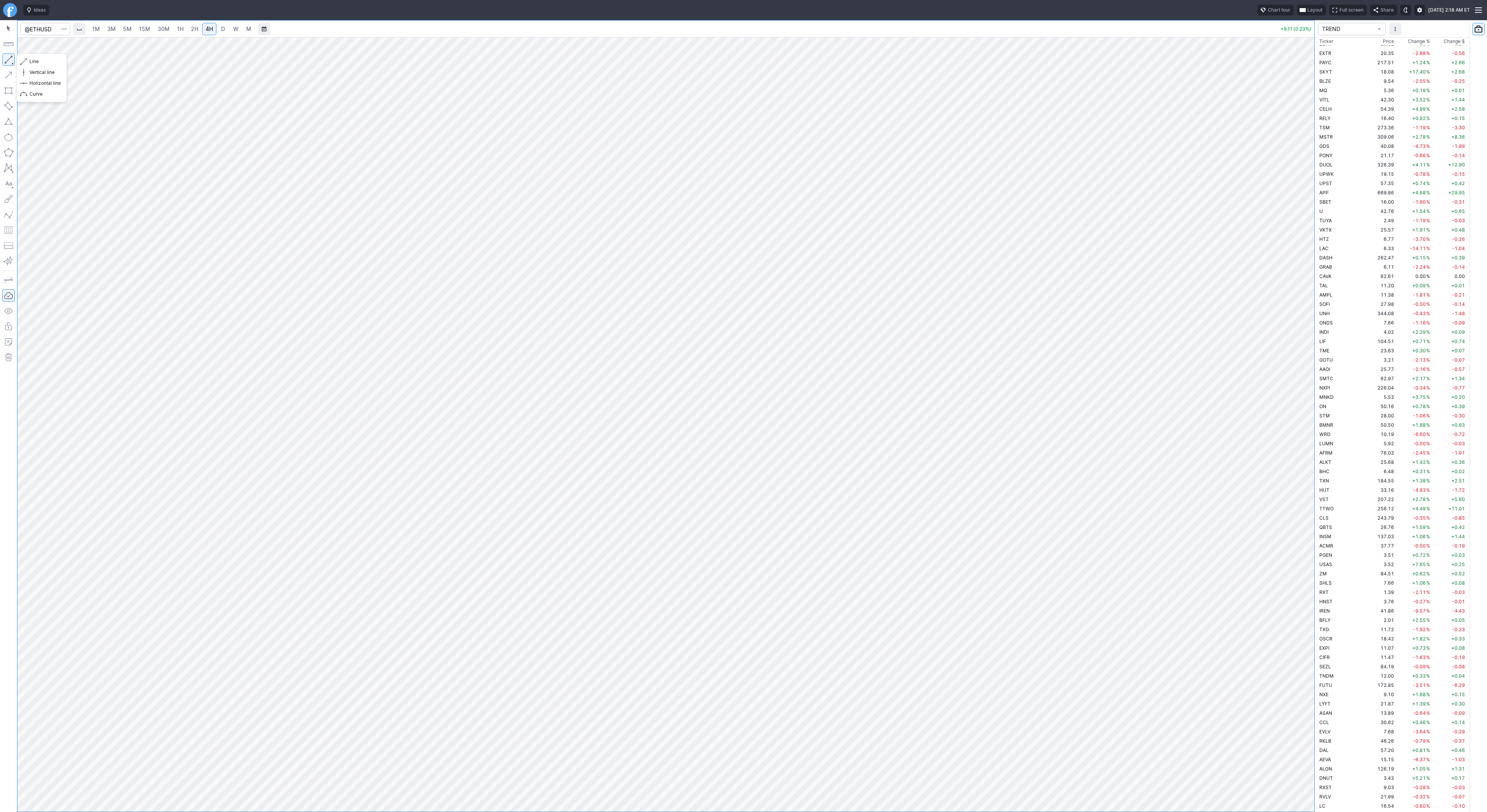
click at [4, 58] on button "button" at bounding box center [8, 59] width 12 height 12
click at [8, 58] on button "button" at bounding box center [8, 59] width 12 height 12
click at [29, 61] on span "Line" at bounding box center [45, 61] width 31 height 8
drag, startPoint x: 1310, startPoint y: 185, endPoint x: 1302, endPoint y: 223, distance: 38.8
click at [1310, 230] on div at bounding box center [1306, 422] width 16 height 755
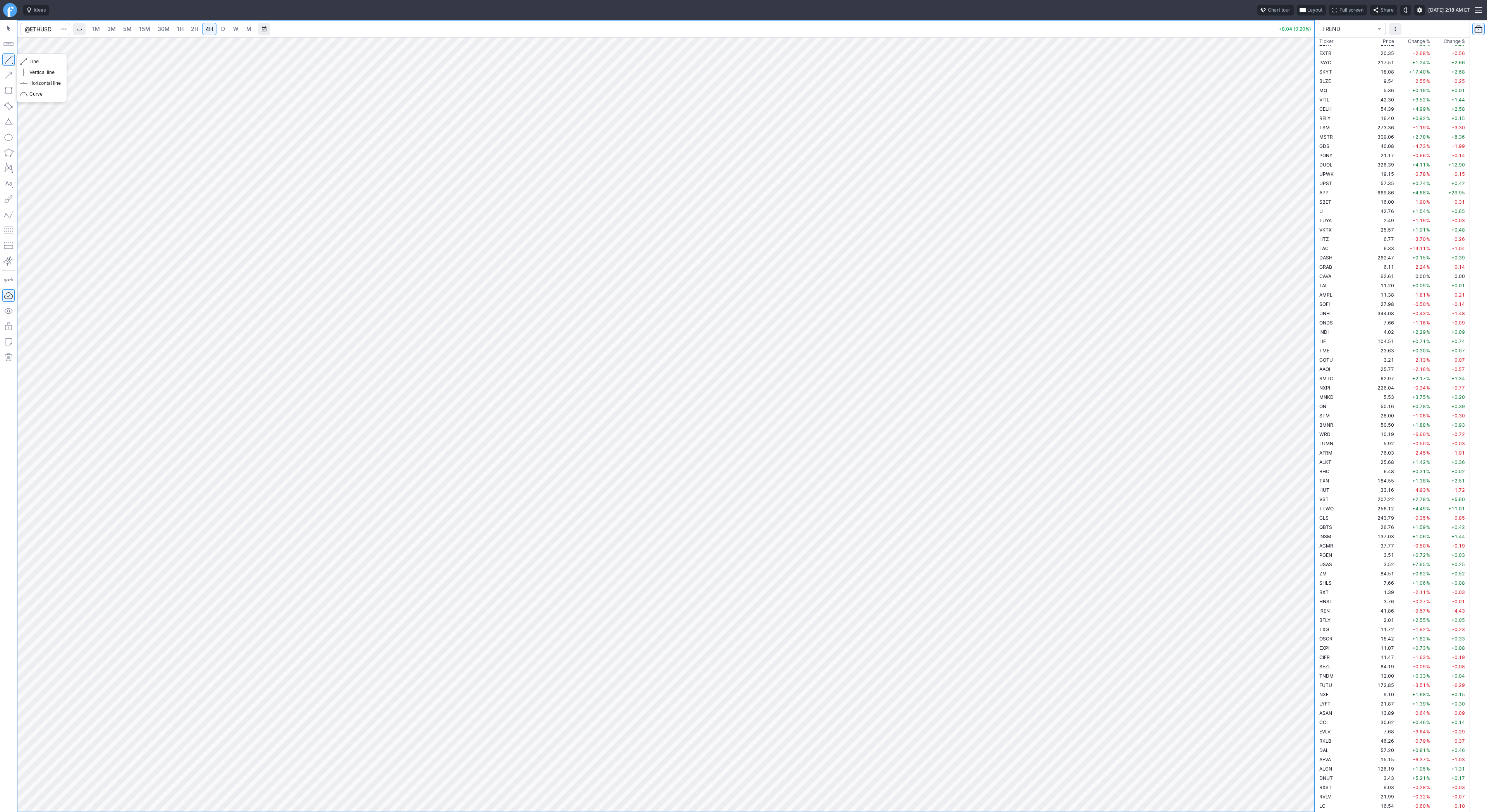
drag, startPoint x: 8, startPoint y: 56, endPoint x: 31, endPoint y: 88, distance: 39.4
click at [8, 56] on button "button" at bounding box center [8, 59] width 12 height 12
click at [12, 59] on button "button" at bounding box center [8, 59] width 12 height 12
click at [39, 29] on input "Search" at bounding box center [46, 29] width 50 height 12
type input "btcu"
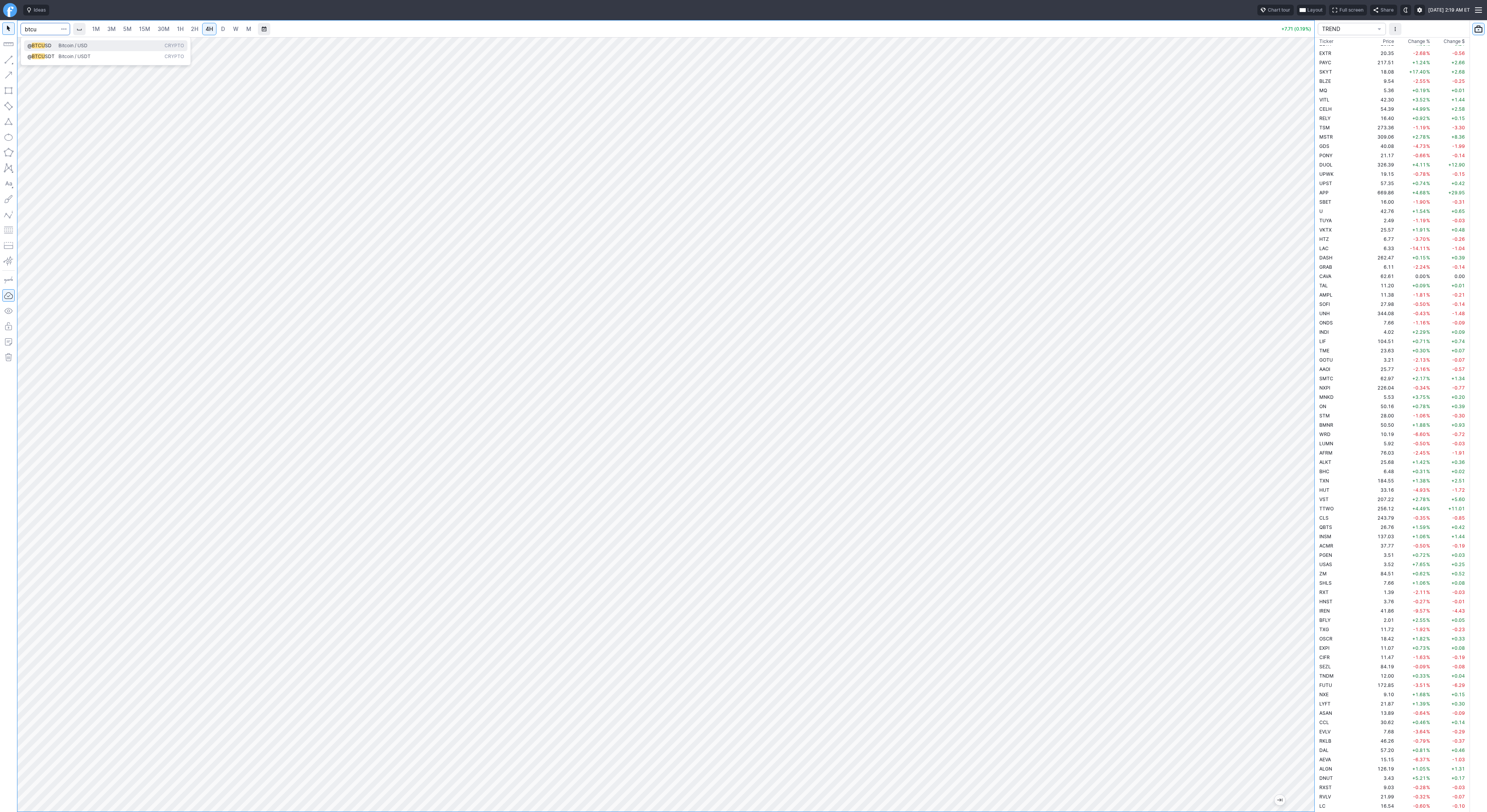
click at [55, 48] on span "@ BTCU SD Bitcoin / USD Crypto" at bounding box center [106, 46] width 159 height 6
click at [219, 29] on link "D" at bounding box center [223, 29] width 12 height 12
drag, startPoint x: 1310, startPoint y: 289, endPoint x: 1309, endPoint y: 316, distance: 27.0
click at [1311, 319] on div at bounding box center [1306, 422] width 16 height 755
click at [156, 33] on link "30M" at bounding box center [163, 29] width 19 height 12
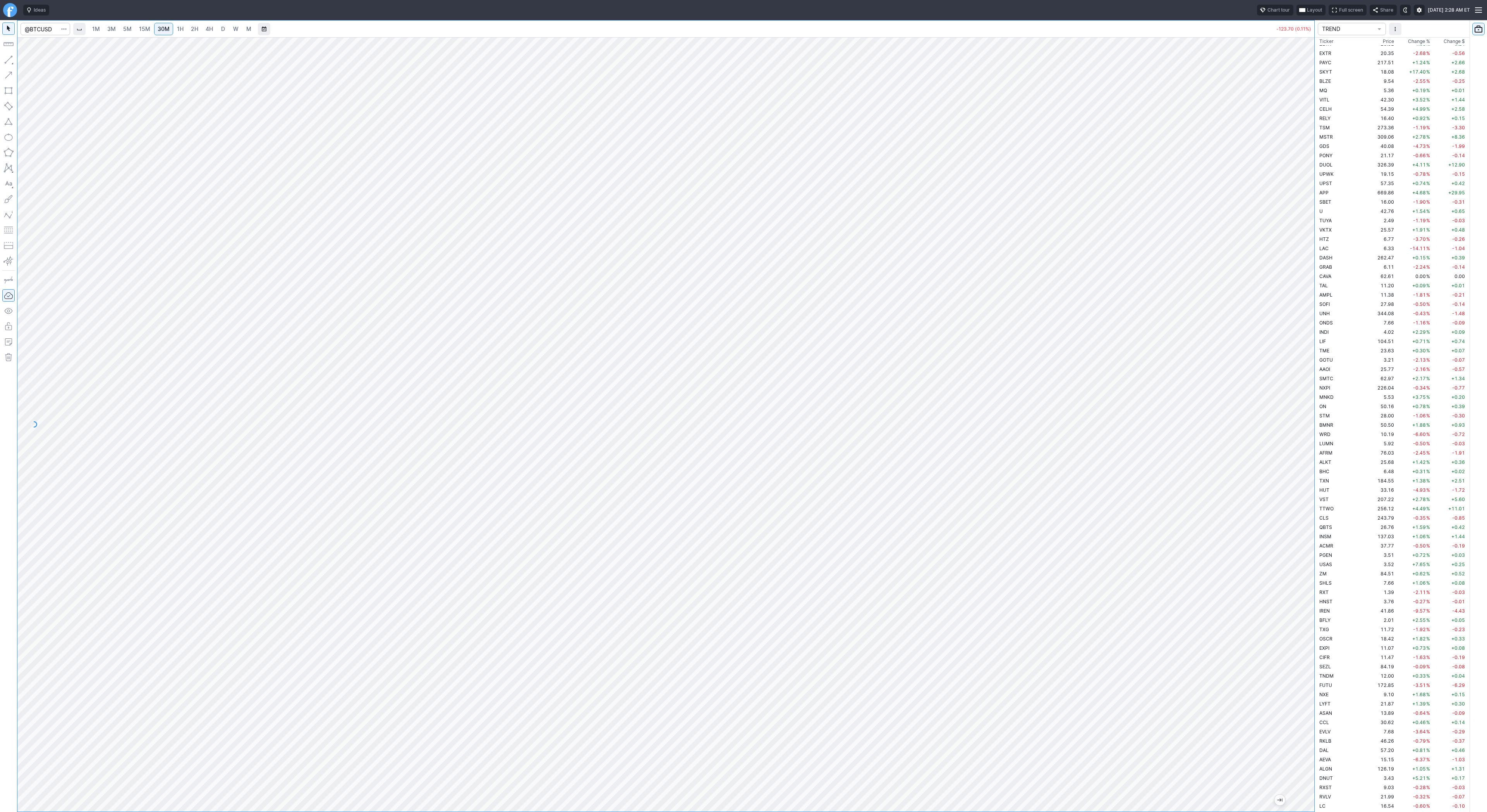
click at [210, 28] on span "4H" at bounding box center [209, 28] width 8 height 6
click at [217, 30] on link "D" at bounding box center [223, 29] width 12 height 12
click at [48, 63] on span "Line" at bounding box center [45, 61] width 31 height 8
click at [33, 61] on span "Line" at bounding box center [45, 61] width 31 height 8
click at [207, 28] on span "4H" at bounding box center [209, 28] width 8 height 6
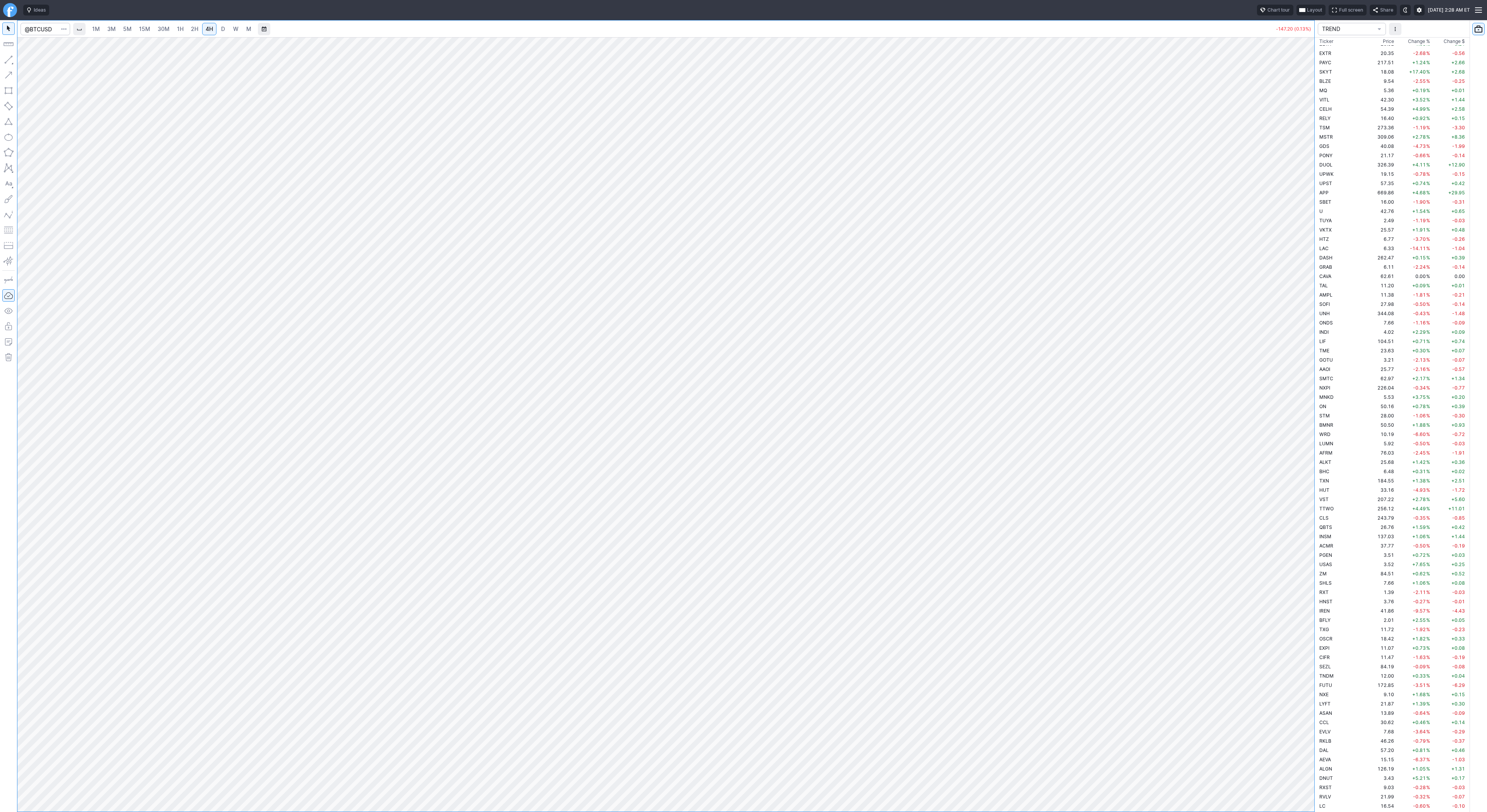
click at [223, 26] on span "D" at bounding box center [223, 28] width 4 height 6
drag, startPoint x: 1316, startPoint y: 328, endPoint x: 1306, endPoint y: 329, distance: 10.0
click at [1314, 330] on div "1M 3M 5M 15M 30M 1H 2H 4H D W M -147.20 (0.13%) TREND Ticker Price Chg.% Change…" at bounding box center [744, 416] width 1487 height 792
click at [32, 62] on span "Line" at bounding box center [45, 61] width 31 height 8
click at [30, 61] on span "Line" at bounding box center [45, 61] width 31 height 8
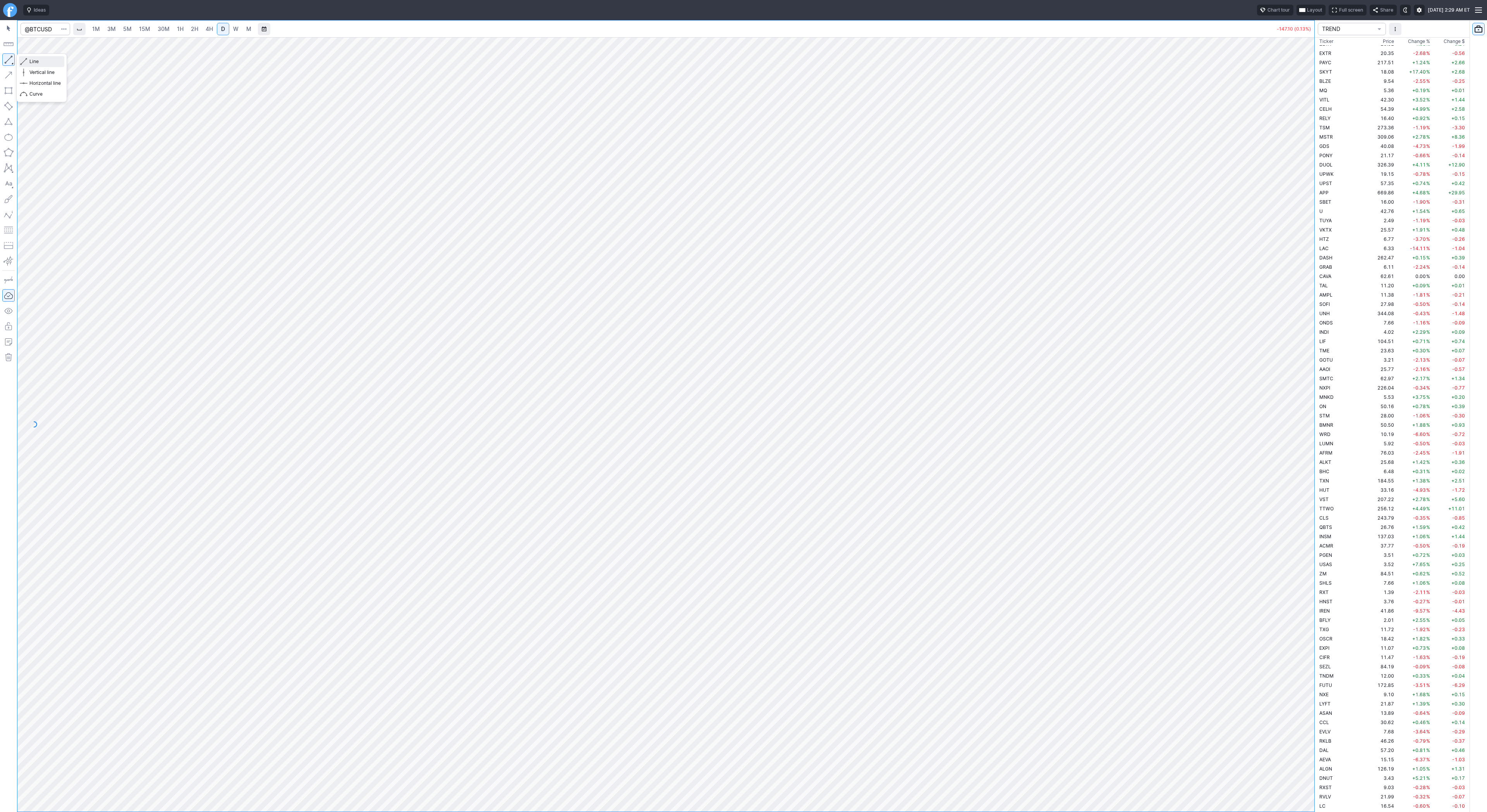
click at [44, 62] on span "Line" at bounding box center [45, 61] width 31 height 8
click at [208, 29] on span "4H" at bounding box center [209, 28] width 8 height 6
click at [224, 28] on span "D" at bounding box center [223, 29] width 5 height 8
drag, startPoint x: 31, startPoint y: 61, endPoint x: 54, endPoint y: 76, distance: 27.5
click at [35, 65] on span "Line" at bounding box center [45, 61] width 31 height 8
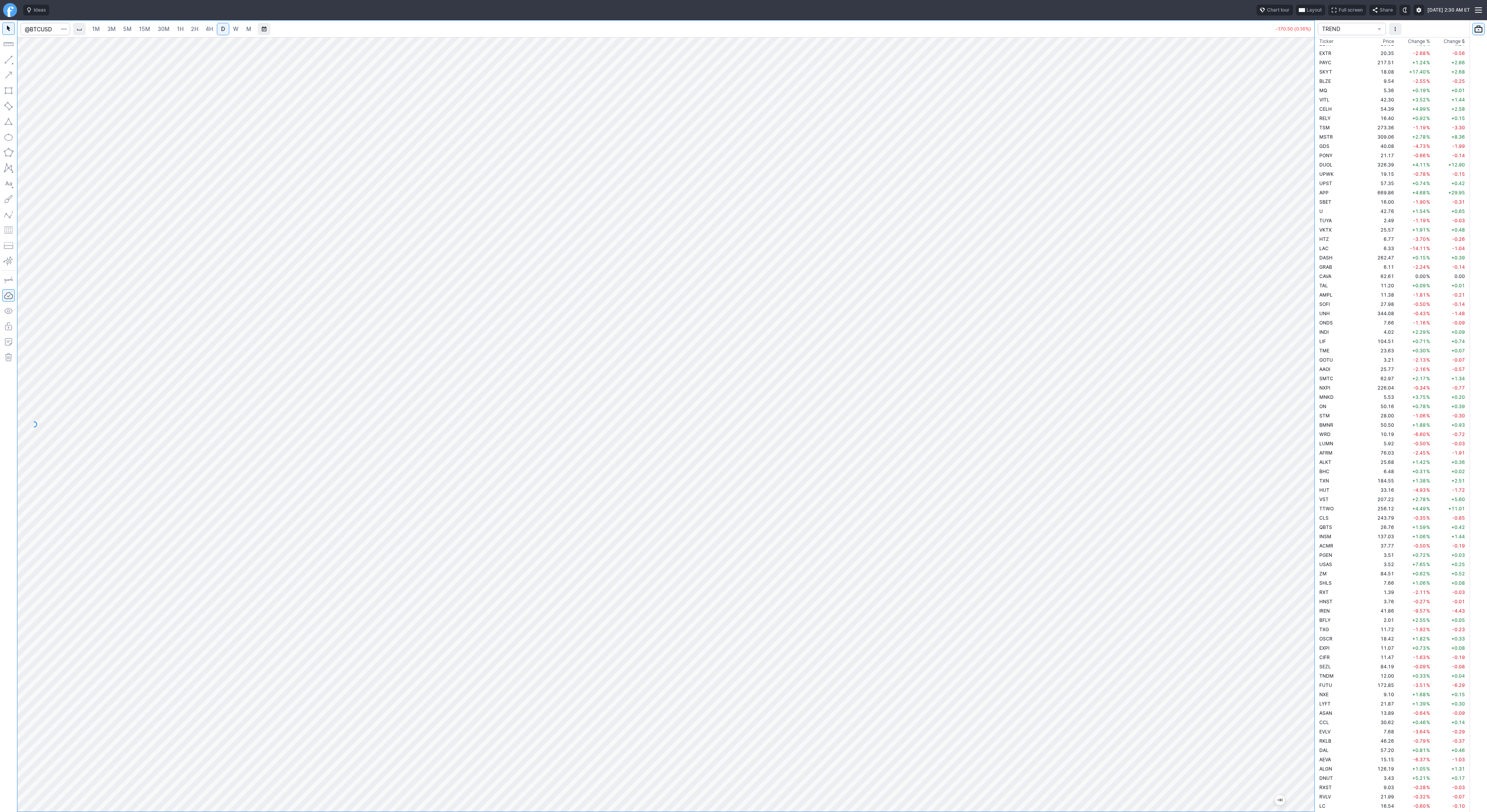
drag, startPoint x: 1306, startPoint y: 187, endPoint x: 1309, endPoint y: 219, distance: 32.1
click at [1309, 219] on div at bounding box center [1306, 422] width 16 height 755
click at [12, 59] on button "button" at bounding box center [8, 59] width 12 height 12
drag, startPoint x: 9, startPoint y: 58, endPoint x: 31, endPoint y: 89, distance: 38.0
click at [10, 60] on button "button" at bounding box center [8, 59] width 12 height 12
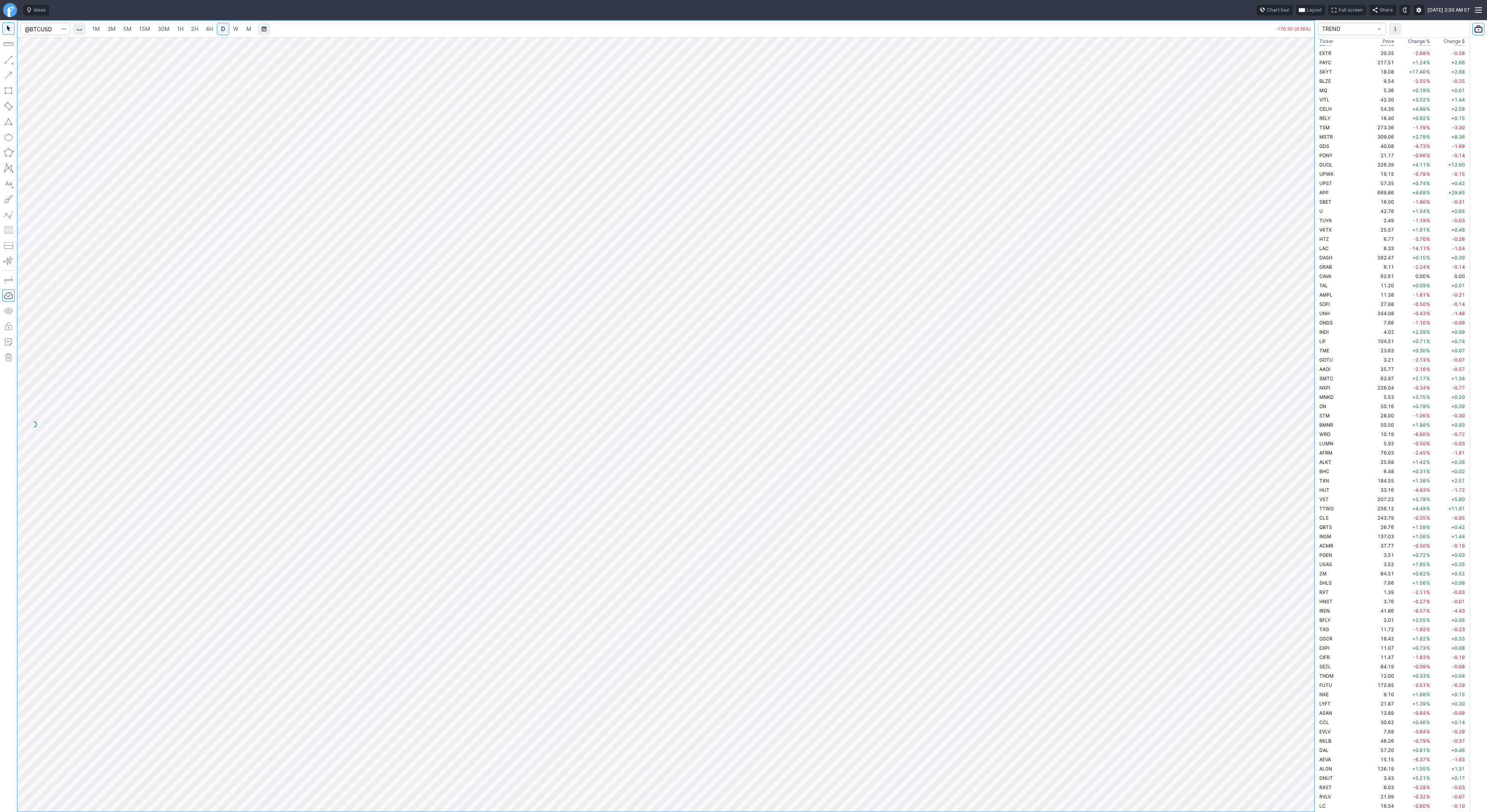
click at [236, 27] on span "W" at bounding box center [236, 28] width 5 height 6
click at [211, 29] on span "4H" at bounding box center [209, 28] width 8 height 6
drag, startPoint x: 1310, startPoint y: 192, endPoint x: 1302, endPoint y: 318, distance: 126.3
click at [1313, 332] on div at bounding box center [1306, 422] width 16 height 755
click at [221, 29] on span "D" at bounding box center [223, 28] width 4 height 6
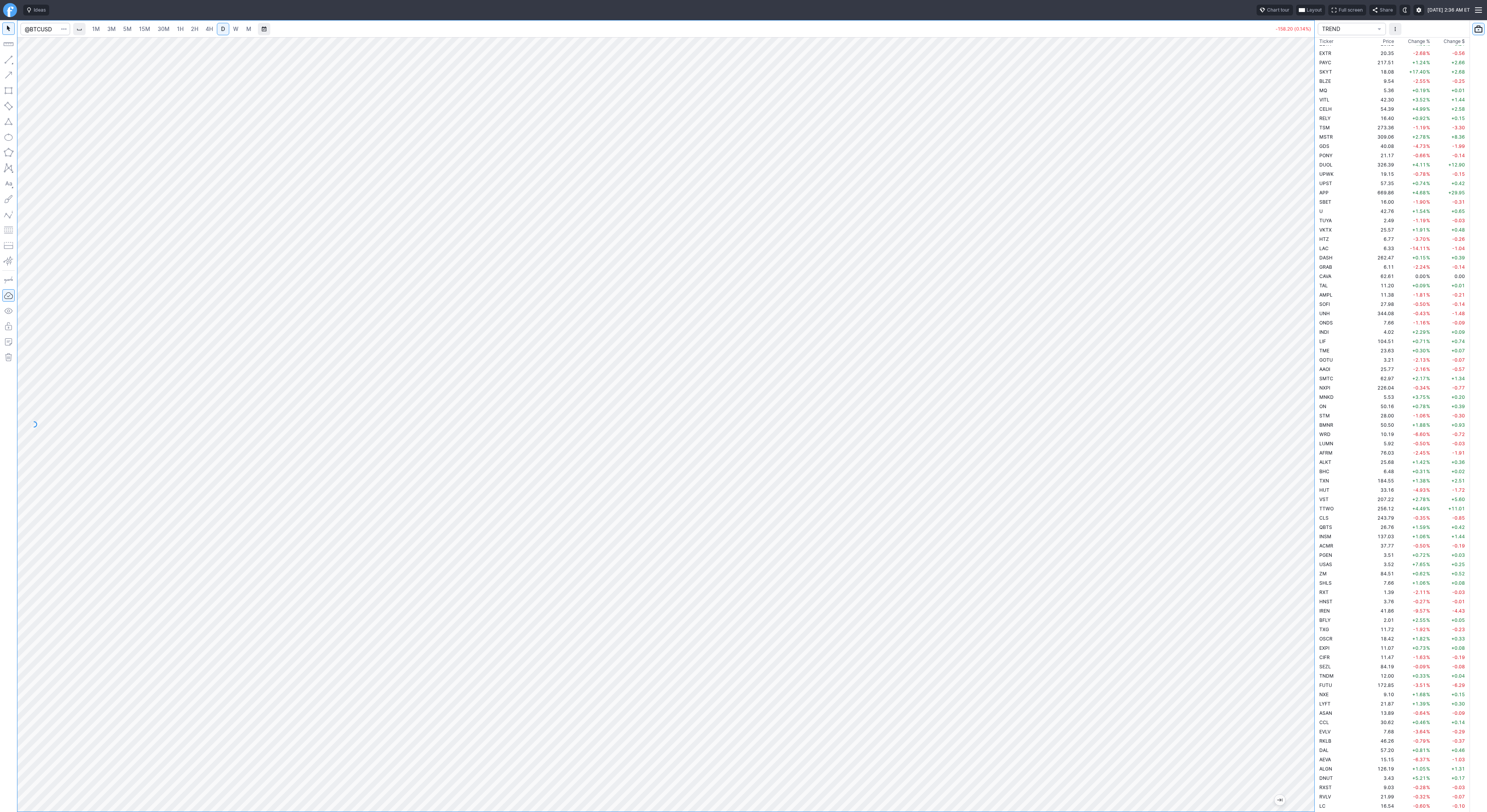
click at [123, 28] on span "5M" at bounding box center [127, 28] width 9 height 6
click at [178, 27] on span "1H" at bounding box center [180, 28] width 6 height 6
click at [30, 29] on input "Search" at bounding box center [46, 29] width 50 height 12
type input "eth"
click at [94, 147] on span "Eth ereum / USD" at bounding box center [107, 143] width 113 height 6
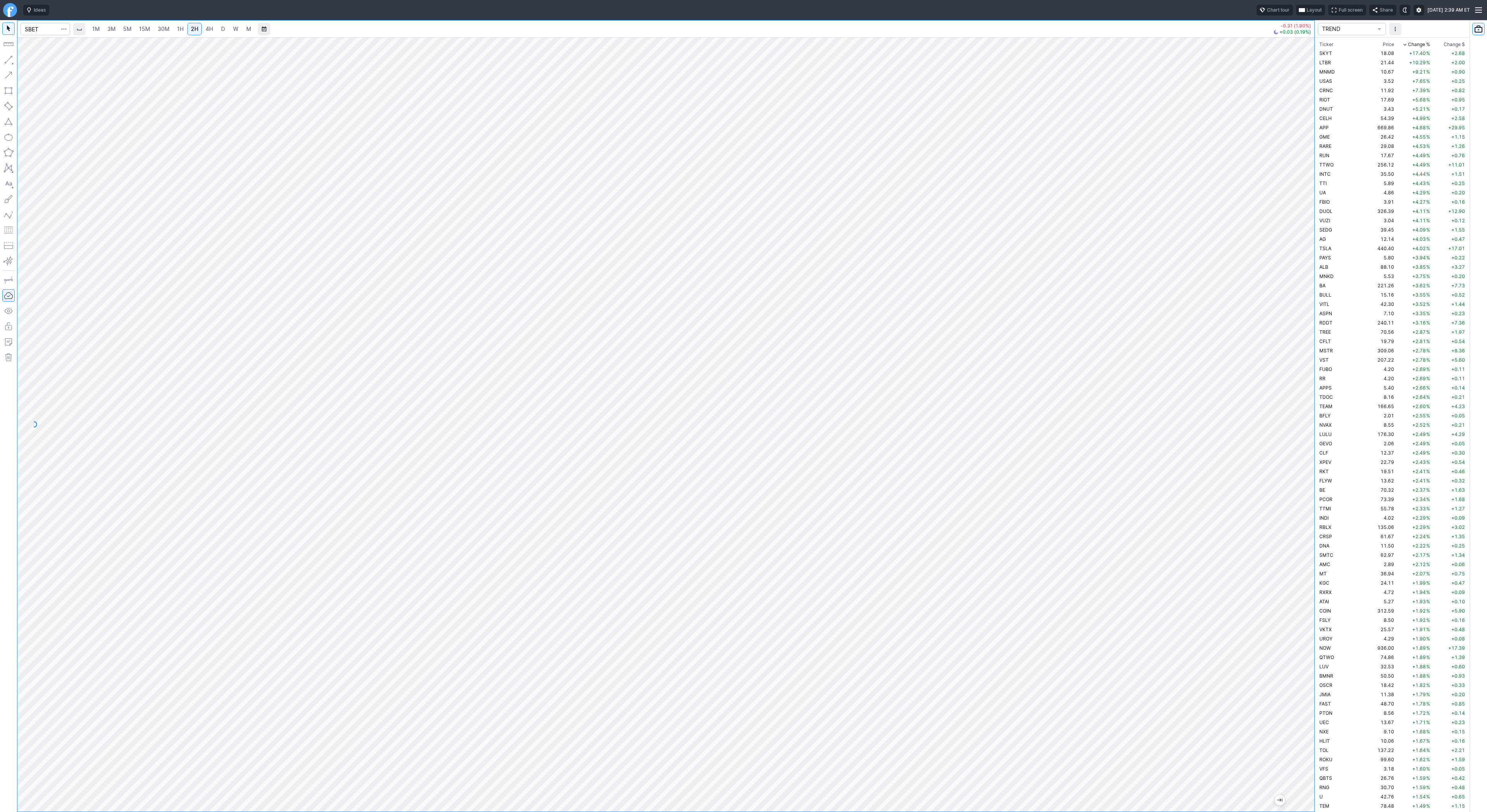
scroll to position [1942, 0]
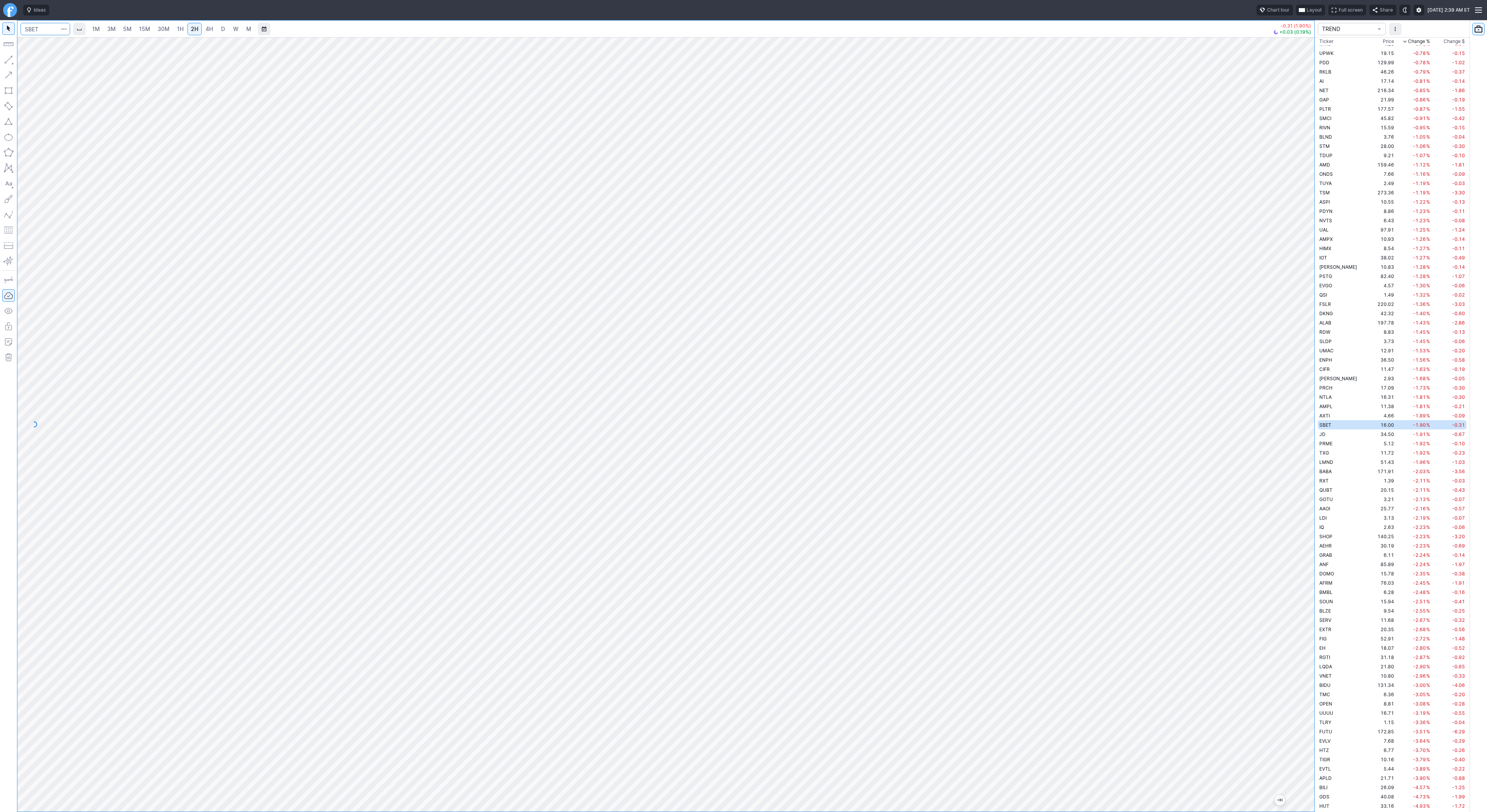
click at [33, 32] on input "Search" at bounding box center [46, 29] width 50 height 12
type input "trump"
click at [69, 59] on span "USDT" at bounding box center [76, 62] width 13 height 6
click at [218, 25] on link "D" at bounding box center [223, 29] width 12 height 12
click at [206, 30] on span "4H" at bounding box center [209, 28] width 8 height 6
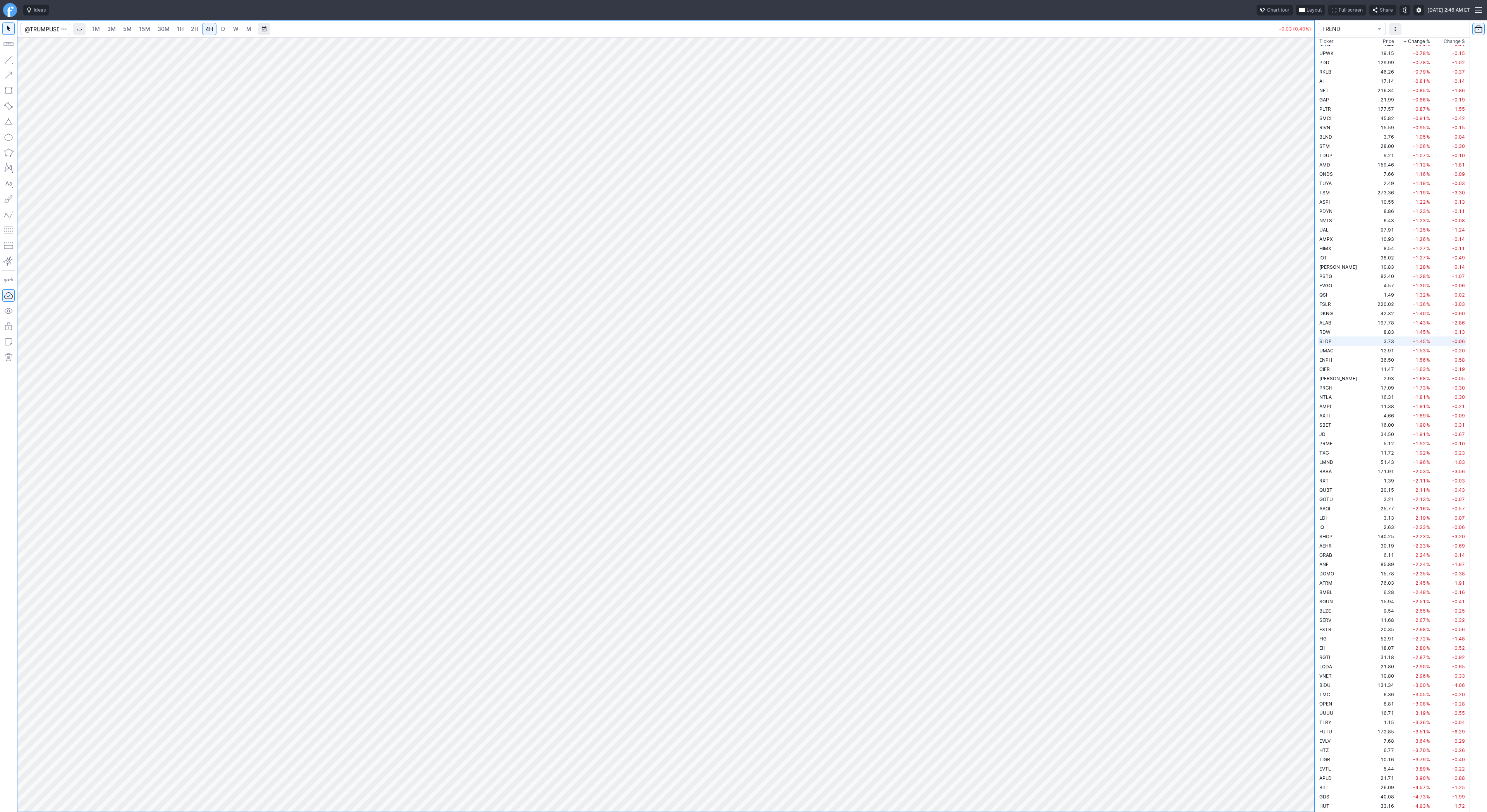
click at [1335, 338] on td "SLDP" at bounding box center [1342, 341] width 49 height 9
click at [221, 32] on span "D" at bounding box center [223, 29] width 5 height 8
drag, startPoint x: 28, startPoint y: 59, endPoint x: 39, endPoint y: 78, distance: 22.0
click at [28, 61] on button "Line" at bounding box center [42, 61] width 45 height 11
click at [35, 60] on span "Line" at bounding box center [45, 61] width 31 height 8
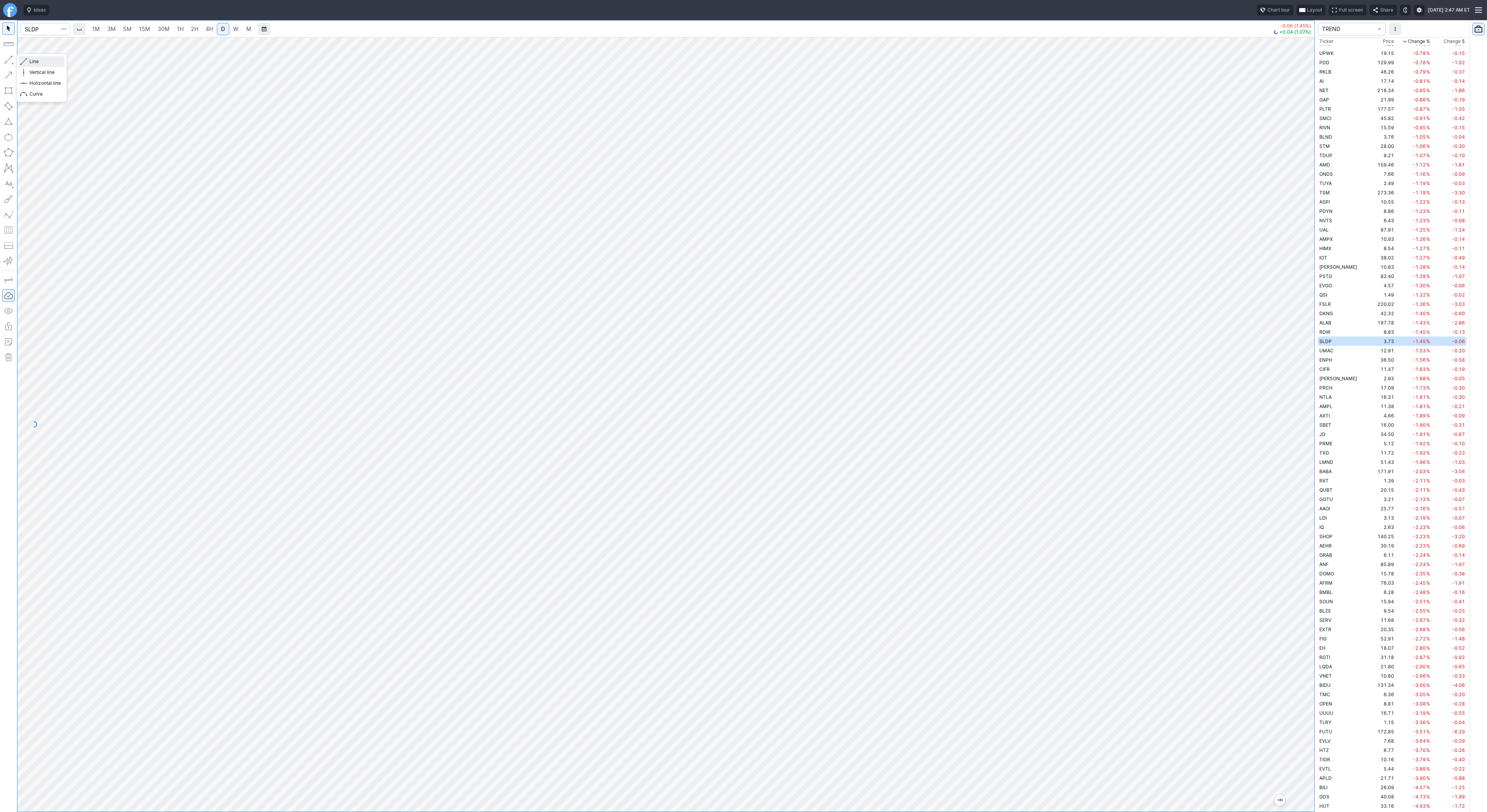
click at [30, 61] on span "Line" at bounding box center [45, 61] width 31 height 8
click at [38, 65] on span "Line" at bounding box center [45, 61] width 31 height 8
click at [1330, 369] on td "CIFR" at bounding box center [1342, 369] width 49 height 9
click at [3, 58] on button "button" at bounding box center [8, 59] width 12 height 12
drag, startPoint x: 5, startPoint y: 60, endPoint x: 55, endPoint y: 88, distance: 57.3
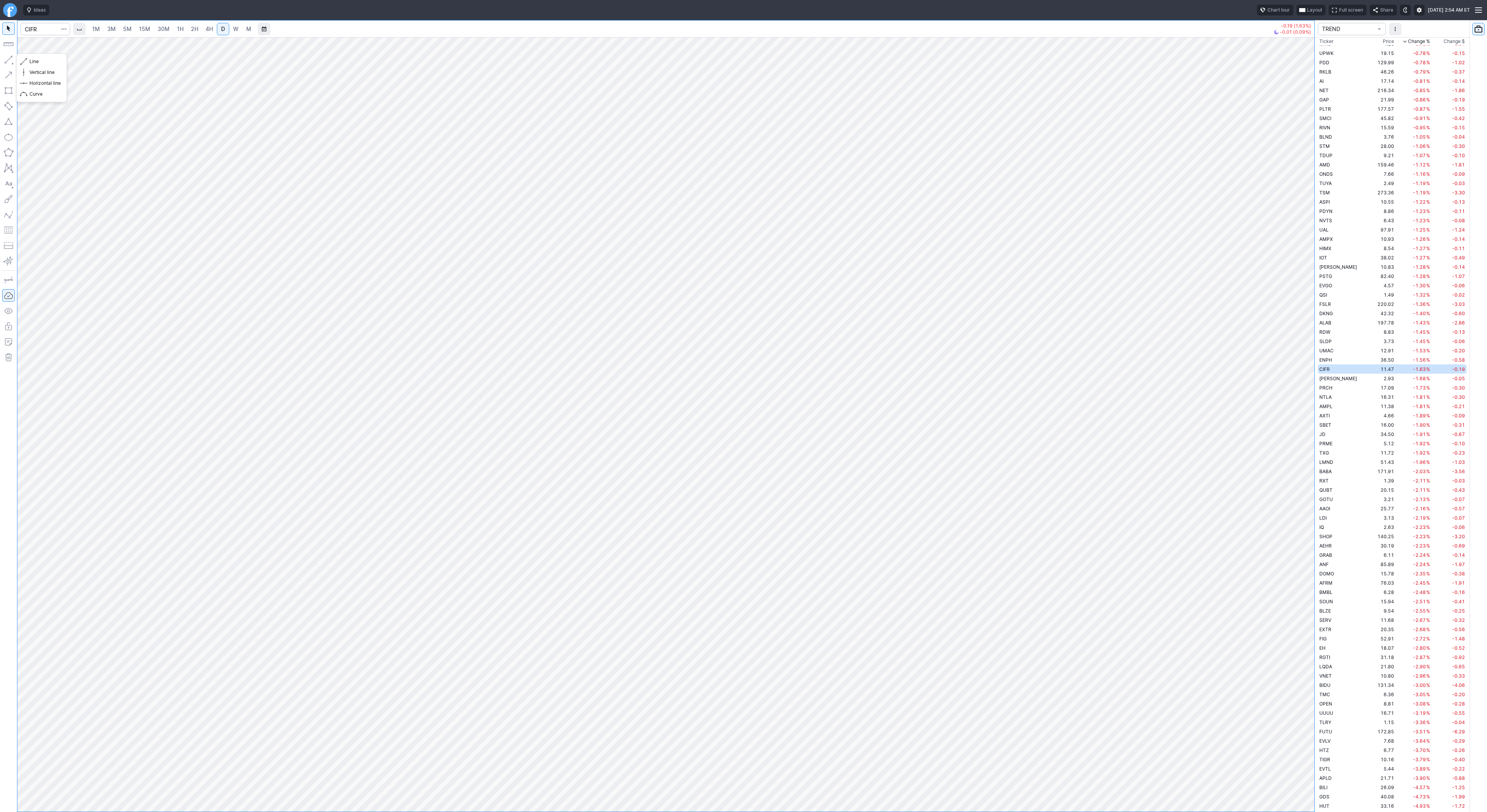
click at [6, 60] on button "button" at bounding box center [8, 59] width 12 height 12
click at [32, 60] on span "Line" at bounding box center [45, 61] width 31 height 8
click at [1366, 376] on td "2.93" at bounding box center [1381, 378] width 29 height 9
click at [1366, 389] on td "17.09" at bounding box center [1381, 387] width 29 height 9
click at [1337, 396] on td "NTLA" at bounding box center [1342, 397] width 49 height 9
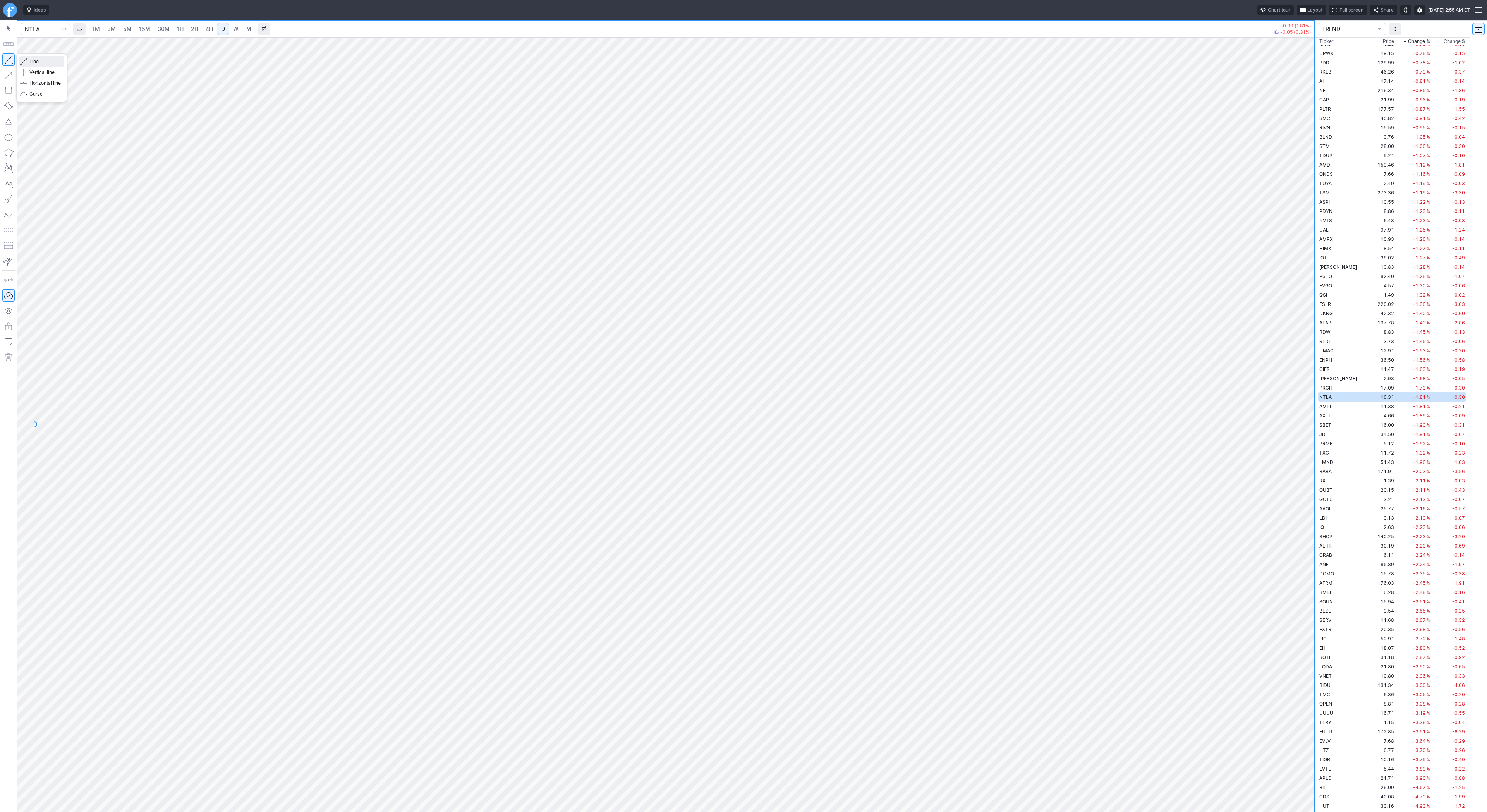
drag, startPoint x: 30, startPoint y: 58, endPoint x: 58, endPoint y: 81, distance: 36.2
click at [30, 58] on span "Line" at bounding box center [45, 61] width 31 height 8
drag, startPoint x: 33, startPoint y: 59, endPoint x: 48, endPoint y: 73, distance: 20.5
click at [34, 61] on span "Line" at bounding box center [45, 61] width 31 height 8
drag, startPoint x: 3, startPoint y: 58, endPoint x: 33, endPoint y: 89, distance: 43.1
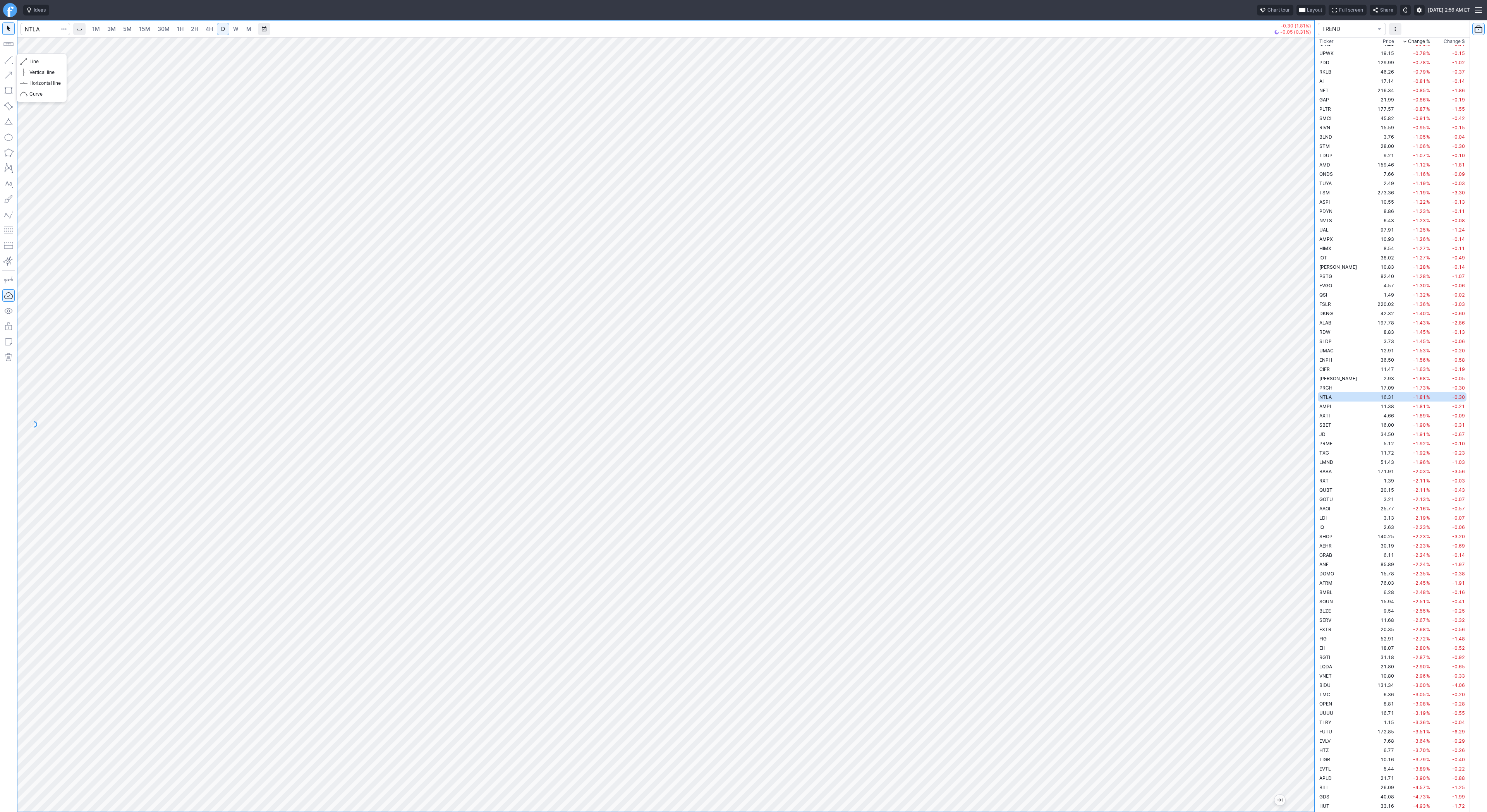
click at [5, 61] on button "button" at bounding box center [8, 59] width 12 height 12
click at [38, 61] on span "Line" at bounding box center [45, 61] width 31 height 8
click at [37, 58] on span "Line" at bounding box center [45, 61] width 31 height 8
click at [38, 61] on span "Line" at bounding box center [45, 61] width 31 height 8
click at [1327, 425] on span "SBET" at bounding box center [1325, 425] width 12 height 6
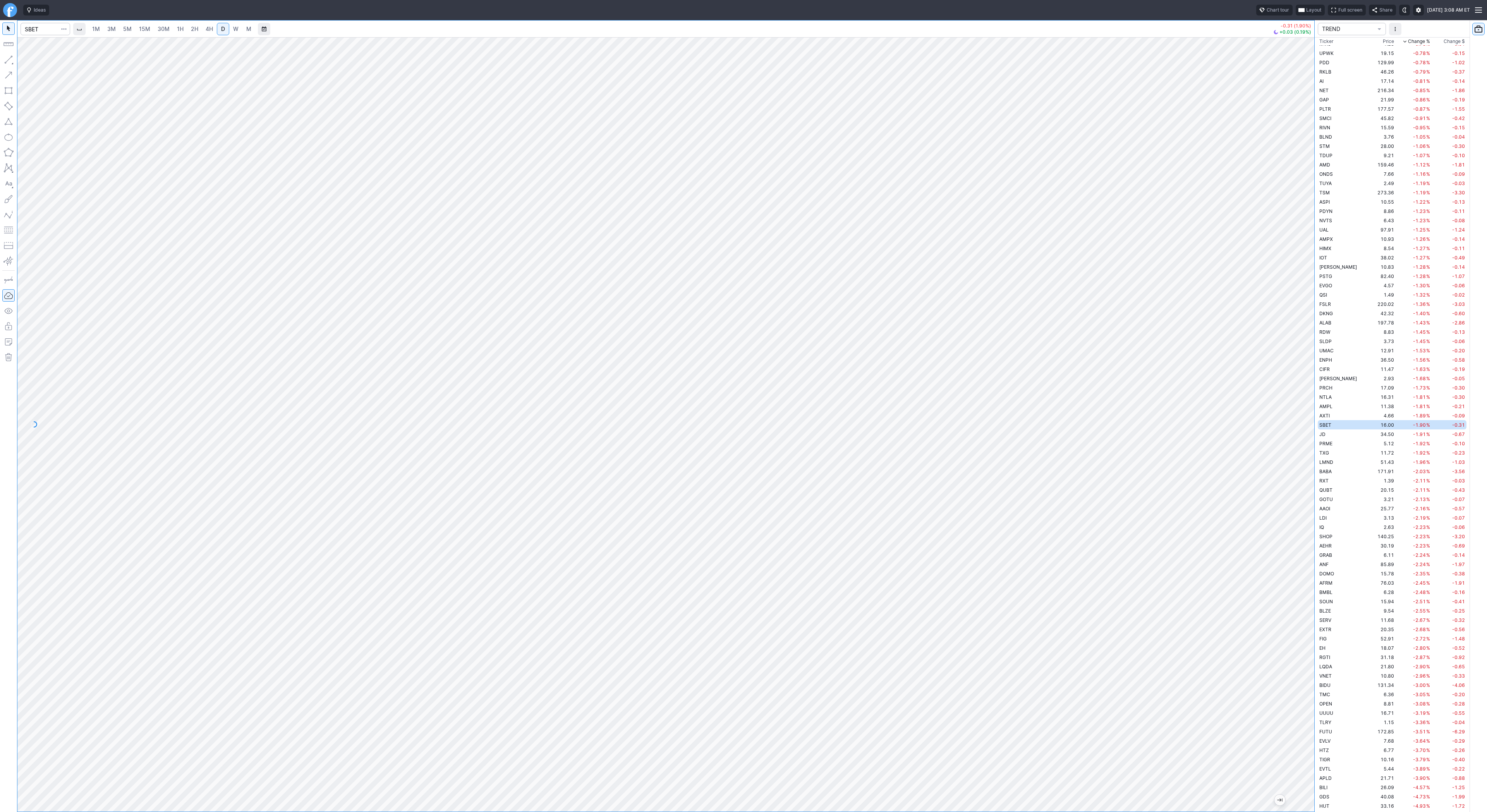
click at [181, 29] on span "1H" at bounding box center [180, 28] width 6 height 6
click at [202, 28] on link "4H" at bounding box center [209, 29] width 14 height 12
click at [8, 59] on button "button" at bounding box center [8, 59] width 12 height 12
click at [1343, 436] on td "JD" at bounding box center [1342, 434] width 49 height 9
click at [1338, 443] on td "PRME" at bounding box center [1342, 443] width 49 height 9
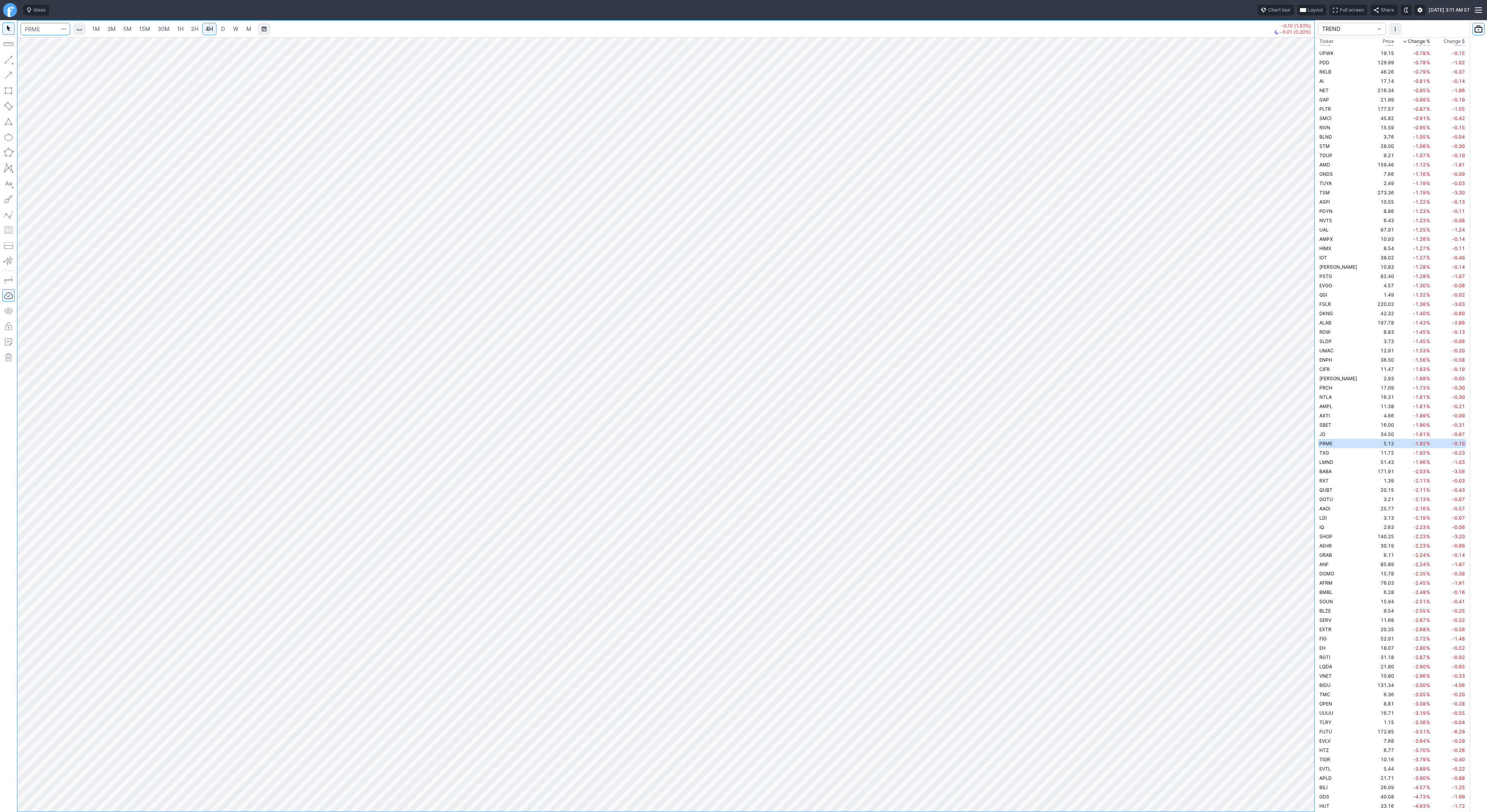
click at [41, 32] on input "Search" at bounding box center [46, 29] width 50 height 12
type input "baba"
click at [48, 43] on span "BABA" at bounding box center [40, 46] width 25 height 6
click at [223, 35] on link "D" at bounding box center [223, 29] width 12 height 12
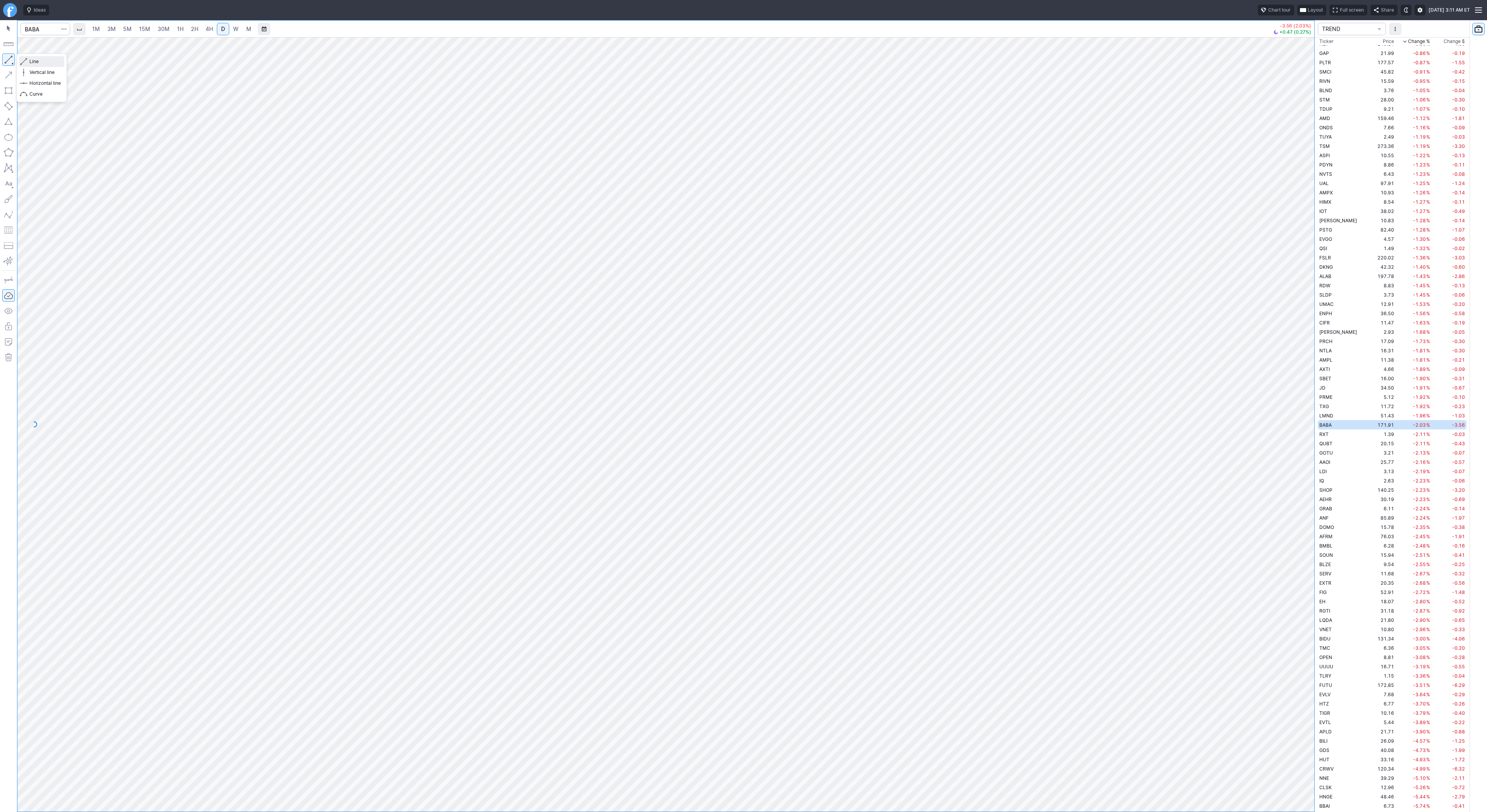
click at [31, 61] on span "Line" at bounding box center [45, 61] width 31 height 8
drag, startPoint x: 8, startPoint y: 57, endPoint x: 12, endPoint y: 61, distance: 5.7
click at [8, 57] on button "button" at bounding box center [8, 59] width 12 height 12
click at [7, 58] on button "button" at bounding box center [8, 59] width 12 height 12
click at [34, 61] on span "Line" at bounding box center [45, 61] width 31 height 8
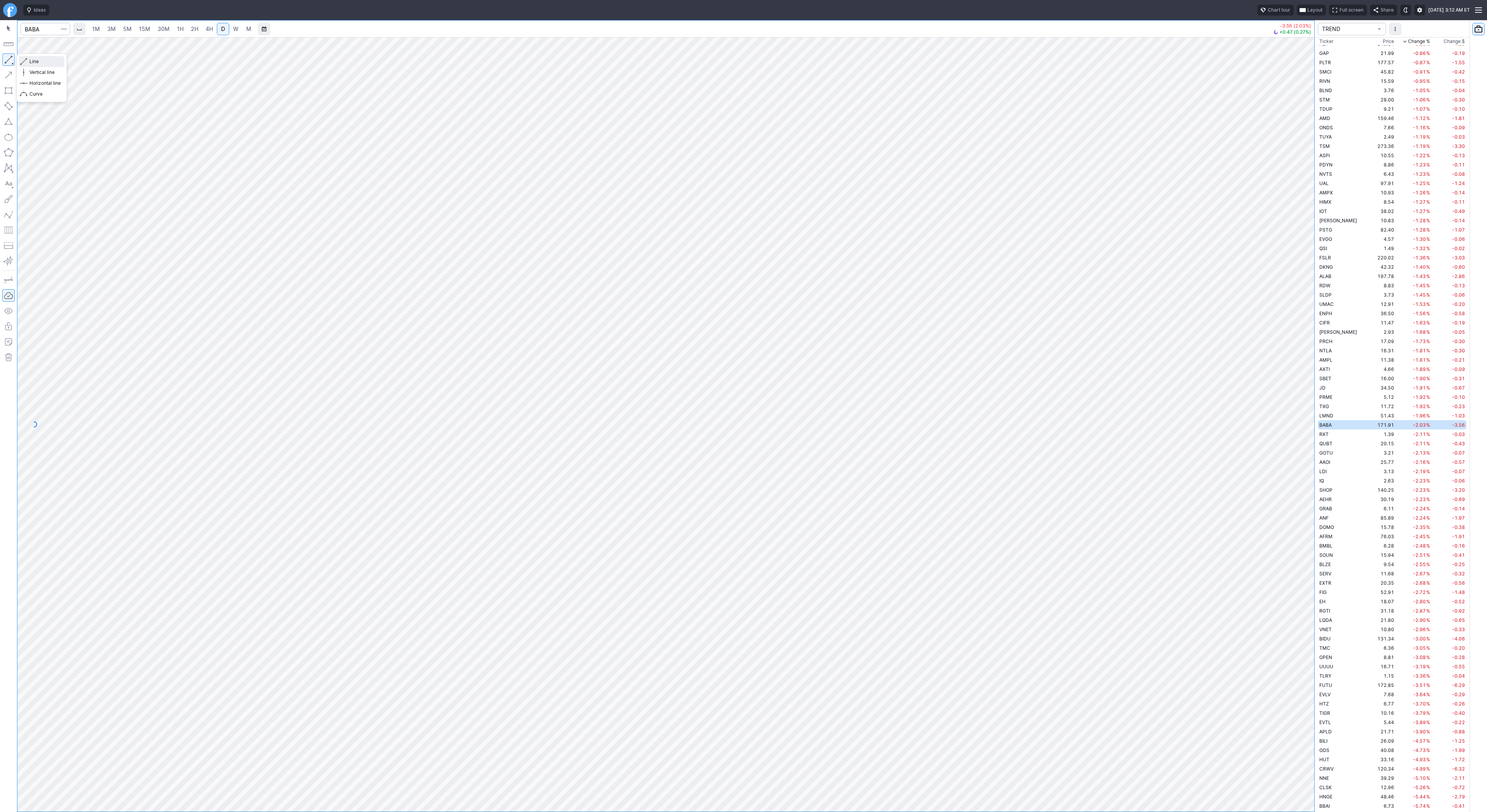
click at [39, 61] on span "Line" at bounding box center [45, 61] width 31 height 8
click at [1331, 433] on td "RXT" at bounding box center [1342, 434] width 49 height 9
click at [1335, 442] on td "QUBT" at bounding box center [1342, 443] width 49 height 9
drag, startPoint x: 1306, startPoint y: 379, endPoint x: 1303, endPoint y: 454, distance: 75.1
click at [1312, 462] on div at bounding box center [1306, 422] width 16 height 755
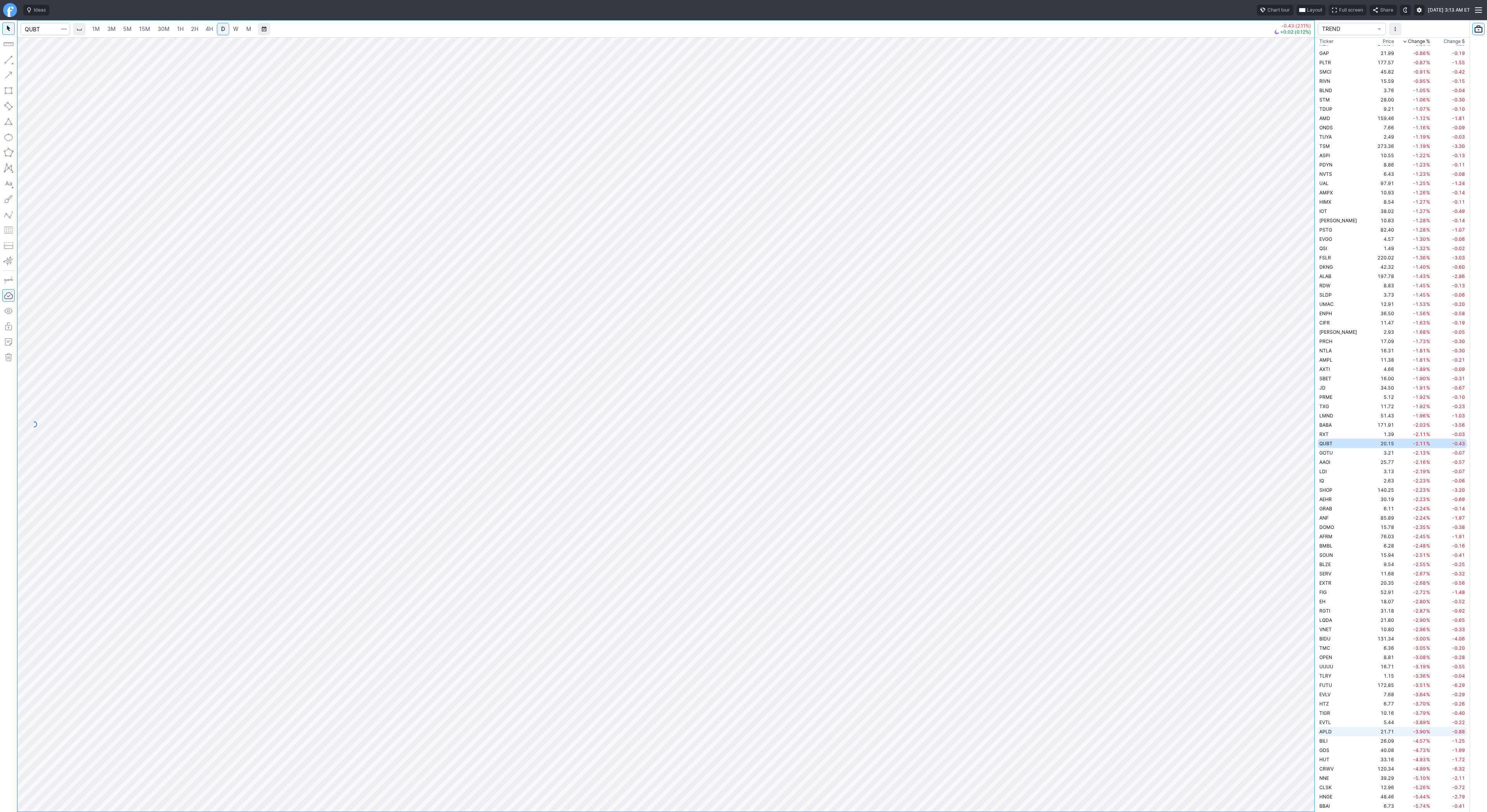
click at [1391, 755] on div "1M 3M 5M 15M 30M 1H 2H 4H D W M -0.43 (2.11%) +0.02 (0.12%) TREND Ticker Price …" at bounding box center [744, 416] width 1487 height 792
click at [1335, 740] on div "1M 3M 5M 15M 30M 1H 2H 4H D W M -0.43 (2.11%) +0.02 (0.12%) TREND Ticker Price …" at bounding box center [744, 416] width 1487 height 792
click at [1450, 749] on div "1M 3M 5M 15M 30M 1H 2H 4H D W M -0.43 (2.11%) +0.02 (0.12%) TREND Ticker Price …" at bounding box center [744, 416] width 1487 height 792
click at [1312, 694] on div at bounding box center [666, 424] width 1297 height 774
click at [1399, 739] on div "1M 3M 5M 15M 30M 1H 2H 4H D W M -0.43 (2.11%) +0.02 (0.12%) TREND Ticker Price …" at bounding box center [744, 416] width 1487 height 792
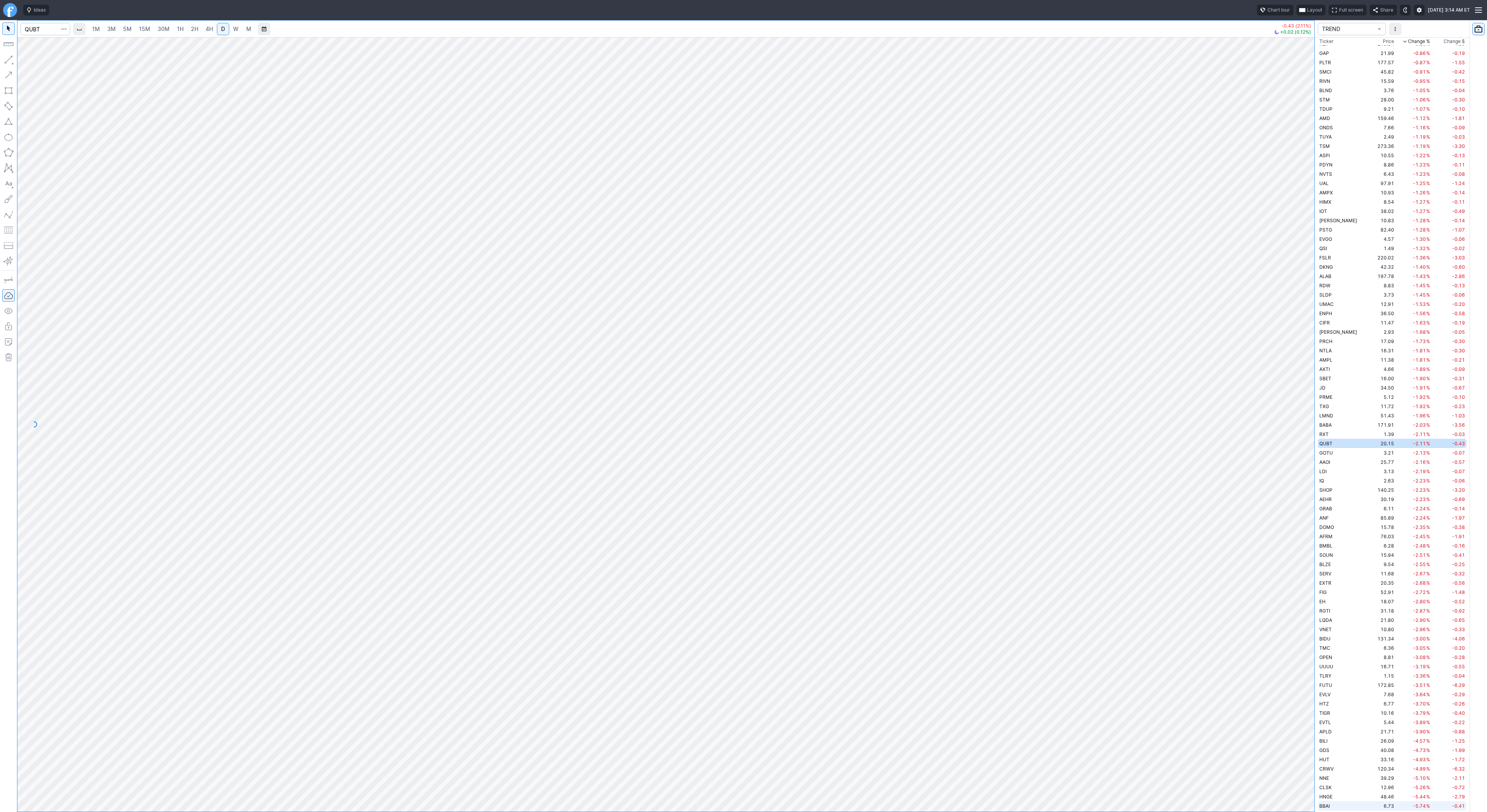
click at [1413, 809] on div "1M 3M 5M 15M 30M 1H 2H 4H D W M -0.43 (2.11%) +0.02 (0.12%) TREND Ticker Price …" at bounding box center [744, 416] width 1487 height 792
click at [38, 61] on span "Line" at bounding box center [45, 61] width 31 height 8
drag, startPoint x: 39, startPoint y: 63, endPoint x: 62, endPoint y: 77, distance: 26.9
click at [40, 63] on span "Line" at bounding box center [45, 61] width 31 height 8
drag, startPoint x: 35, startPoint y: 62, endPoint x: 43, endPoint y: 66, distance: 8.9
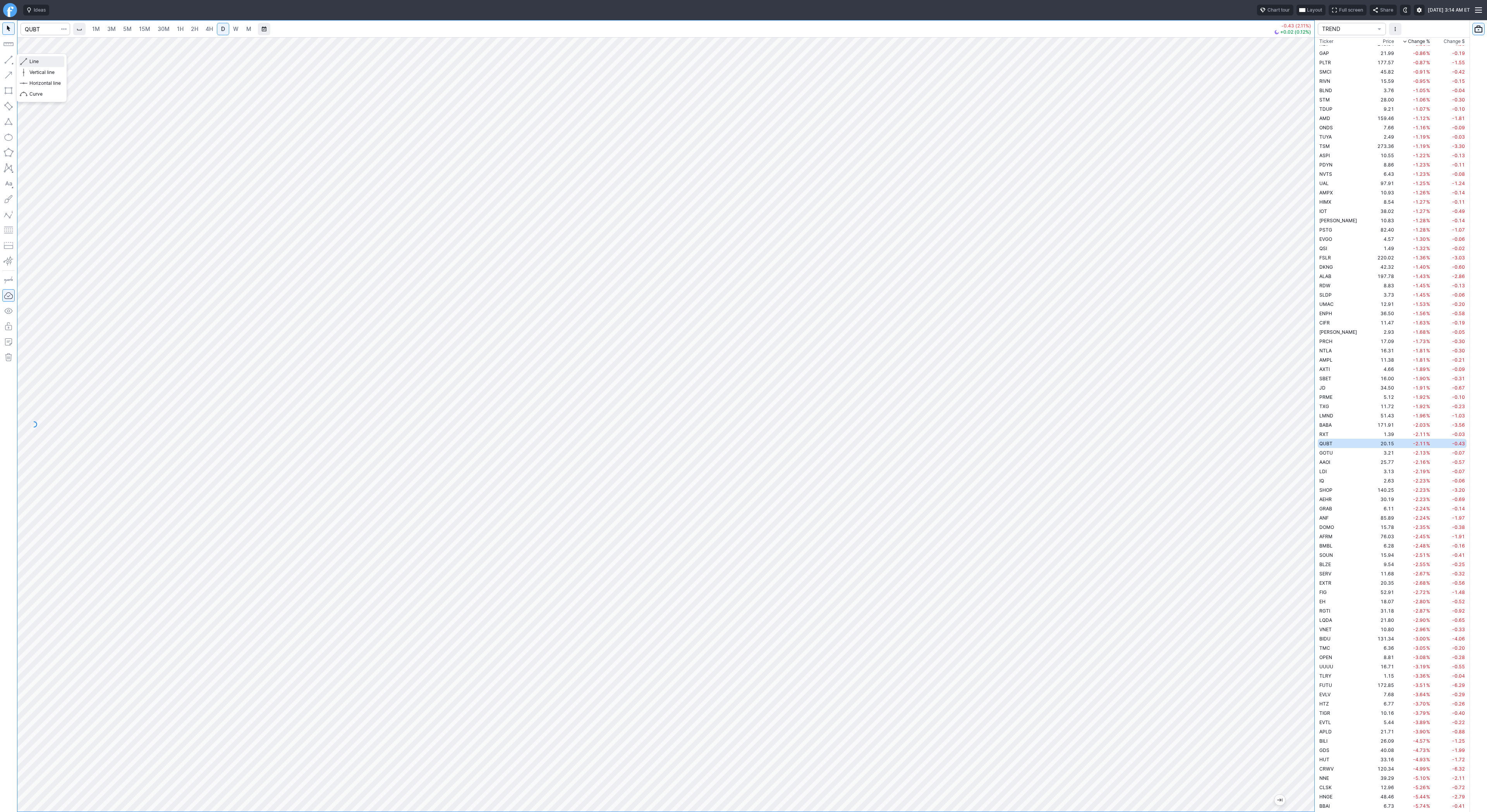
click at [35, 62] on span "Line" at bounding box center [45, 61] width 31 height 8
click at [11, 57] on button "button" at bounding box center [8, 59] width 12 height 12
click at [36, 27] on input "Search" at bounding box center [46, 29] width 50 height 12
type input "coin"
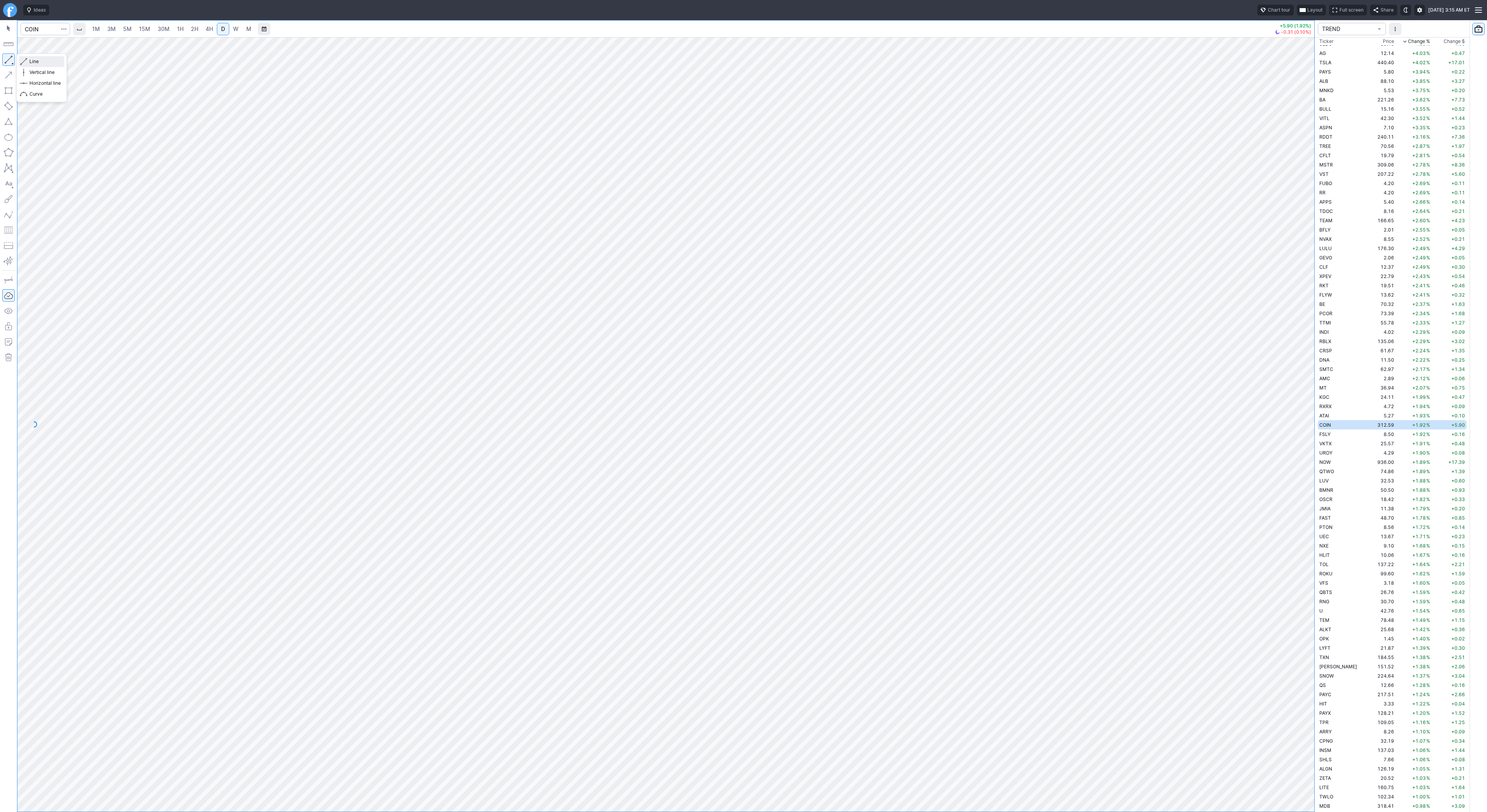
click at [31, 59] on span "Line" at bounding box center [45, 61] width 31 height 8
click at [11, 61] on button "button" at bounding box center [8, 59] width 12 height 12
click at [39, 62] on span "Line" at bounding box center [45, 61] width 31 height 8
click at [30, 62] on span "Line" at bounding box center [45, 61] width 31 height 8
click at [40, 63] on span "Line" at bounding box center [45, 61] width 31 height 8
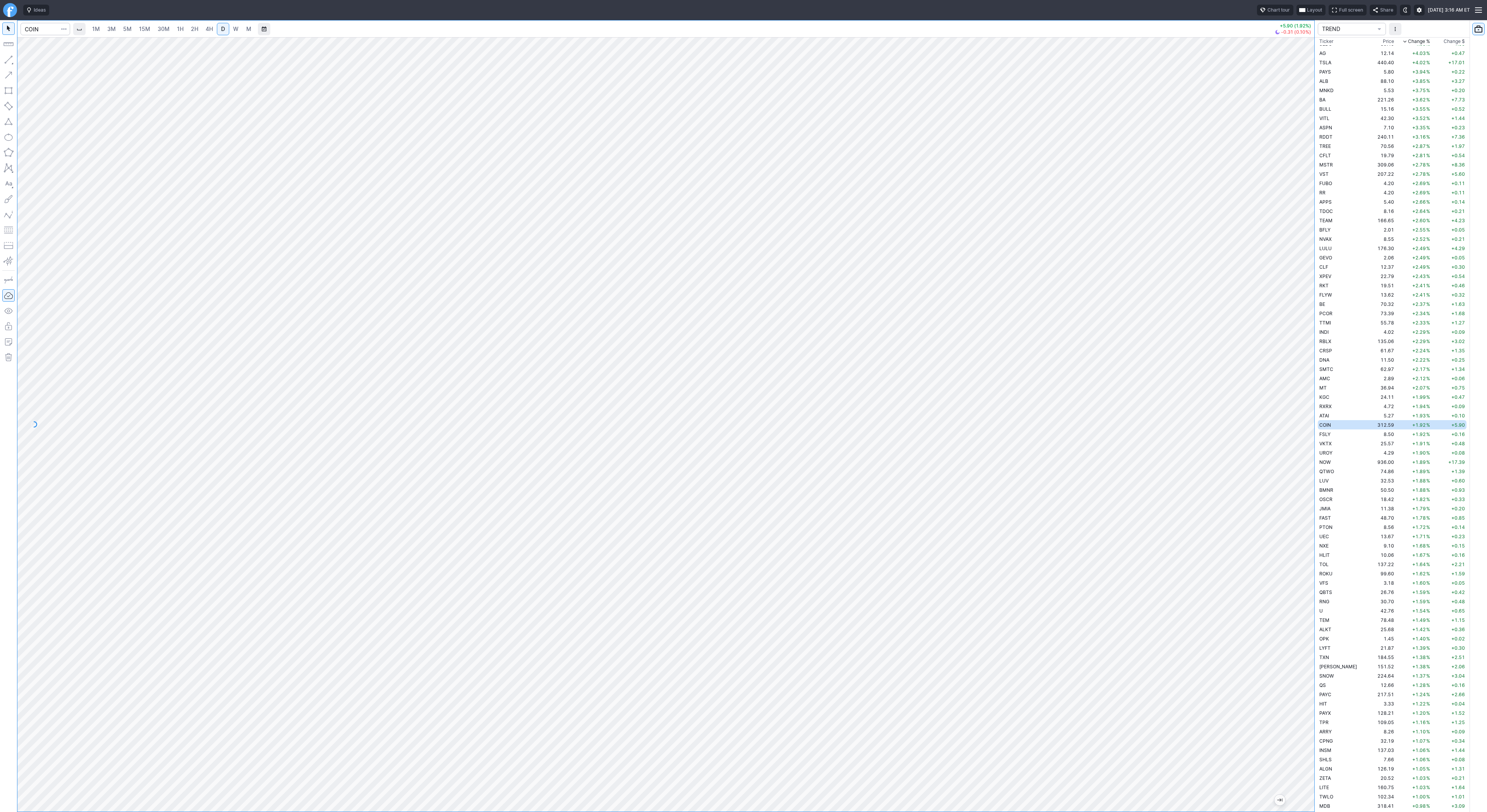
click at [210, 29] on span "4H" at bounding box center [209, 28] width 8 height 6
click at [42, 63] on span "Line" at bounding box center [45, 61] width 31 height 8
click at [36, 61] on span "Line" at bounding box center [45, 61] width 31 height 8
drag, startPoint x: 1303, startPoint y: 317, endPoint x: 1298, endPoint y: 379, distance: 62.2
click at [1298, 379] on div at bounding box center [1306, 422] width 16 height 755
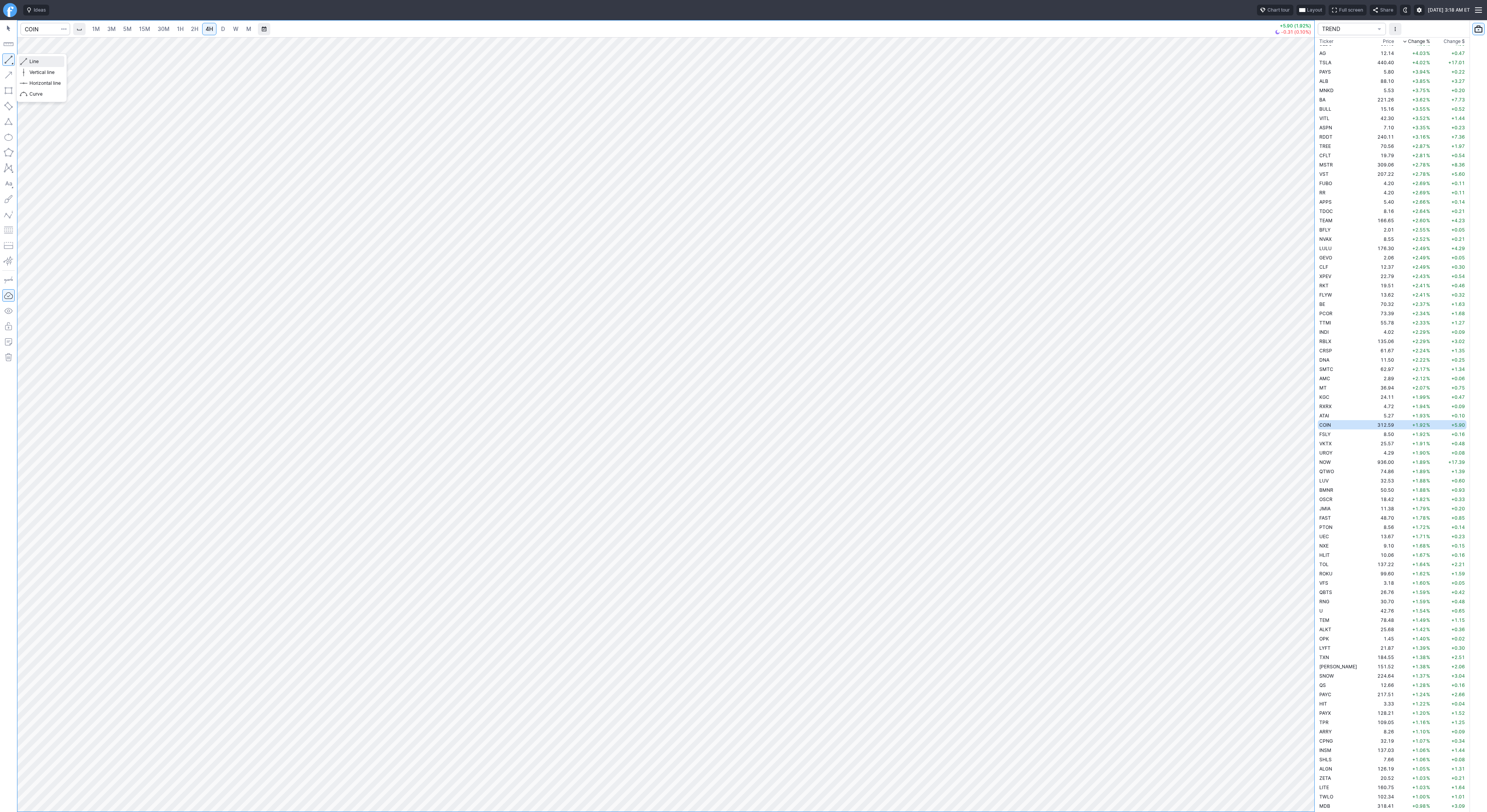
click at [28, 62] on button "Line" at bounding box center [42, 61] width 45 height 11
click at [31, 60] on span "Line" at bounding box center [45, 61] width 31 height 8
click at [35, 24] on input "Search" at bounding box center [46, 29] width 50 height 12
type input "eth"
click at [65, 146] on span "ereum / USD" at bounding box center [73, 143] width 28 height 6
